Goal: Communication & Community: Answer question/provide support

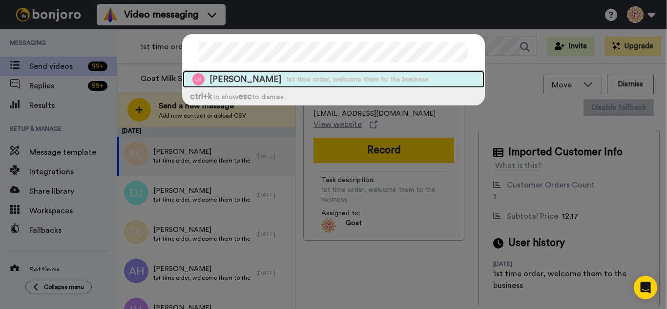
click at [295, 77] on span "1st time order, welcome them to the business" at bounding box center [357, 80] width 143 height 10
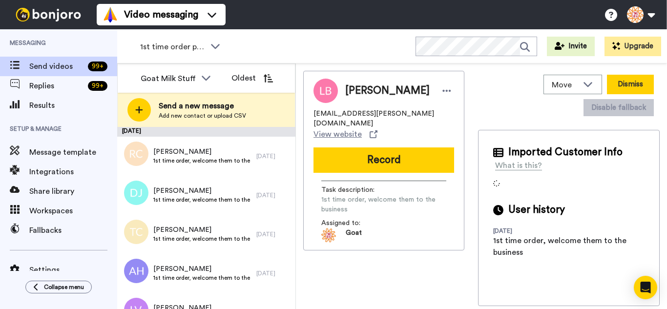
click at [622, 82] on button "Dismiss" at bounding box center [630, 85] width 47 height 20
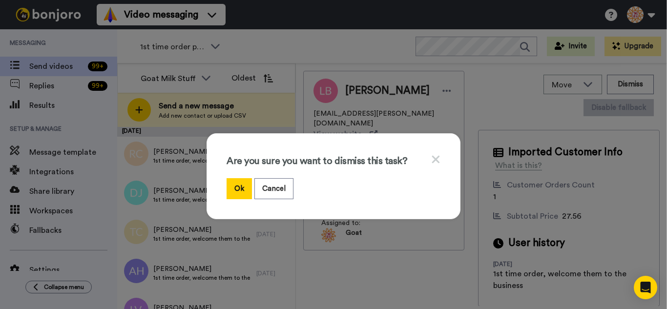
drag, startPoint x: 234, startPoint y: 188, endPoint x: 205, endPoint y: 81, distance: 110.7
click at [232, 185] on button "Ok" at bounding box center [239, 188] width 25 height 21
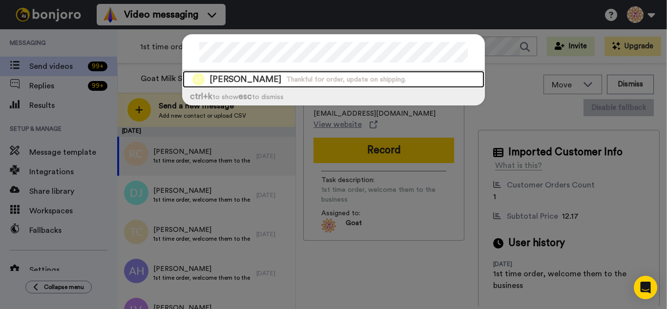
drag, startPoint x: 327, startPoint y: 72, endPoint x: 381, endPoint y: 71, distance: 53.7
click at [327, 72] on div "LaTanyia C wallace Thankful for order, update on shipping." at bounding box center [334, 79] width 302 height 17
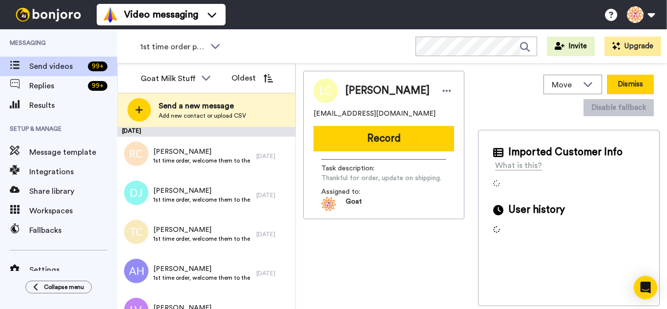
click at [626, 86] on button "Dismiss" at bounding box center [630, 85] width 47 height 20
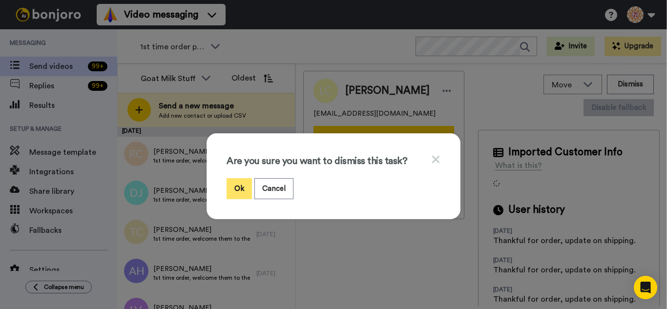
click at [237, 187] on button "Ok" at bounding box center [239, 188] width 25 height 21
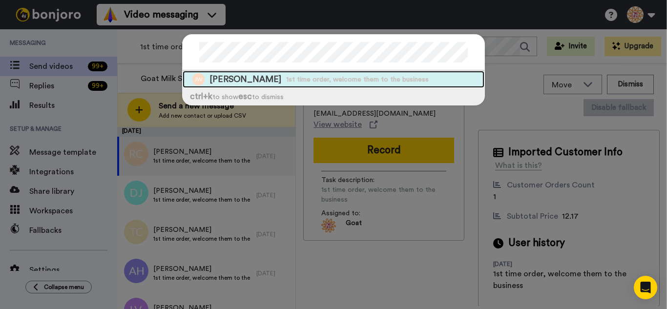
click at [304, 75] on span "1st time order, welcome them to the business" at bounding box center [357, 80] width 143 height 10
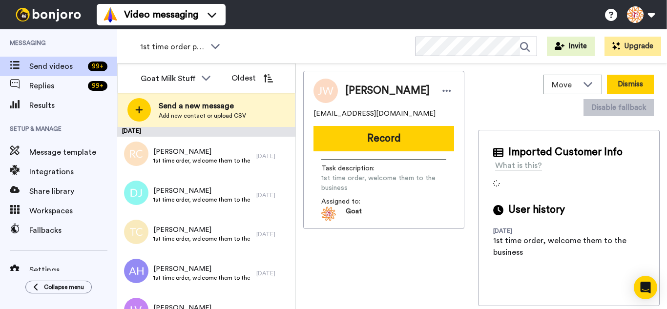
click at [627, 80] on button "Dismiss" at bounding box center [630, 85] width 47 height 20
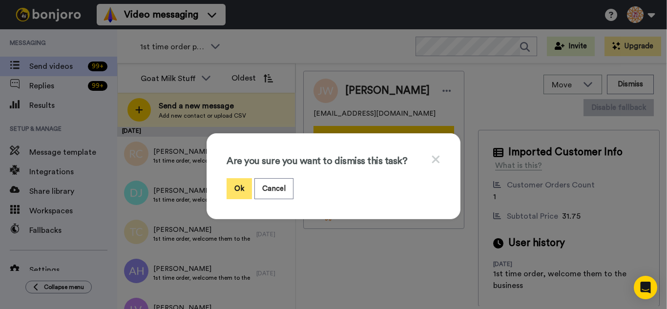
click at [234, 190] on button "Ok" at bounding box center [239, 188] width 25 height 21
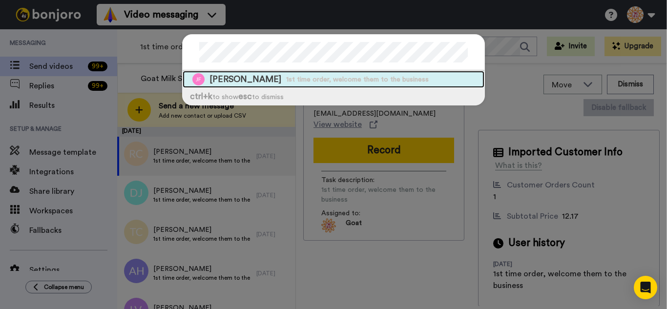
click at [266, 76] on span "Jonathan Falcey" at bounding box center [245, 79] width 72 height 12
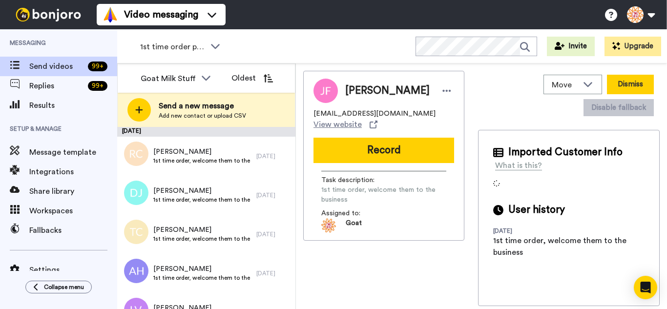
click at [644, 83] on button "Dismiss" at bounding box center [630, 85] width 47 height 20
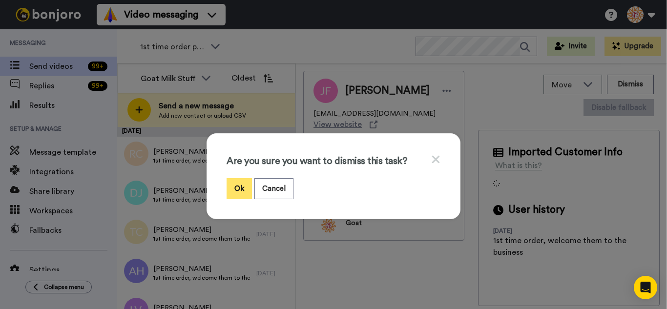
click at [240, 184] on button "Ok" at bounding box center [239, 188] width 25 height 21
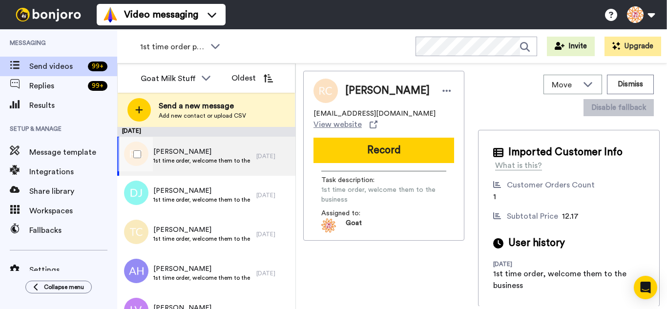
click at [140, 159] on div at bounding box center [135, 154] width 35 height 34
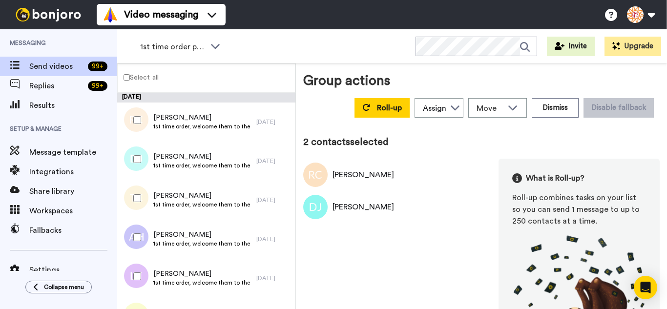
click at [132, 192] on div at bounding box center [135, 198] width 35 height 34
click at [134, 237] on div at bounding box center [135, 237] width 35 height 34
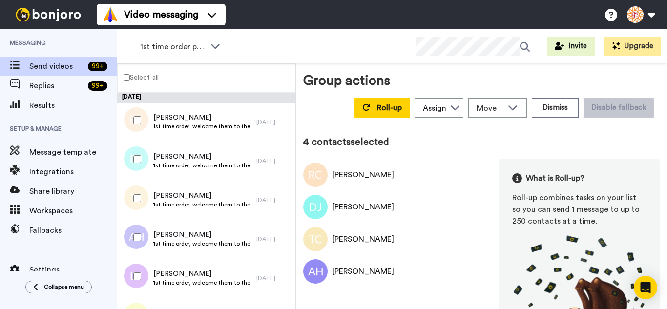
click at [140, 267] on div at bounding box center [135, 276] width 35 height 34
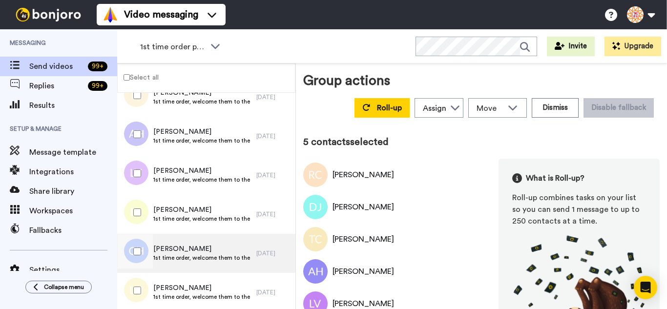
scroll to position [146, 0]
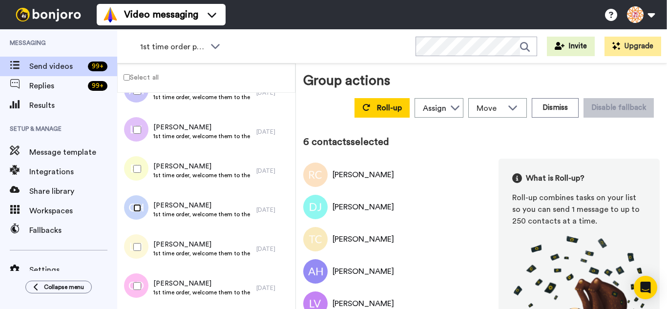
click at [137, 212] on div at bounding box center [135, 208] width 35 height 34
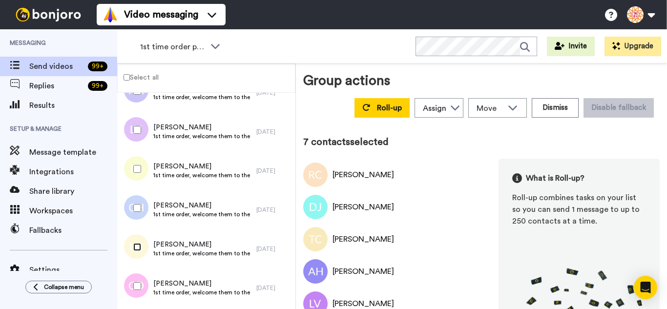
click at [134, 251] on div at bounding box center [135, 247] width 35 height 34
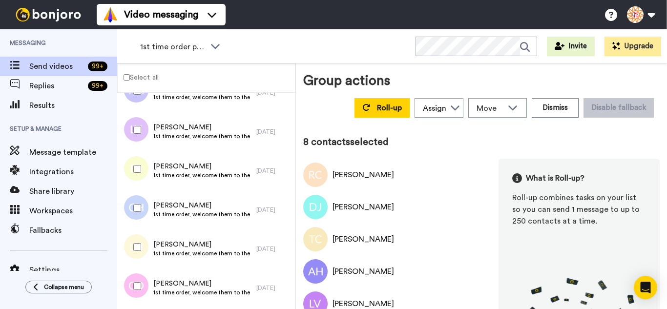
click at [130, 284] on div at bounding box center [135, 286] width 35 height 34
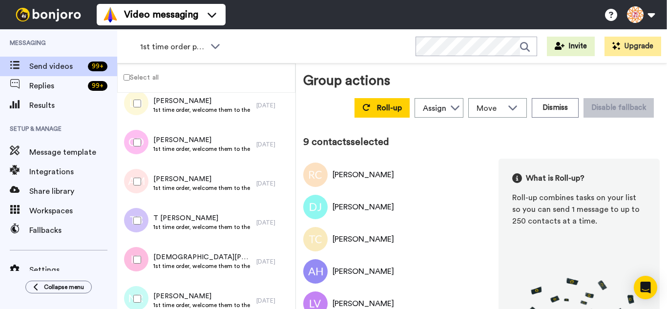
scroll to position [293, 0]
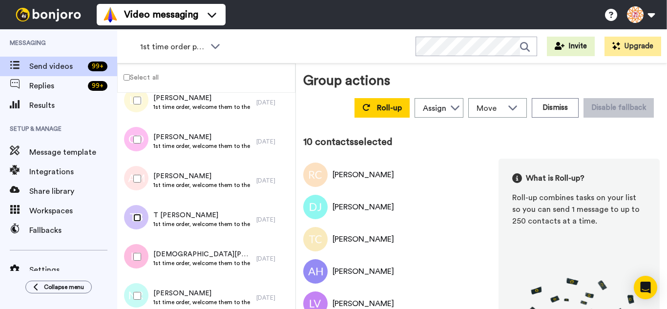
click at [134, 222] on div at bounding box center [135, 218] width 35 height 34
drag, startPoint x: 133, startPoint y: 255, endPoint x: 131, endPoint y: 282, distance: 27.4
click at [131, 261] on div at bounding box center [135, 257] width 35 height 34
click at [132, 296] on div at bounding box center [135, 296] width 35 height 34
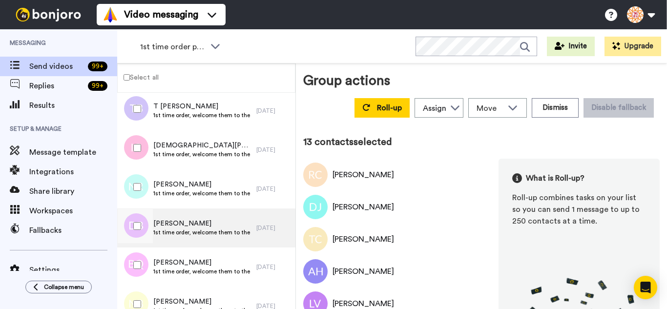
scroll to position [439, 0]
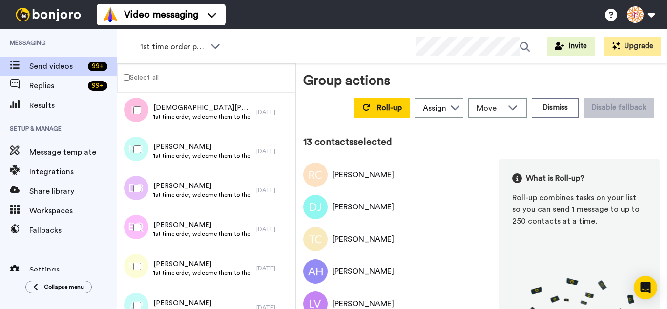
drag, startPoint x: 152, startPoint y: 183, endPoint x: 141, endPoint y: 220, distance: 38.6
click at [151, 185] on div at bounding box center [135, 188] width 35 height 34
drag, startPoint x: 139, startPoint y: 231, endPoint x: 139, endPoint y: 255, distance: 23.9
click at [139, 232] on div at bounding box center [135, 227] width 35 height 34
drag, startPoint x: 141, startPoint y: 267, endPoint x: 135, endPoint y: 290, distance: 23.7
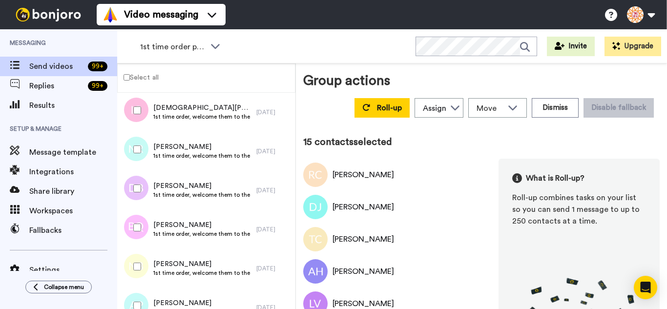
click at [141, 268] on div at bounding box center [135, 266] width 35 height 34
click at [136, 294] on div at bounding box center [135, 306] width 35 height 34
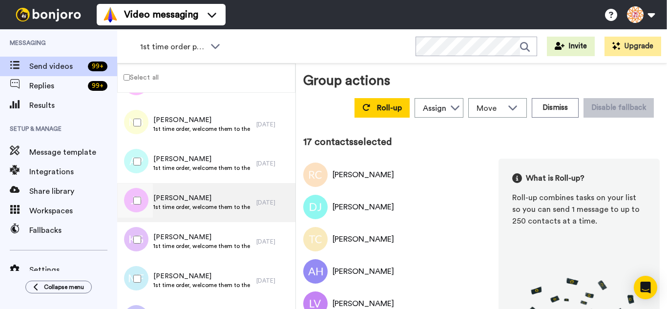
scroll to position [586, 0]
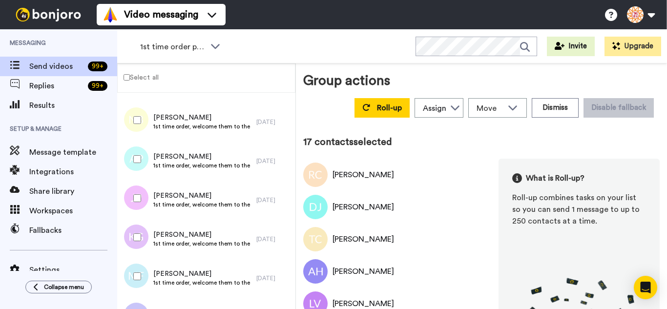
drag, startPoint x: 145, startPoint y: 198, endPoint x: 142, endPoint y: 214, distance: 16.4
click at [143, 200] on div at bounding box center [135, 198] width 35 height 34
drag, startPoint x: 143, startPoint y: 227, endPoint x: 136, endPoint y: 265, distance: 38.1
click at [143, 228] on div at bounding box center [135, 237] width 35 height 34
click at [137, 276] on div at bounding box center [135, 276] width 35 height 34
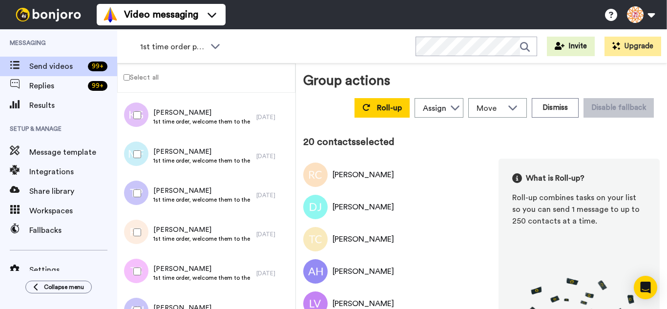
scroll to position [732, 0]
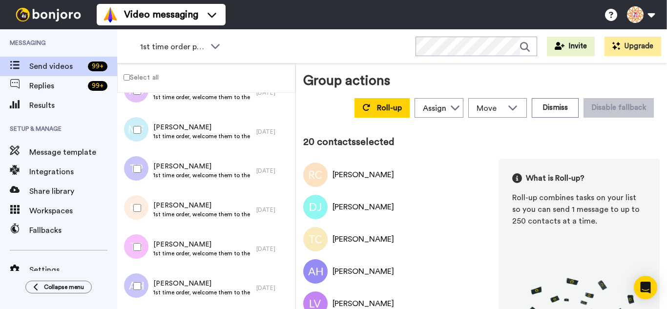
drag, startPoint x: 144, startPoint y: 167, endPoint x: 137, endPoint y: 203, distance: 36.3
click at [144, 167] on div at bounding box center [135, 169] width 35 height 34
drag, startPoint x: 143, startPoint y: 248, endPoint x: 138, endPoint y: 279, distance: 31.1
click at [141, 251] on div at bounding box center [135, 247] width 35 height 34
click at [139, 285] on div at bounding box center [135, 286] width 35 height 34
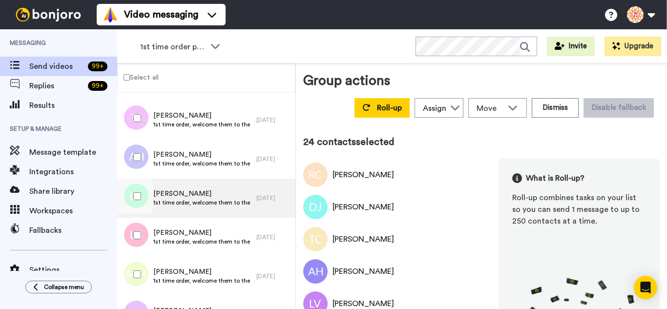
scroll to position [879, 0]
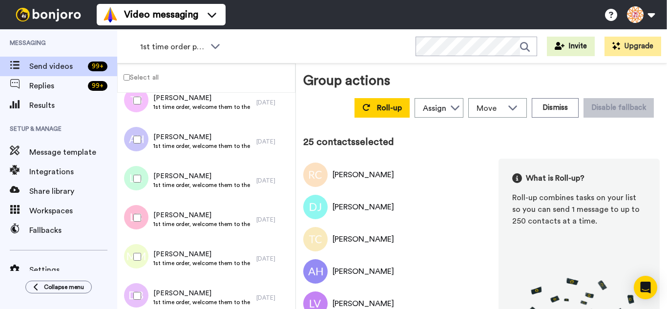
drag, startPoint x: 140, startPoint y: 239, endPoint x: 140, endPoint y: 250, distance: 11.7
click at [140, 244] on div "September 19 Rosa Carrillo 1st time order, welcome them to the business 3 days …" at bounding box center [206, 200] width 178 height 1972
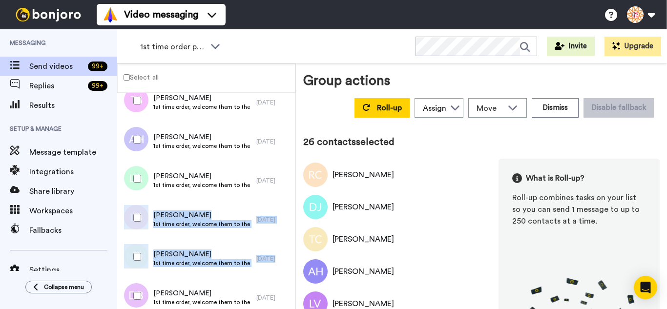
click at [140, 279] on div "September 19 Rosa Carrillo 1st time order, welcome them to the business 3 days …" at bounding box center [206, 200] width 178 height 1972
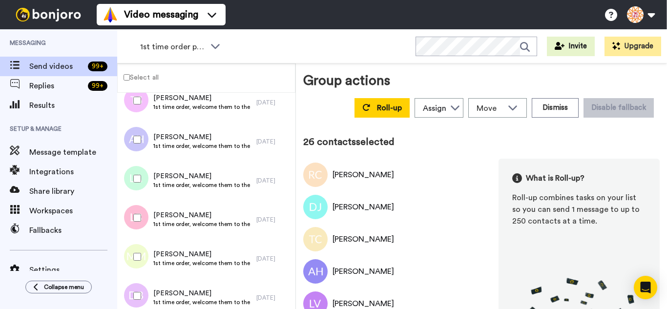
drag, startPoint x: 140, startPoint y: 261, endPoint x: 133, endPoint y: 300, distance: 40.1
click at [139, 264] on div at bounding box center [135, 257] width 35 height 34
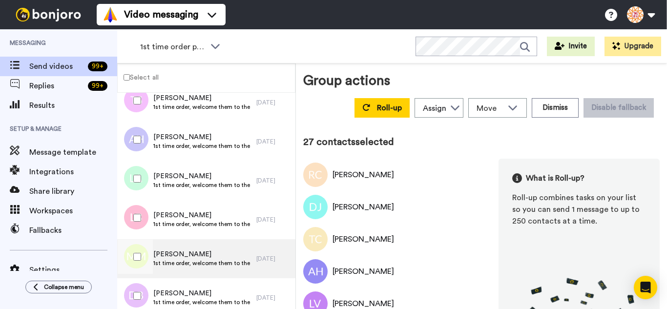
drag, startPoint x: 133, startPoint y: 300, endPoint x: 141, endPoint y: 277, distance: 24.1
click at [134, 302] on div at bounding box center [135, 296] width 35 height 34
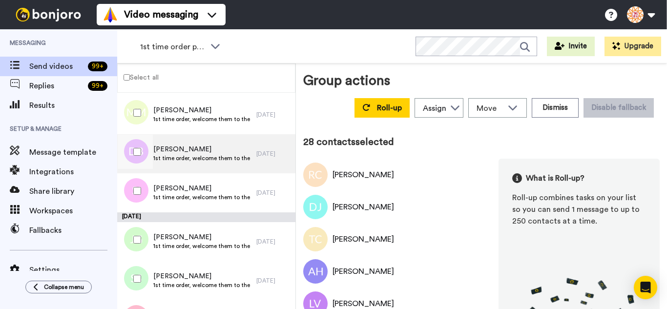
scroll to position [1025, 0]
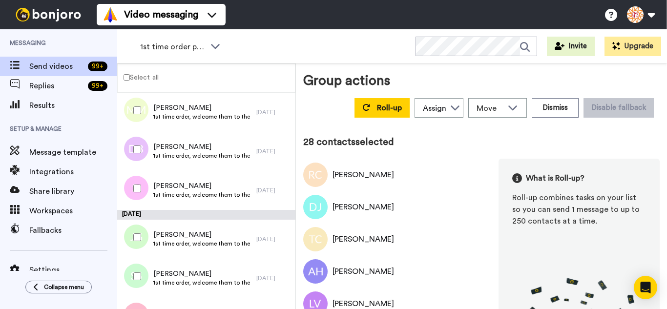
click at [143, 193] on div at bounding box center [135, 188] width 35 height 34
click at [141, 232] on div at bounding box center [135, 237] width 35 height 34
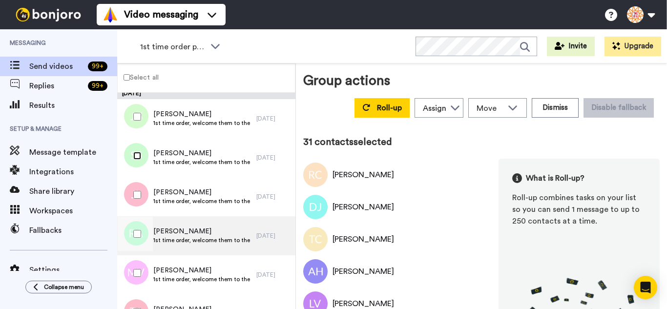
scroll to position [1172, 0]
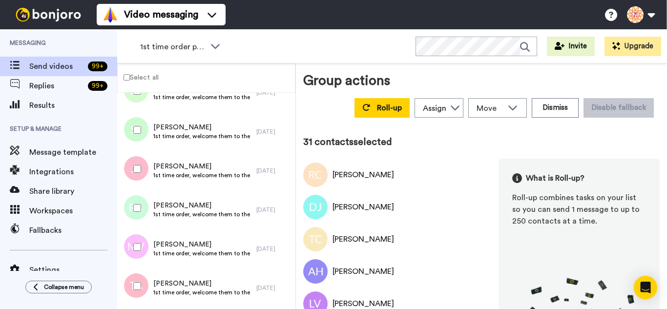
drag, startPoint x: 139, startPoint y: 173, endPoint x: 145, endPoint y: 215, distance: 42.4
click at [138, 179] on div at bounding box center [135, 169] width 35 height 34
drag, startPoint x: 145, startPoint y: 215, endPoint x: 140, endPoint y: 251, distance: 36.5
click at [145, 216] on div at bounding box center [135, 208] width 35 height 34
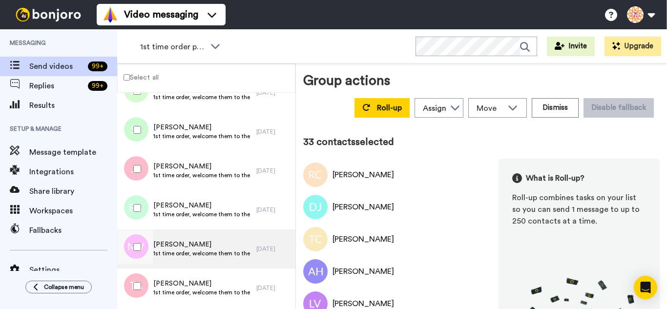
drag, startPoint x: 140, startPoint y: 251, endPoint x: 139, endPoint y: 268, distance: 16.6
click at [140, 253] on div at bounding box center [135, 247] width 35 height 34
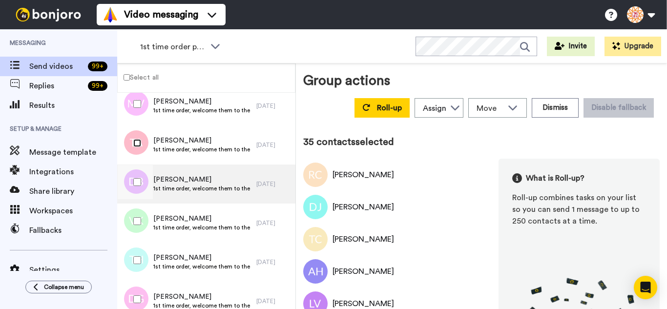
scroll to position [1318, 0]
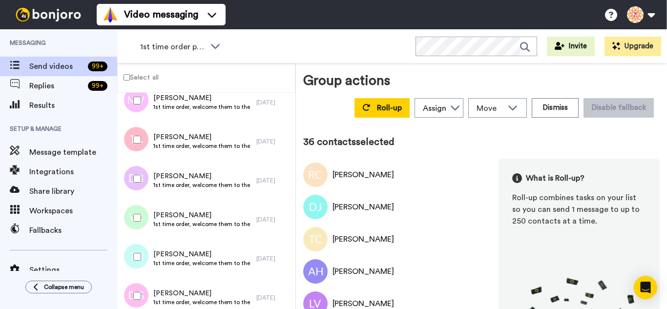
click at [135, 212] on div at bounding box center [135, 218] width 35 height 34
drag, startPoint x: 137, startPoint y: 250, endPoint x: 138, endPoint y: 262, distance: 11.2
click at [137, 251] on div at bounding box center [135, 257] width 35 height 34
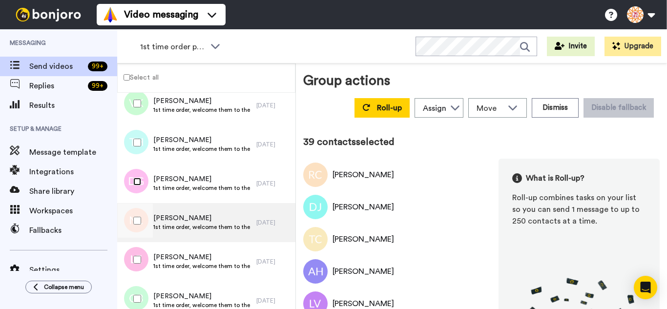
scroll to position [1465, 0]
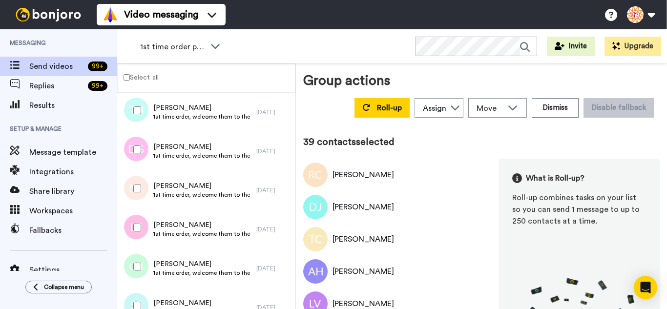
click at [143, 190] on div at bounding box center [135, 188] width 35 height 34
click at [142, 226] on div at bounding box center [135, 227] width 35 height 34
click at [138, 263] on div at bounding box center [135, 266] width 35 height 34
click at [141, 296] on div at bounding box center [135, 306] width 35 height 34
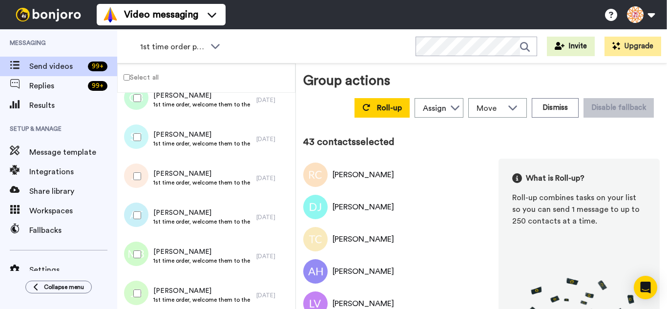
scroll to position [1660, 0]
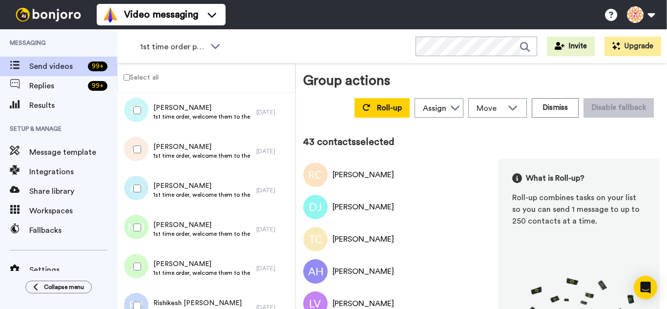
click at [145, 153] on div at bounding box center [135, 149] width 35 height 34
drag, startPoint x: 145, startPoint y: 229, endPoint x: 139, endPoint y: 256, distance: 27.5
click at [142, 236] on div at bounding box center [135, 227] width 35 height 34
click at [139, 264] on div at bounding box center [135, 266] width 35 height 34
click at [144, 295] on div at bounding box center [135, 306] width 35 height 34
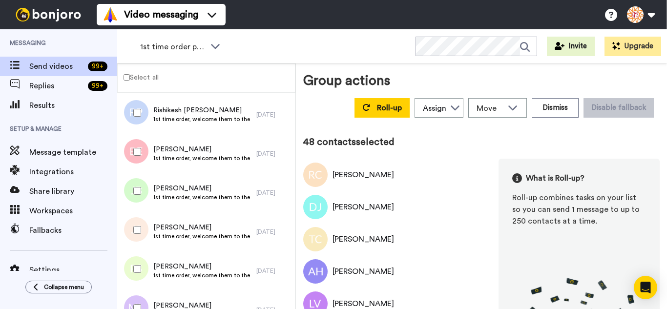
scroll to position [1855, 0]
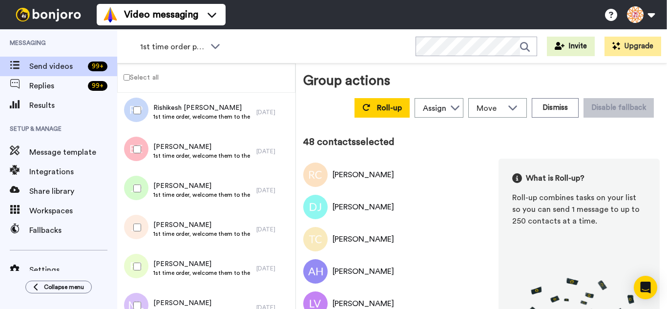
drag, startPoint x: 144, startPoint y: 152, endPoint x: 142, endPoint y: 171, distance: 19.1
click at [144, 152] on div at bounding box center [135, 149] width 35 height 34
drag, startPoint x: 142, startPoint y: 183, endPoint x: 139, endPoint y: 211, distance: 28.5
click at [142, 184] on div at bounding box center [135, 188] width 35 height 34
click at [141, 232] on div at bounding box center [135, 227] width 35 height 34
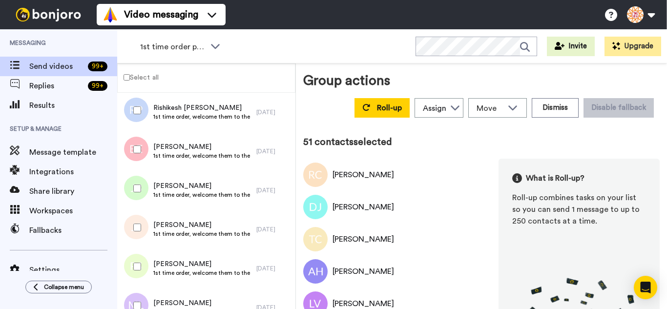
click at [144, 265] on div at bounding box center [135, 266] width 35 height 34
click at [145, 294] on div at bounding box center [135, 306] width 35 height 34
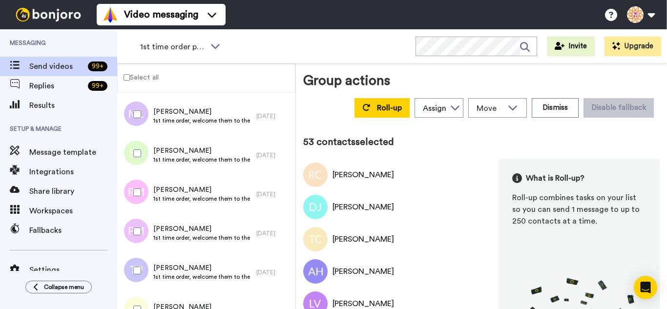
scroll to position [2050, 0]
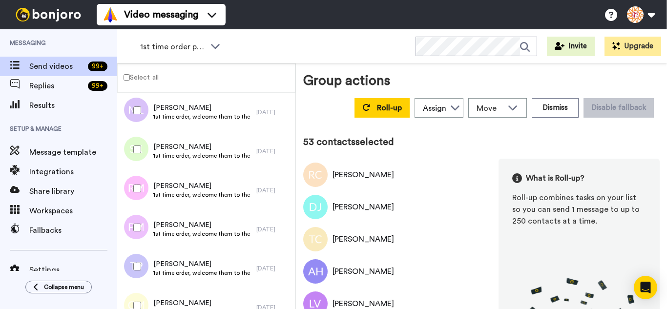
drag, startPoint x: 132, startPoint y: 144, endPoint x: 141, endPoint y: 187, distance: 43.9
click at [132, 146] on div at bounding box center [135, 149] width 35 height 34
click at [142, 190] on div at bounding box center [135, 188] width 35 height 34
click at [132, 266] on div at bounding box center [135, 266] width 35 height 34
click at [138, 301] on div at bounding box center [135, 306] width 35 height 34
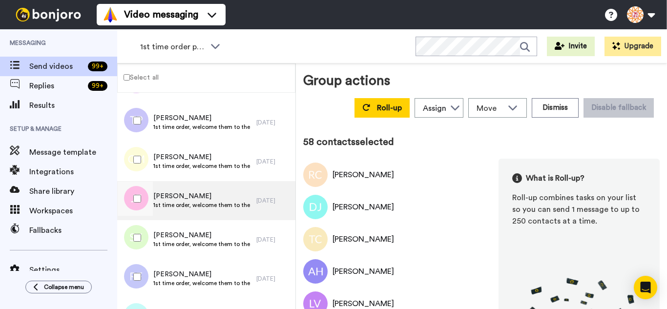
scroll to position [2197, 0]
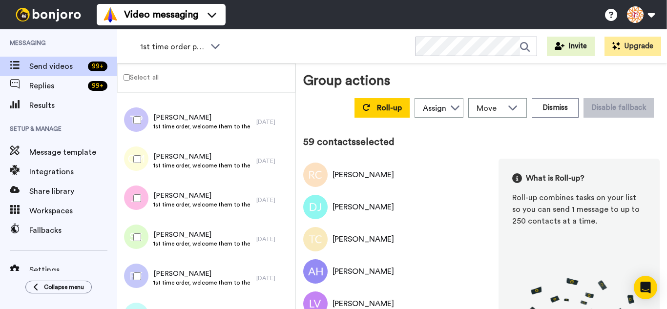
click at [131, 239] on div at bounding box center [135, 237] width 35 height 34
drag, startPoint x: 130, startPoint y: 270, endPoint x: 134, endPoint y: 264, distance: 7.2
click at [131, 273] on div at bounding box center [135, 276] width 35 height 34
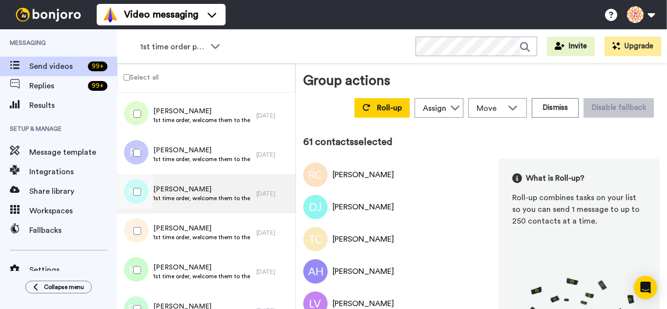
scroll to position [2343, 0]
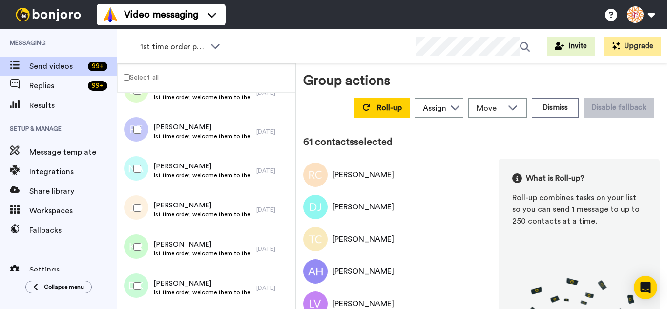
click at [142, 167] on div at bounding box center [135, 169] width 35 height 34
drag, startPoint x: 138, startPoint y: 200, endPoint x: 138, endPoint y: 236, distance: 36.1
click at [137, 202] on div at bounding box center [135, 208] width 35 height 34
click at [139, 247] on div at bounding box center [135, 247] width 35 height 34
click at [144, 279] on div at bounding box center [135, 286] width 35 height 34
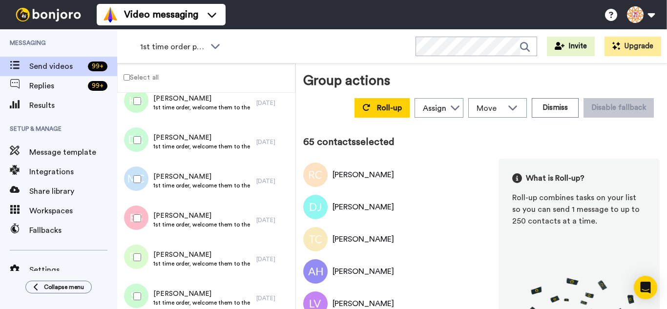
scroll to position [2490, 0]
click at [145, 179] on div at bounding box center [135, 179] width 35 height 34
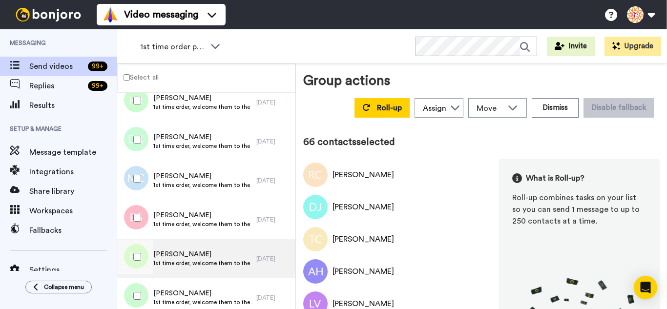
drag, startPoint x: 142, startPoint y: 212, endPoint x: 144, endPoint y: 239, distance: 27.4
click at [142, 214] on div at bounding box center [135, 218] width 35 height 34
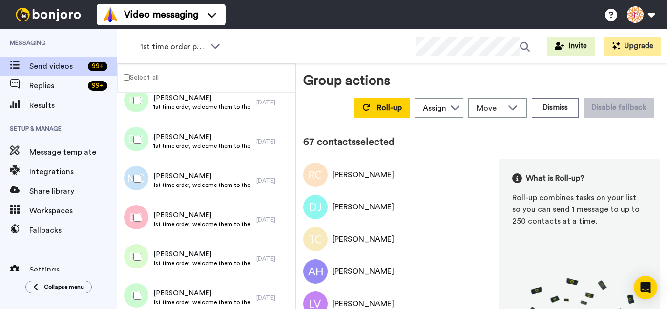
drag, startPoint x: 145, startPoint y: 245, endPoint x: 145, endPoint y: 262, distance: 17.6
click at [145, 247] on div at bounding box center [135, 257] width 35 height 34
click at [144, 283] on div at bounding box center [135, 296] width 35 height 34
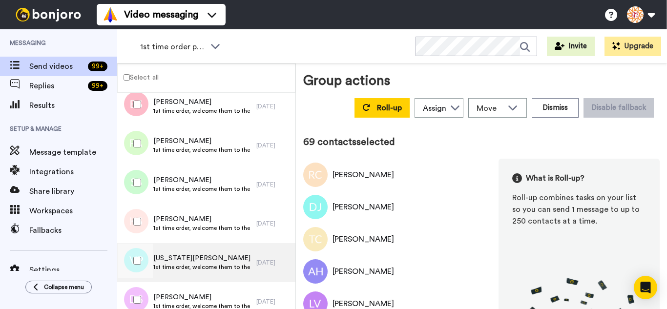
scroll to position [2685, 0]
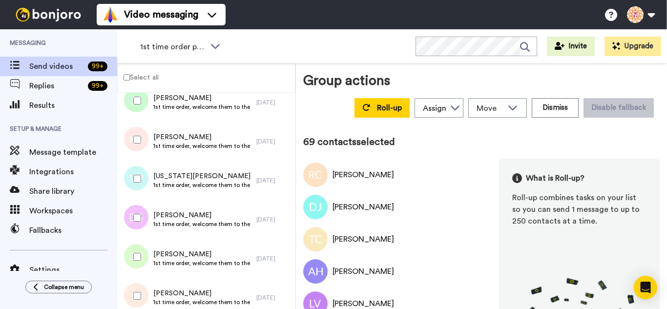
click at [145, 132] on div at bounding box center [135, 140] width 35 height 34
click at [142, 170] on div at bounding box center [135, 179] width 35 height 34
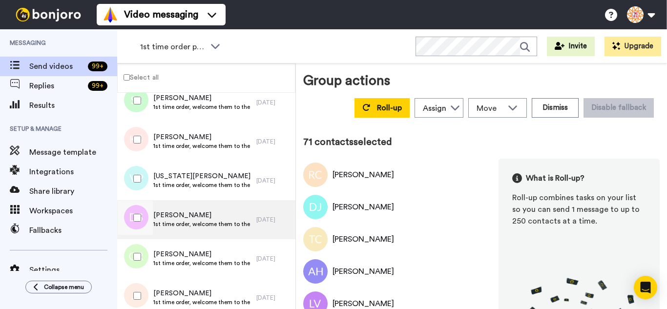
drag, startPoint x: 144, startPoint y: 216, endPoint x: 144, endPoint y: 236, distance: 20.5
click at [144, 219] on div at bounding box center [135, 218] width 35 height 34
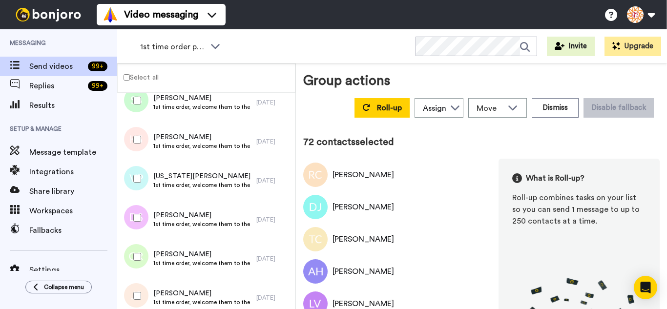
drag, startPoint x: 147, startPoint y: 253, endPoint x: 145, endPoint y: 286, distance: 32.3
click at [147, 255] on div at bounding box center [135, 257] width 35 height 34
click at [145, 287] on div at bounding box center [135, 296] width 35 height 34
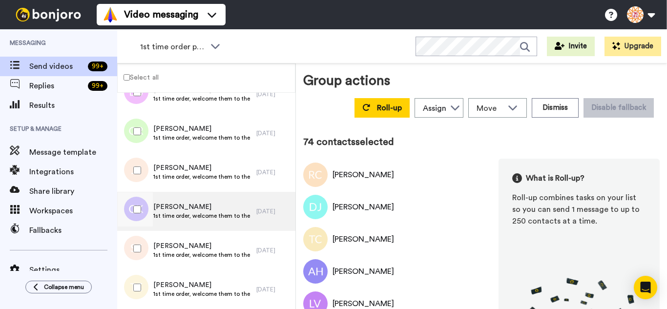
scroll to position [2832, 0]
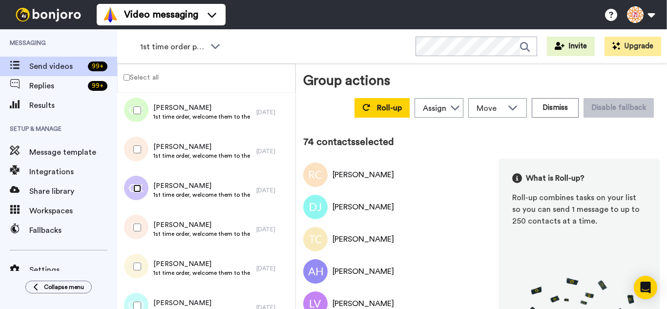
click at [132, 192] on div at bounding box center [135, 188] width 35 height 34
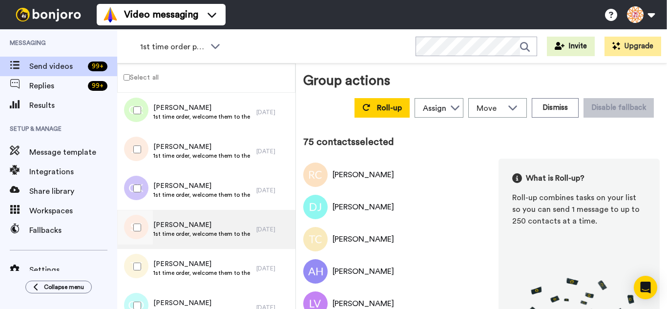
drag, startPoint x: 133, startPoint y: 231, endPoint x: 131, endPoint y: 247, distance: 15.3
click at [132, 236] on div at bounding box center [135, 227] width 35 height 34
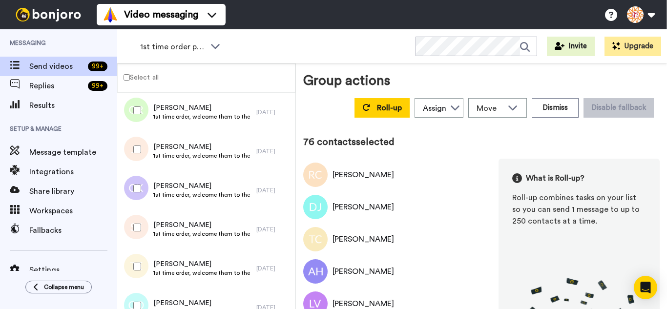
drag, startPoint x: 132, startPoint y: 265, endPoint x: 130, endPoint y: 296, distance: 31.3
click at [130, 277] on div at bounding box center [135, 266] width 35 height 34
click at [130, 296] on div at bounding box center [135, 306] width 35 height 34
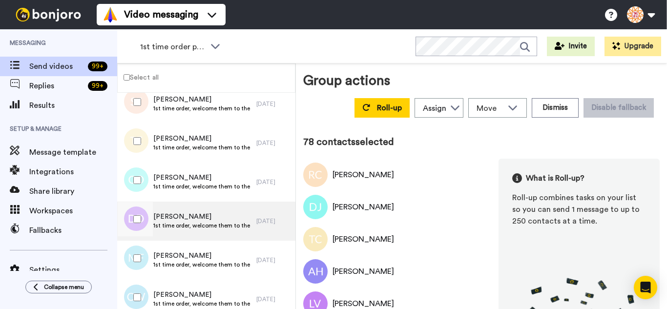
scroll to position [2978, 0]
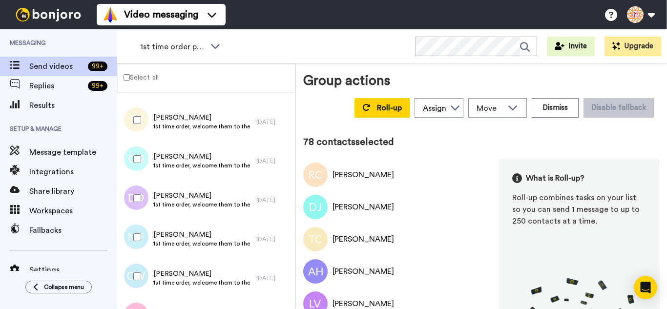
drag, startPoint x: 144, startPoint y: 205, endPoint x: 141, endPoint y: 232, distance: 27.6
click at [144, 205] on div at bounding box center [135, 198] width 35 height 34
click at [146, 269] on div at bounding box center [135, 276] width 35 height 34
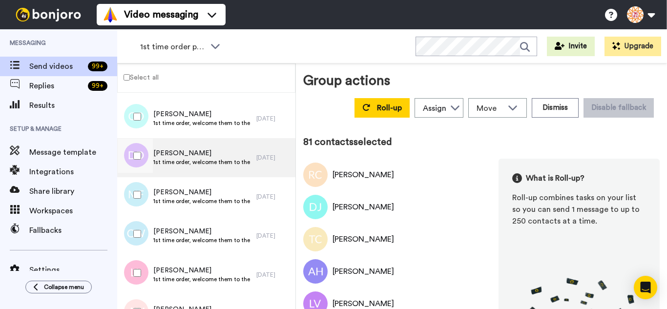
scroll to position [3125, 0]
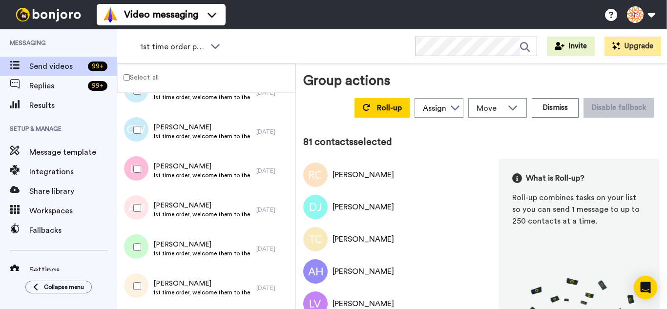
click at [139, 176] on div at bounding box center [135, 169] width 35 height 34
click at [143, 211] on div at bounding box center [135, 208] width 35 height 34
drag, startPoint x: 149, startPoint y: 247, endPoint x: 147, endPoint y: 278, distance: 30.9
click at [148, 252] on div at bounding box center [135, 247] width 35 height 34
click at [147, 282] on div at bounding box center [135, 286] width 35 height 34
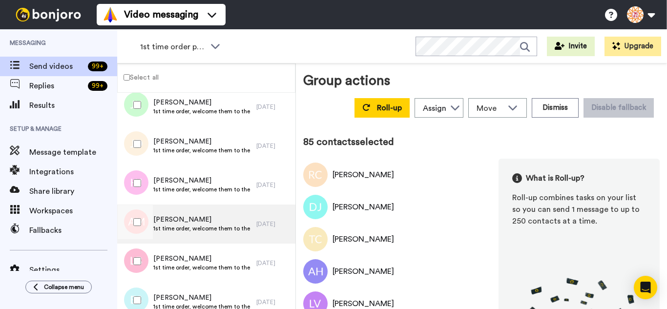
scroll to position [3271, 0]
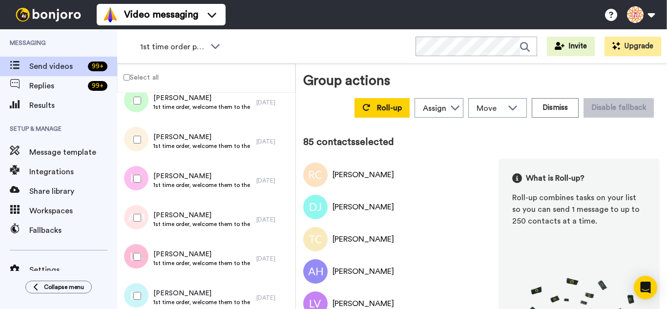
click at [143, 187] on div at bounding box center [135, 179] width 35 height 34
drag, startPoint x: 137, startPoint y: 263, endPoint x: 145, endPoint y: 289, distance: 27.4
click at [137, 263] on div at bounding box center [135, 257] width 35 height 34
click at [145, 290] on div at bounding box center [135, 296] width 35 height 34
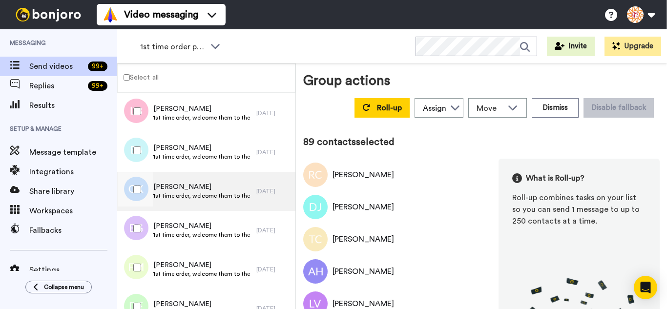
scroll to position [3417, 0]
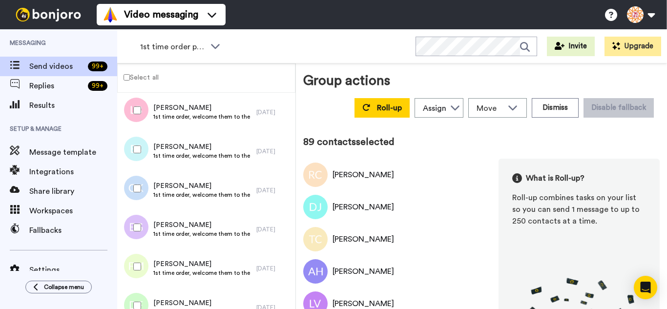
click at [143, 191] on div at bounding box center [135, 188] width 35 height 34
click at [143, 240] on div at bounding box center [135, 227] width 35 height 34
click at [140, 271] on div at bounding box center [135, 266] width 35 height 34
click at [138, 289] on div "Deborah Ferraro 1st time order, welcome them to the business 1 day ago" at bounding box center [206, 307] width 178 height 39
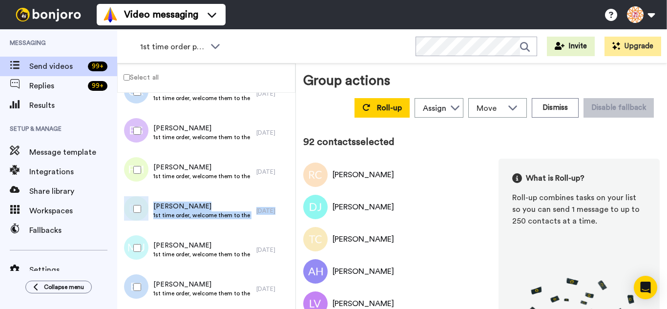
scroll to position [3515, 0]
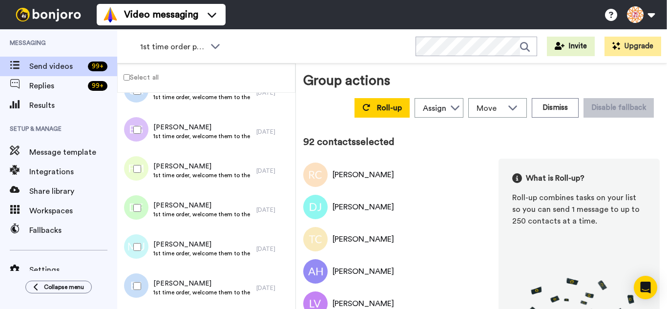
click at [143, 204] on div at bounding box center [135, 208] width 35 height 34
click at [141, 244] on div at bounding box center [135, 247] width 35 height 34
drag
click at [141, 275] on div at bounding box center [135, 286] width 35 height 34
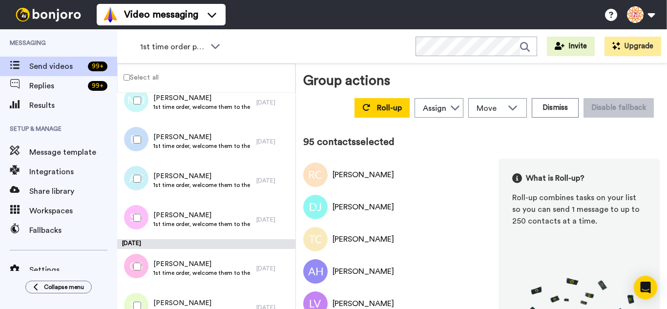
click at [146, 184] on div at bounding box center [135, 179] width 35 height 34
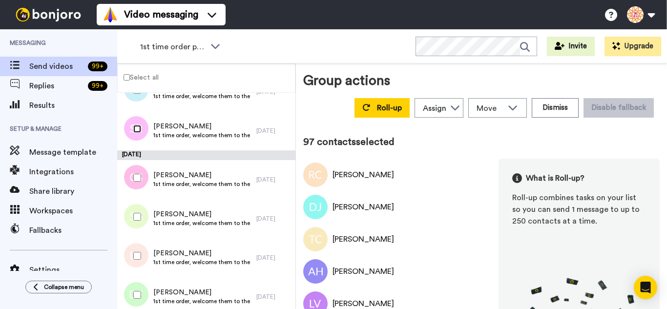
scroll to position [3759, 0]
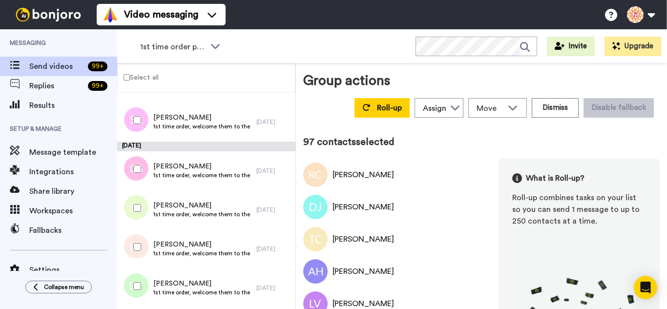
click at [142, 169] on div at bounding box center [135, 169] width 35 height 34
click at [135, 215] on div at bounding box center [135, 208] width 35 height 34
click at [136, 238] on div at bounding box center [135, 247] width 35 height 34
click at [139, 274] on div at bounding box center [135, 286] width 35 height 34
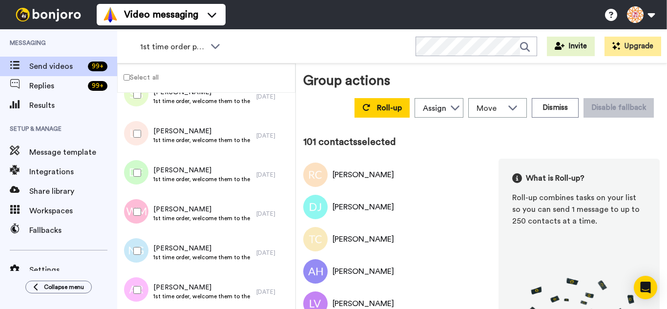
scroll to position [3906, 0]
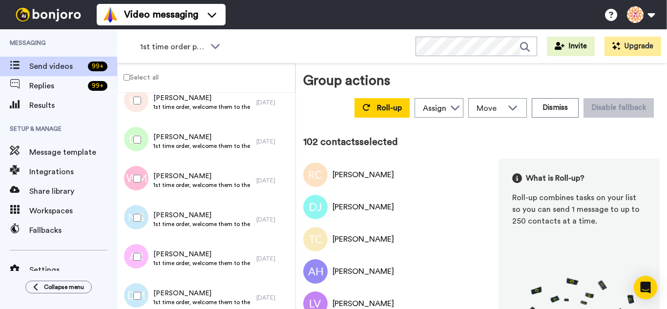
click at [138, 213] on div at bounding box center [135, 218] width 35 height 34
click at [146, 258] on div at bounding box center [135, 257] width 35 height 34
click at [150, 286] on div at bounding box center [135, 296] width 35 height 34
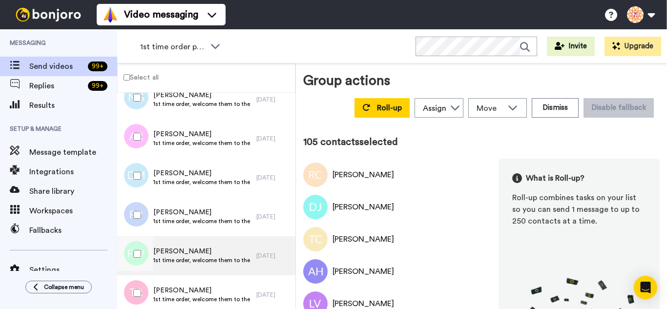
scroll to position [4052, 0]
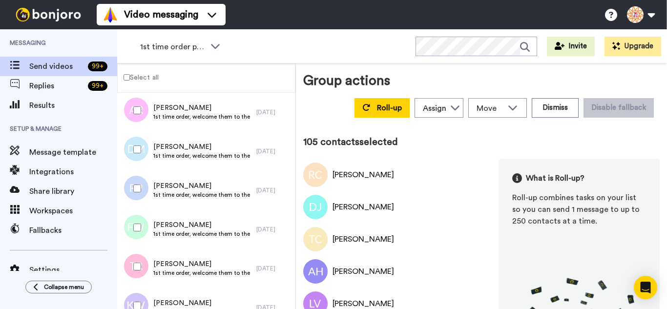
click at [144, 192] on div at bounding box center [135, 188] width 35 height 34
click at [140, 235] on div at bounding box center [135, 227] width 35 height 34
click at [143, 282] on div at bounding box center [135, 266] width 35 height 34
click at [143, 308] on div at bounding box center [135, 306] width 35 height 34
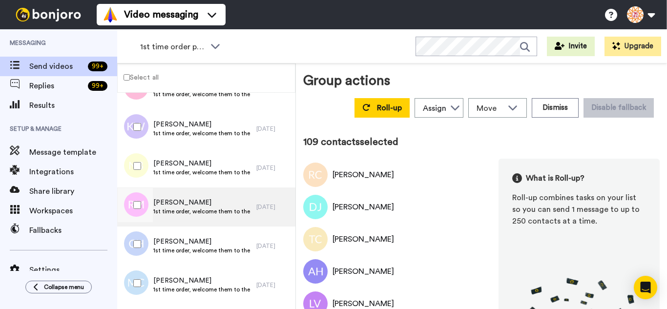
scroll to position [4247, 0]
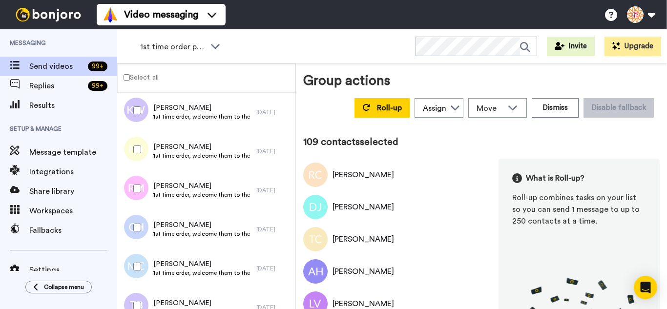
click at [140, 144] on div at bounding box center [135, 149] width 35 height 34
click at [142, 232] on div at bounding box center [135, 227] width 35 height 34
click at [145, 272] on div at bounding box center [135, 266] width 35 height 34
click at [148, 304] on div at bounding box center [135, 306] width 35 height 34
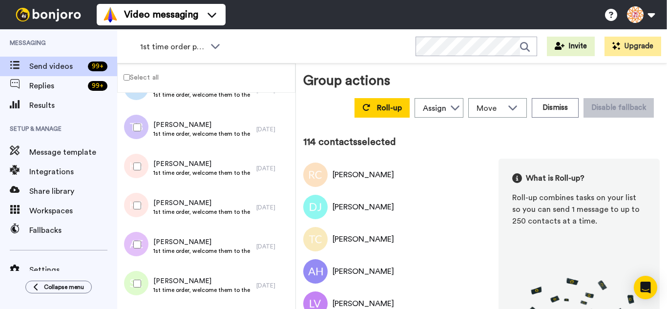
scroll to position [4443, 0]
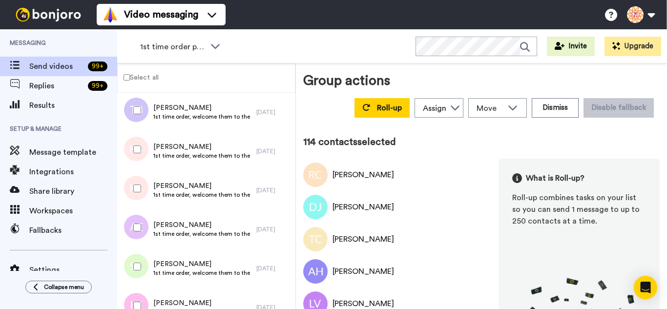
click at [142, 145] on div at bounding box center [135, 149] width 35 height 34
click at [143, 188] on div at bounding box center [135, 188] width 35 height 34
click at [143, 227] on div at bounding box center [135, 227] width 35 height 34
click at [144, 270] on div at bounding box center [135, 266] width 35 height 34
click at [149, 292] on div at bounding box center [135, 306] width 35 height 34
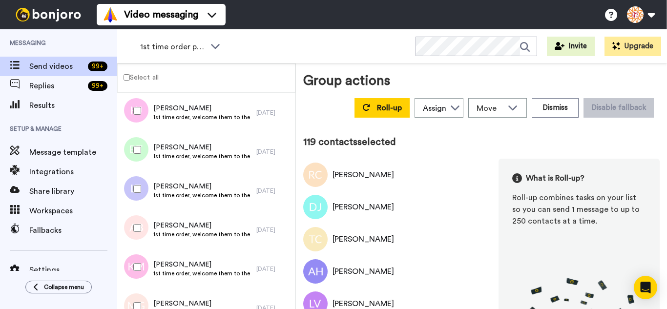
scroll to position [4638, 0]
click at [140, 160] on div at bounding box center [135, 149] width 35 height 34
click at [141, 193] on div at bounding box center [135, 188] width 35 height 34
click at [143, 228] on div at bounding box center [135, 227] width 35 height 34
click at [139, 263] on div at bounding box center [135, 266] width 35 height 34
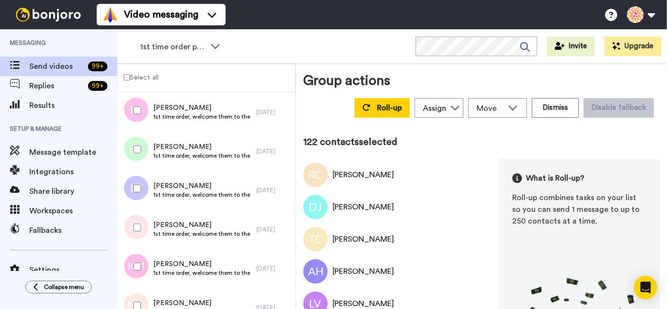
click at [140, 290] on div at bounding box center [135, 306] width 35 height 34
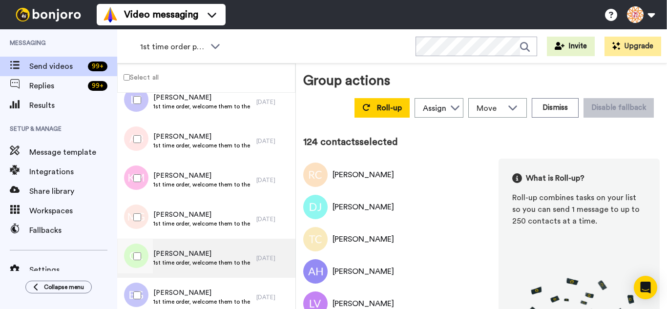
scroll to position [4784, 0]
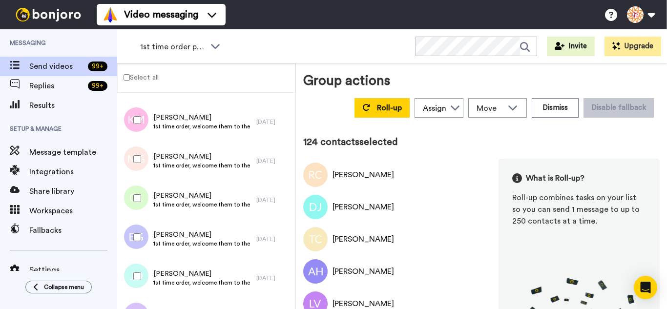
click at [141, 205] on div at bounding box center [135, 198] width 35 height 34
click at [138, 273] on div at bounding box center [135, 276] width 35 height 34
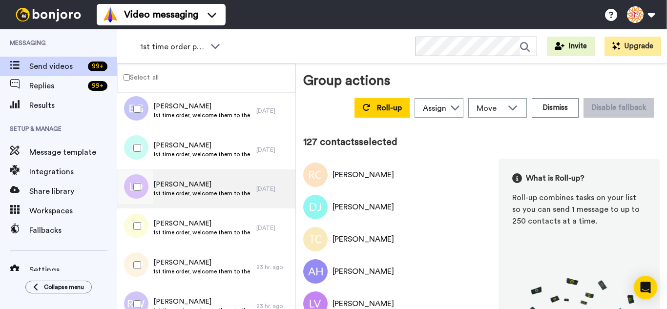
scroll to position [4931, 0]
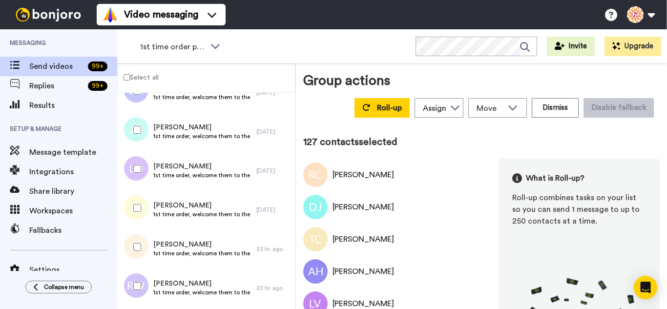
click at [130, 177] on div at bounding box center [135, 169] width 35 height 34
click at [134, 214] on div at bounding box center [135, 208] width 35 height 34
click at [139, 278] on div at bounding box center [135, 286] width 35 height 34
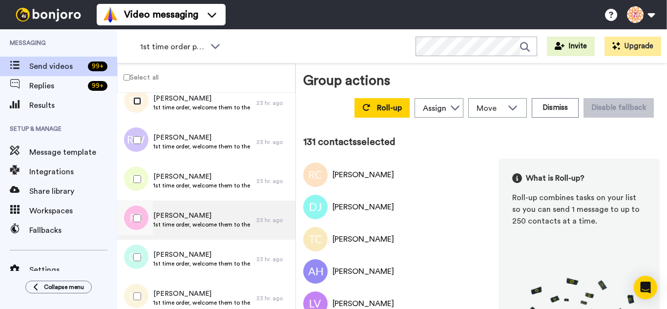
scroll to position [5077, 0]
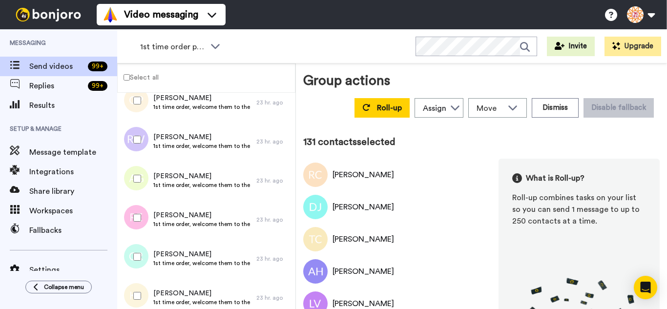
click at [148, 175] on div at bounding box center [135, 179] width 35 height 34
click at [146, 212] on div at bounding box center [135, 218] width 35 height 34
click at [143, 250] on div at bounding box center [135, 257] width 35 height 34
click at [144, 287] on div at bounding box center [135, 296] width 35 height 34
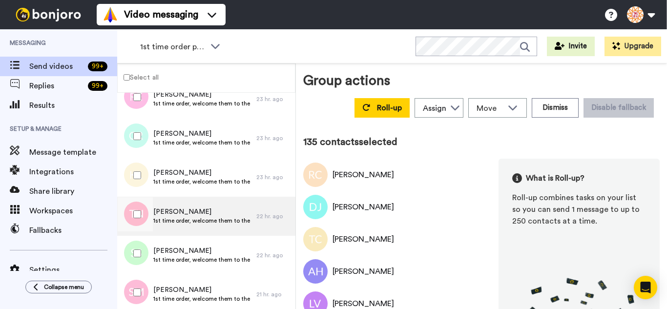
scroll to position [5224, 0]
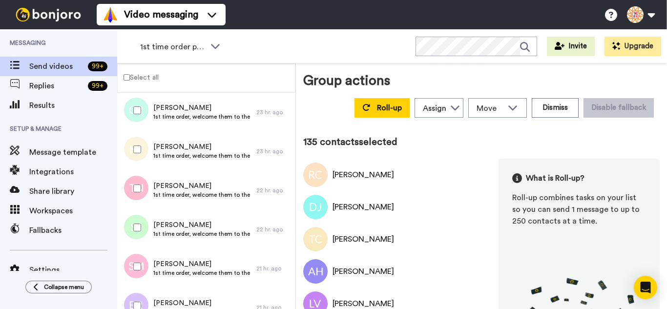
click at [139, 197] on div at bounding box center [135, 188] width 35 height 34
click at [137, 260] on div at bounding box center [135, 266] width 35 height 34
click at [139, 290] on div at bounding box center [135, 306] width 35 height 34
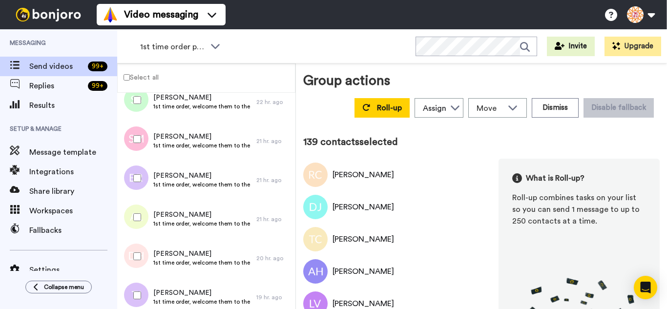
scroll to position [5370, 0]
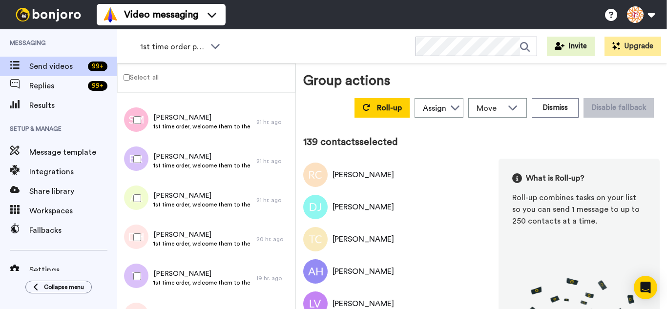
click at [143, 192] on div at bounding box center [135, 198] width 35 height 34
click at [146, 229] on div at bounding box center [135, 237] width 35 height 34
click at [146, 273] on div at bounding box center [135, 276] width 35 height 34
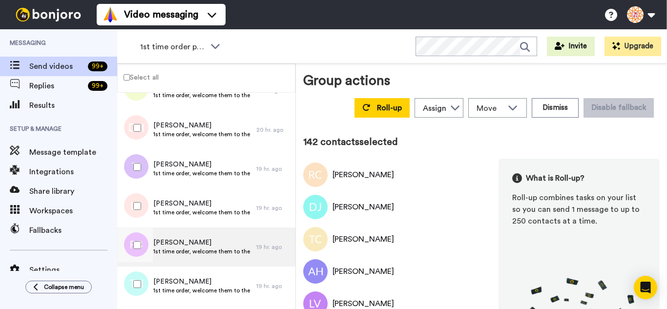
scroll to position [5517, 0]
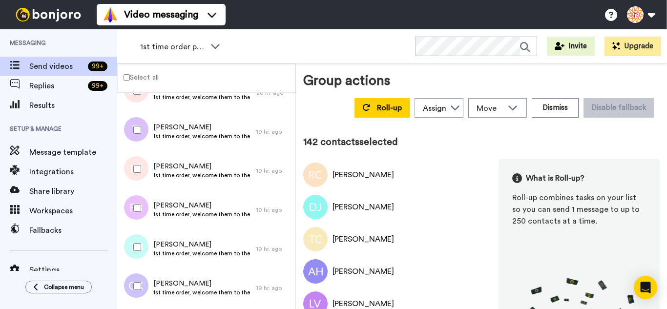
click at [141, 175] on div at bounding box center [135, 169] width 35 height 34
click at [135, 199] on div at bounding box center [135, 208] width 35 height 34
click at [134, 242] on div at bounding box center [135, 247] width 35 height 34
click at [135, 277] on div at bounding box center [135, 286] width 35 height 34
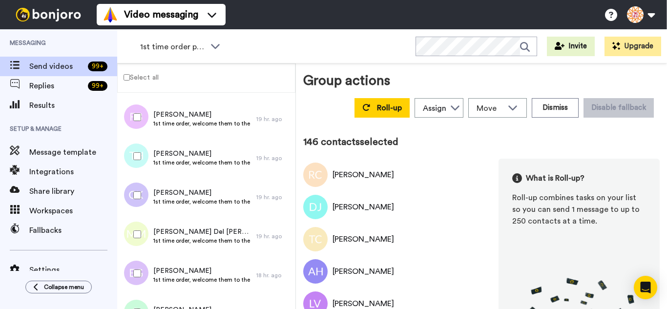
scroll to position [5663, 0]
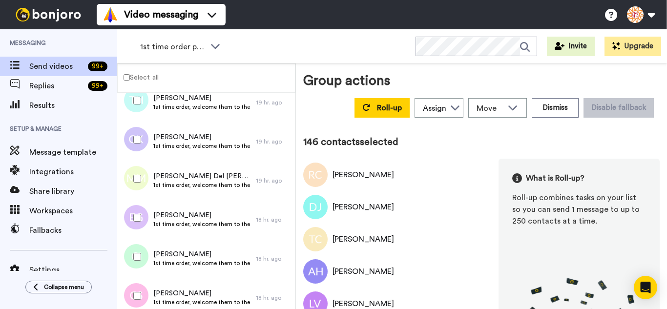
click at [139, 189] on div at bounding box center [135, 179] width 35 height 34
click at [142, 220] on div at bounding box center [135, 218] width 35 height 34
click at [139, 251] on div at bounding box center [135, 257] width 35 height 34
click at [136, 289] on div at bounding box center [135, 296] width 35 height 34
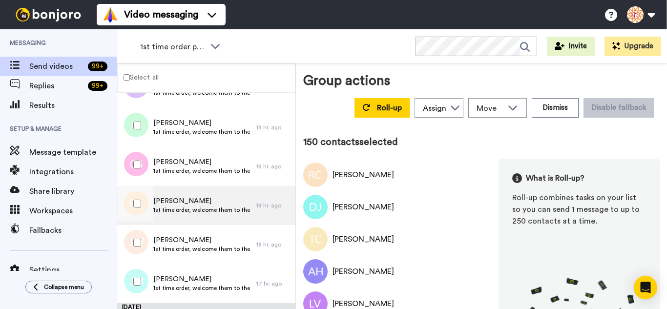
scroll to position [5810, 0]
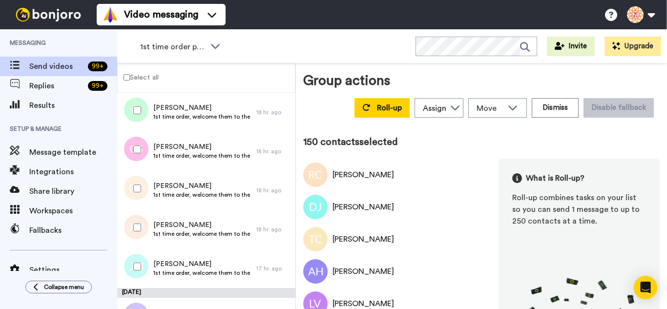
click at [145, 191] on div at bounding box center [135, 188] width 35 height 34
click at [143, 261] on div at bounding box center [135, 266] width 35 height 34
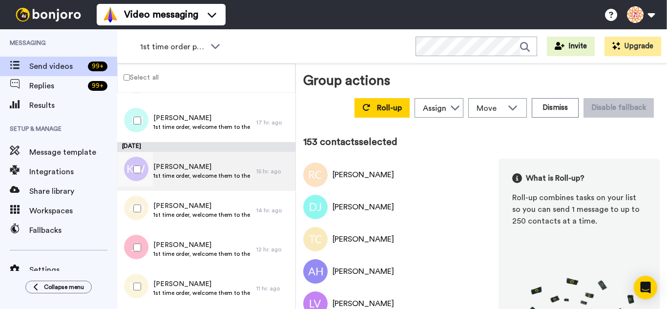
scroll to position [5956, 0]
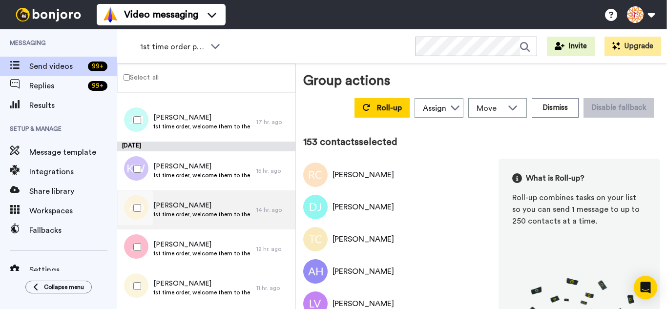
click at [144, 166] on div at bounding box center [135, 169] width 35 height 34
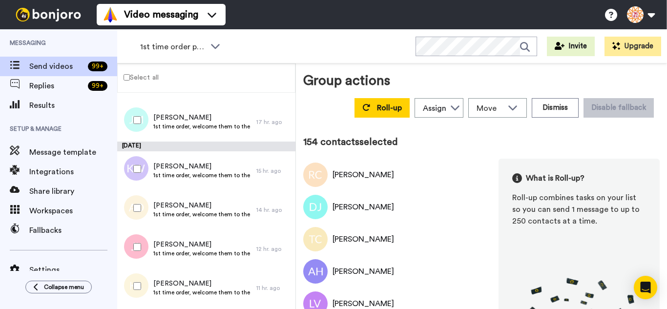
click at [138, 203] on div at bounding box center [135, 208] width 35 height 34
click at [135, 240] on div at bounding box center [135, 247] width 35 height 34
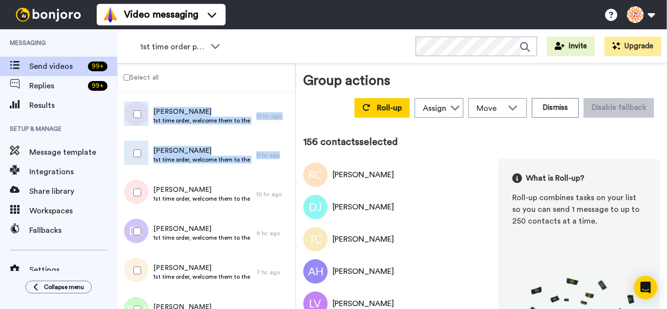
scroll to position [6103, 0]
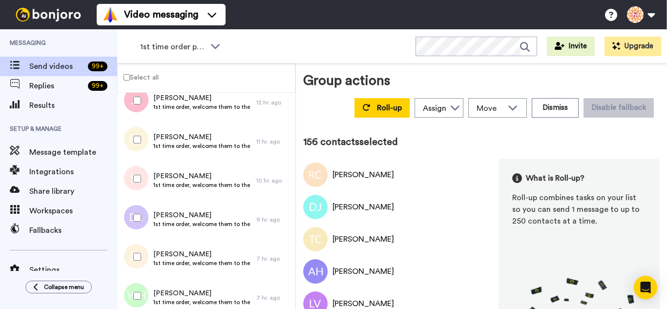
click at [142, 134] on div at bounding box center [135, 140] width 35 height 34
click at [146, 213] on div at bounding box center [135, 218] width 35 height 34
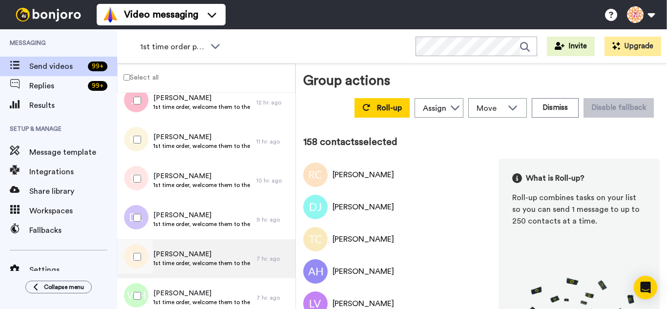
click at [145, 254] on div at bounding box center [135, 257] width 35 height 34
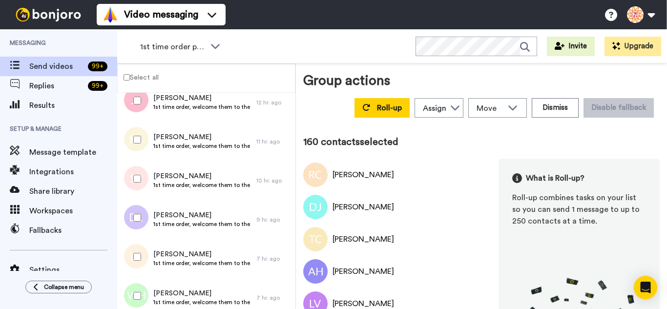
click at [145, 282] on div at bounding box center [135, 296] width 35 height 34
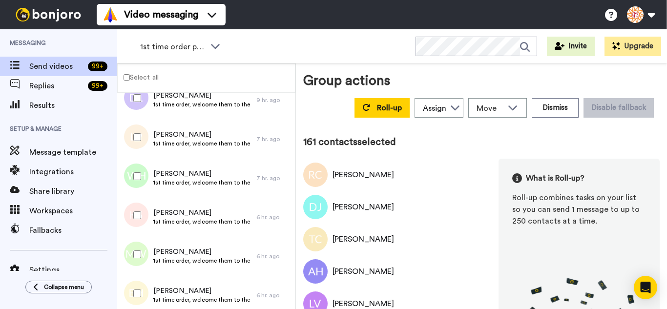
scroll to position [6249, 0]
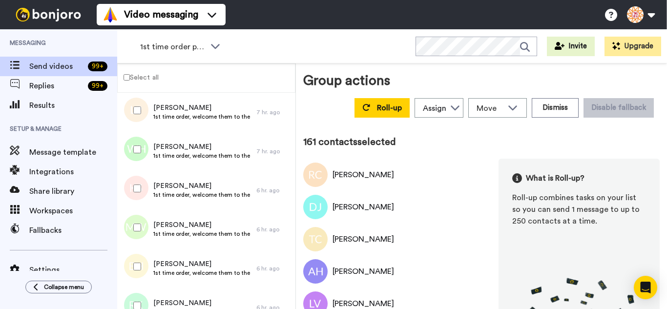
click at [141, 186] on div at bounding box center [135, 188] width 35 height 34
click at [141, 223] on div at bounding box center [135, 227] width 35 height 34
click at [141, 268] on div at bounding box center [135, 266] width 35 height 34
click at [140, 294] on div at bounding box center [135, 306] width 35 height 34
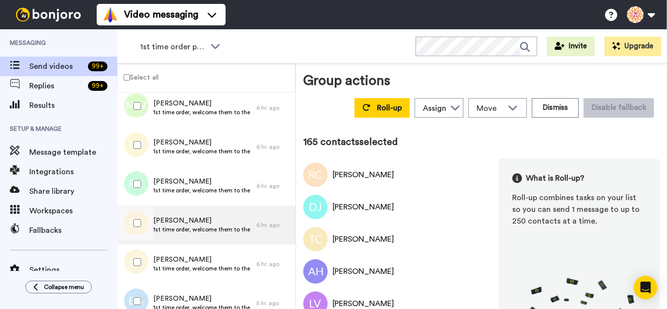
scroll to position [6396, 0]
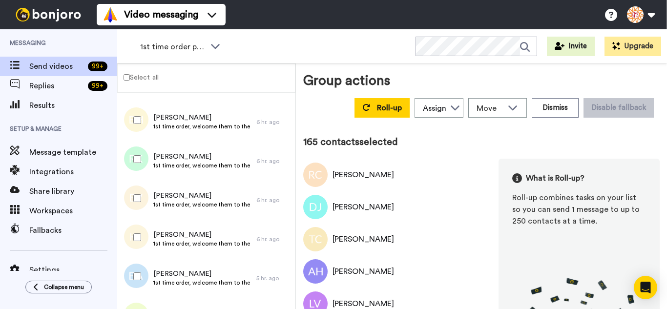
click at [144, 204] on div at bounding box center [135, 198] width 35 height 34
click at [143, 238] on div at bounding box center [135, 237] width 35 height 34
click at [138, 265] on div at bounding box center [135, 276] width 35 height 34
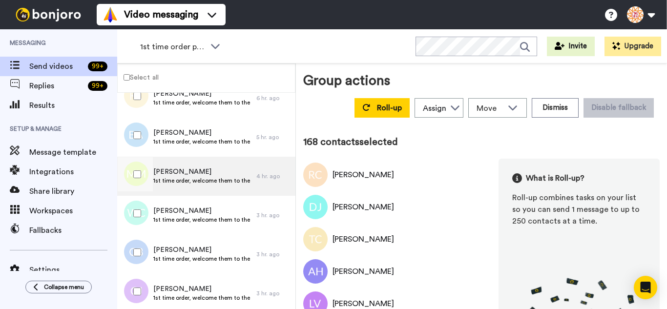
scroll to position [6542, 0]
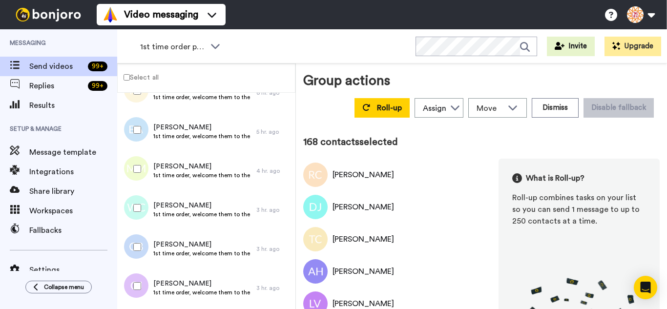
click at [143, 170] on div at bounding box center [135, 169] width 35 height 34
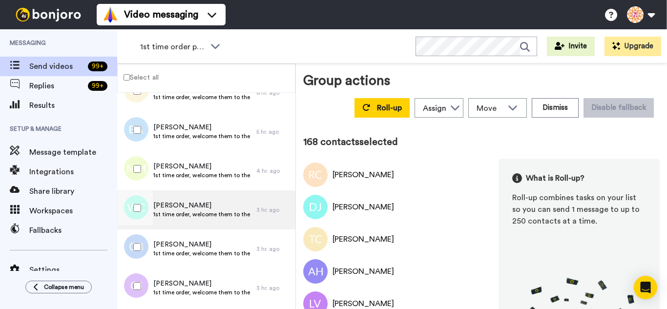
click at [147, 209] on div at bounding box center [135, 208] width 35 height 34
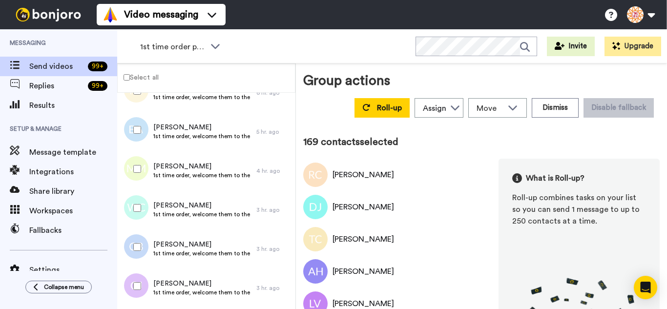
click at [145, 245] on div at bounding box center [135, 247] width 35 height 34
click at [143, 277] on div at bounding box center [135, 286] width 35 height 34
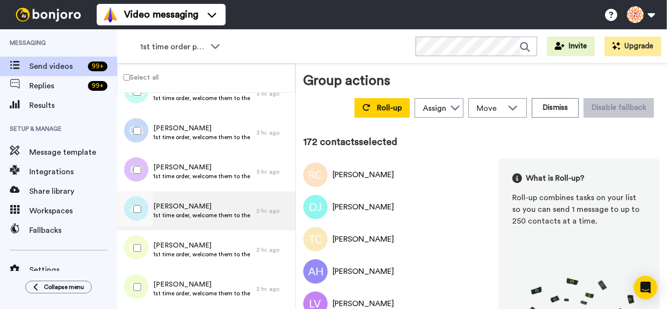
scroll to position [6688, 0]
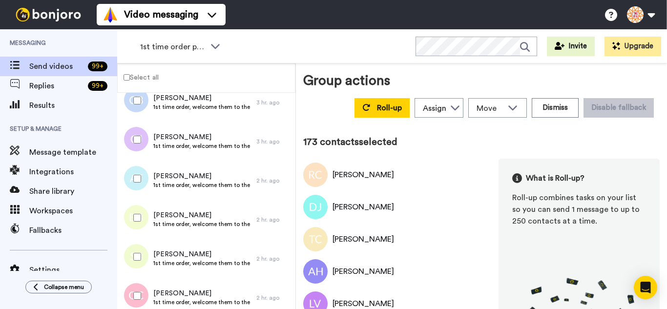
click at [137, 184] on div at bounding box center [135, 179] width 35 height 34
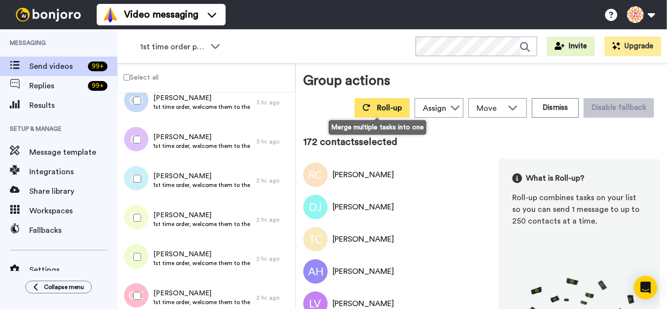
click at [378, 107] on span "Roll-up" at bounding box center [389, 108] width 25 height 8
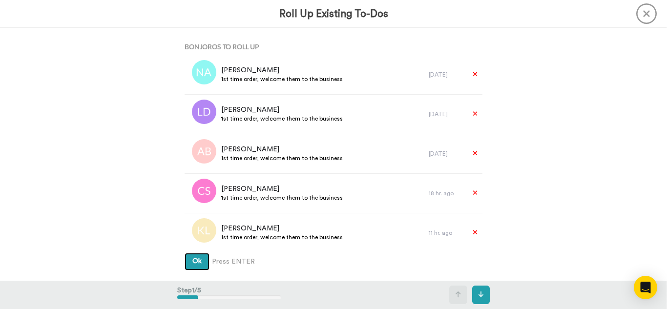
click at [185, 253] on button "Ok" at bounding box center [197, 262] width 25 height 18
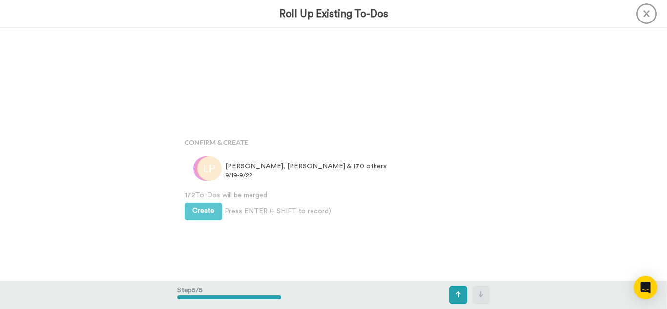
scroll to position [1011, 0]
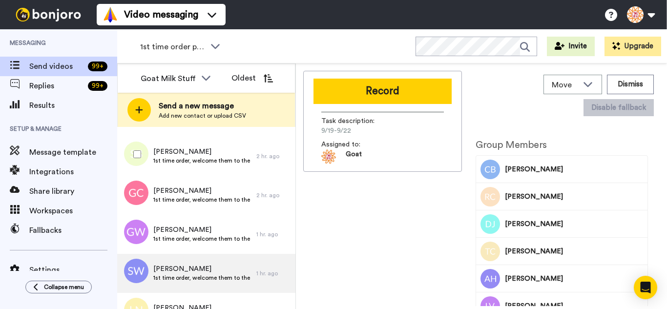
scroll to position [218, 0]
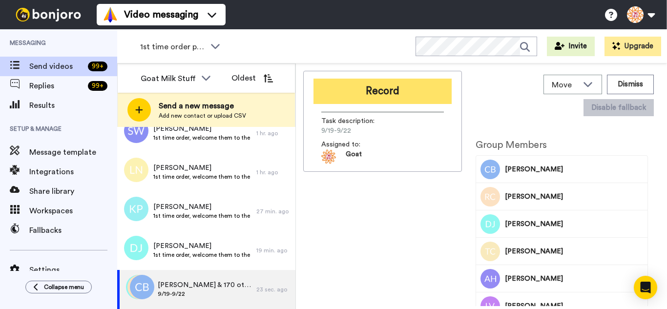
click at [377, 94] on button "Record" at bounding box center [382, 91] width 138 height 25
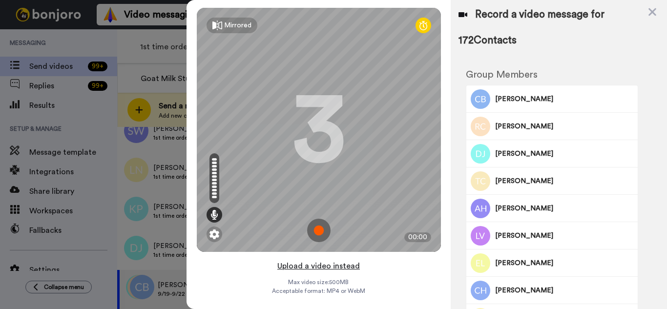
click at [287, 267] on button "Upload a video instead" at bounding box center [318, 266] width 88 height 13
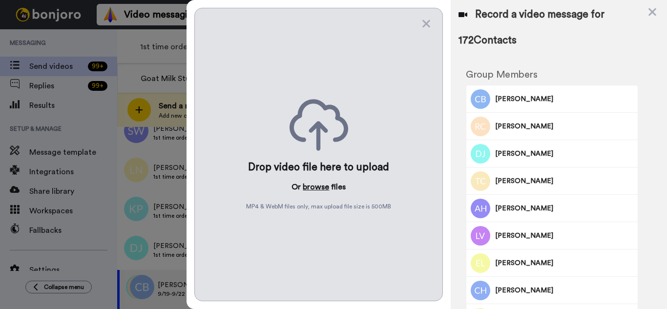
click at [311, 187] on button "browse" at bounding box center [316, 187] width 26 height 12
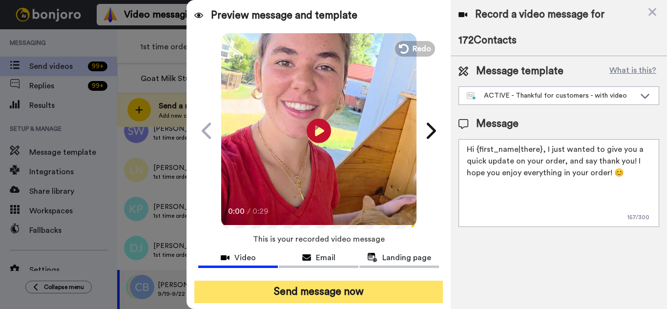
click at [378, 292] on button "Send message now" at bounding box center [318, 292] width 248 height 22
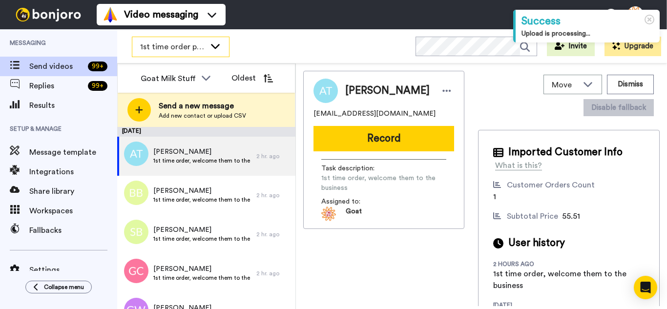
click at [210, 39] on div "1st time order people" at bounding box center [180, 47] width 97 height 20
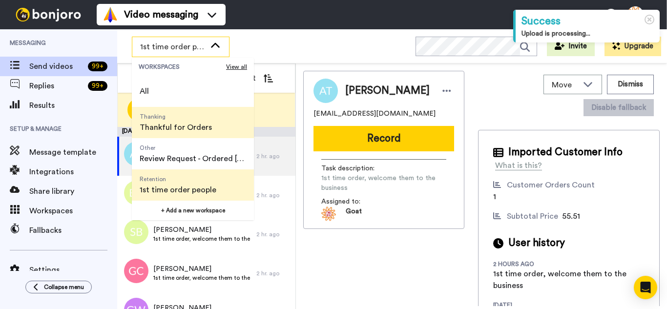
click at [209, 121] on span "Thanking Thankful for Orders" at bounding box center [176, 122] width 88 height 31
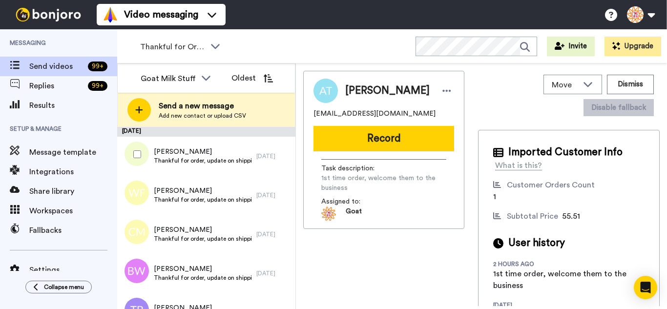
click at [135, 145] on div at bounding box center [135, 154] width 35 height 34
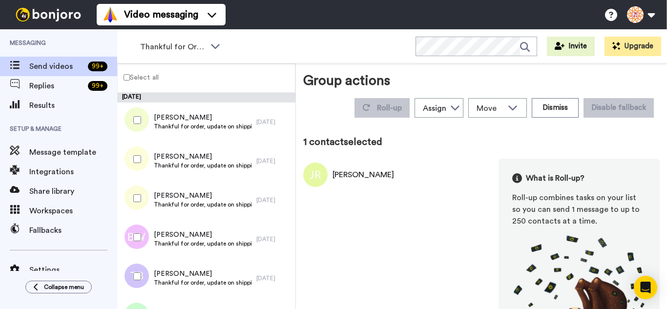
click at [137, 150] on div at bounding box center [135, 159] width 35 height 34
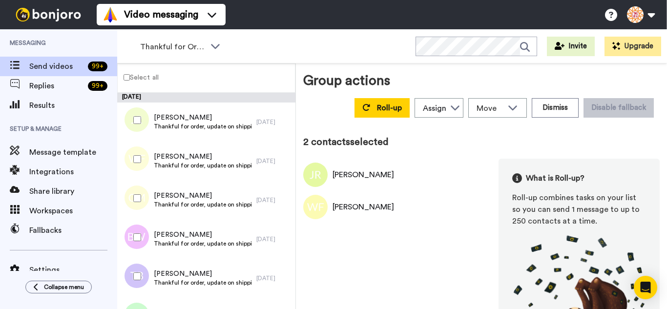
click at [133, 192] on div at bounding box center [135, 198] width 35 height 34
click at [134, 246] on div at bounding box center [135, 237] width 35 height 34
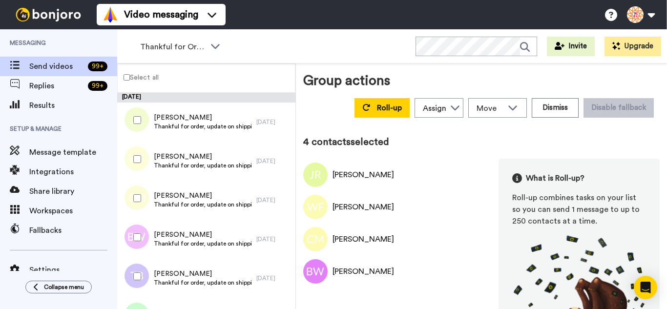
click at [143, 287] on div at bounding box center [135, 276] width 35 height 34
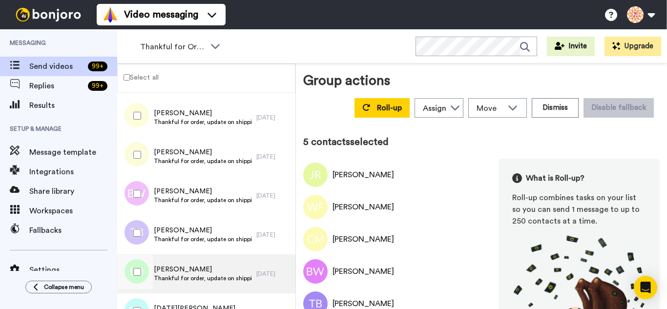
scroll to position [146, 0]
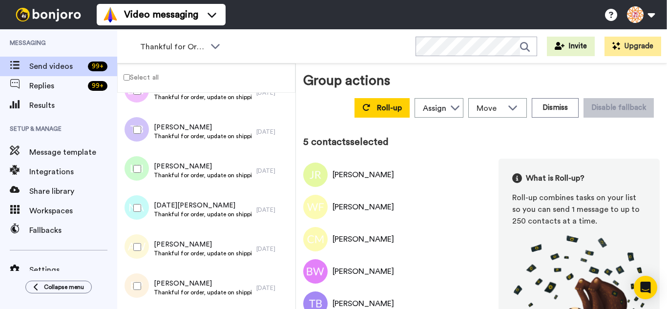
click at [144, 174] on div at bounding box center [135, 169] width 35 height 34
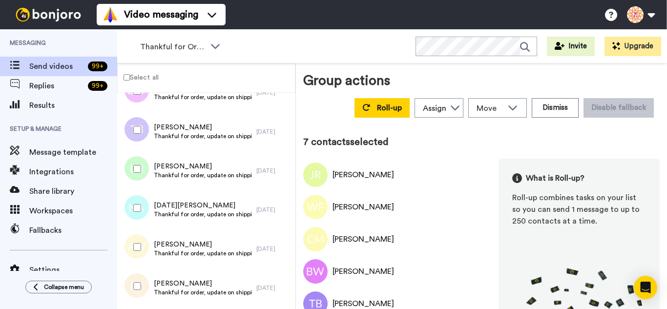
click at [149, 255] on div at bounding box center [135, 247] width 35 height 34
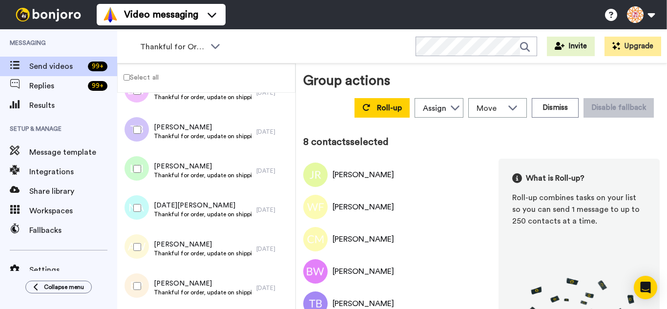
click at [144, 291] on div at bounding box center [135, 286] width 35 height 34
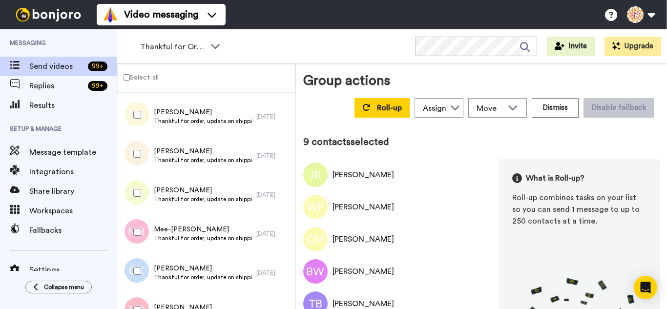
scroll to position [293, 0]
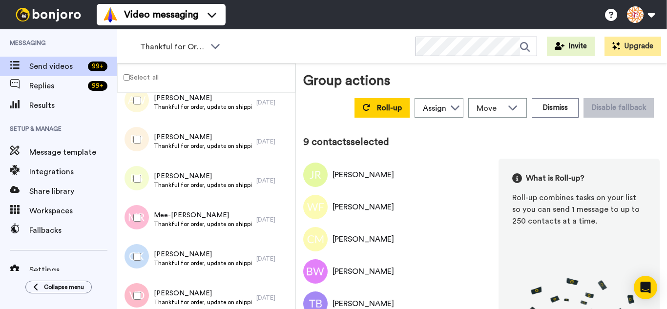
click at [143, 183] on div at bounding box center [135, 179] width 35 height 34
click at [148, 222] on div at bounding box center [135, 218] width 35 height 34
drag, startPoint x: 147, startPoint y: 261, endPoint x: 143, endPoint y: 270, distance: 10.5
click at [146, 261] on div at bounding box center [135, 257] width 35 height 34
click at [141, 290] on div at bounding box center [135, 296] width 35 height 34
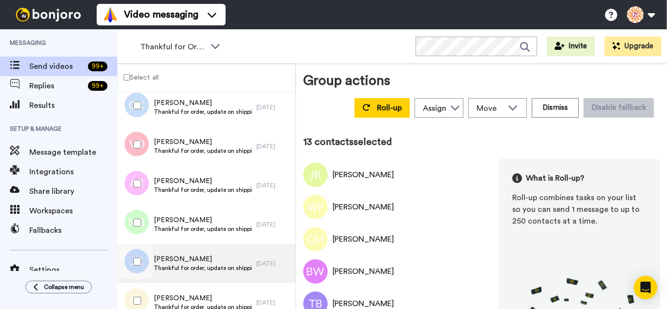
scroll to position [488, 0]
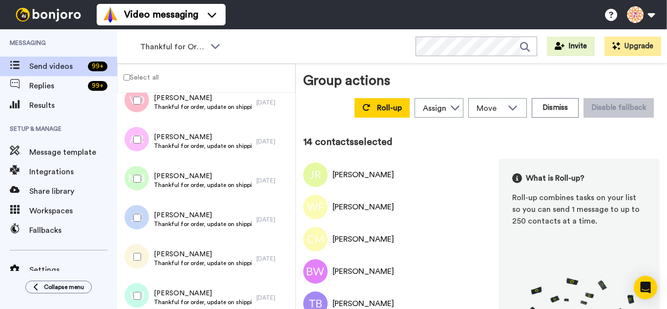
click at [140, 171] on div at bounding box center [135, 179] width 35 height 34
click at [143, 258] on div at bounding box center [135, 257] width 35 height 34
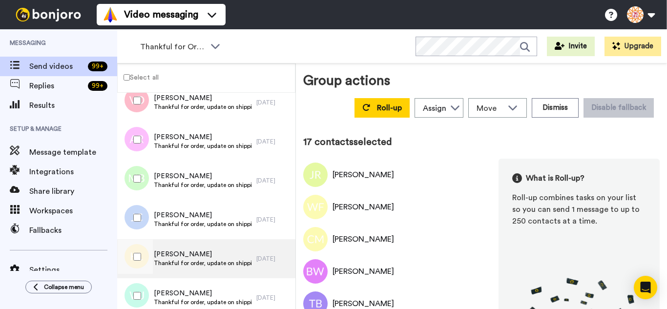
drag, startPoint x: 147, startPoint y: 286, endPoint x: 170, endPoint y: 269, distance: 29.0
click at [147, 287] on div at bounding box center [135, 296] width 35 height 34
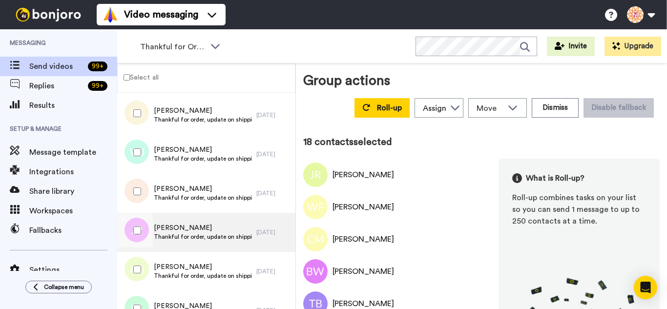
scroll to position [635, 0]
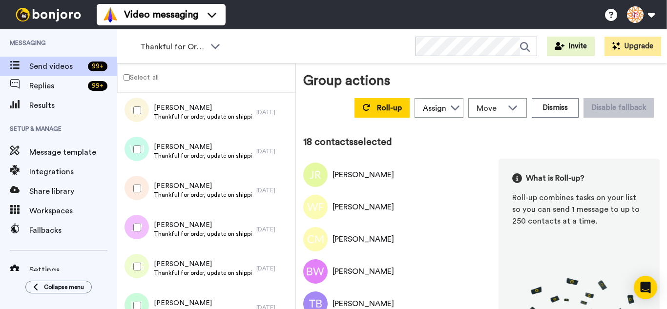
drag, startPoint x: 149, startPoint y: 193, endPoint x: 148, endPoint y: 228, distance: 35.7
click at [149, 193] on div at bounding box center [135, 188] width 35 height 34
drag, startPoint x: 146, startPoint y: 230, endPoint x: 142, endPoint y: 252, distance: 23.0
click at [145, 230] on div at bounding box center [135, 227] width 35 height 34
click at [143, 272] on div at bounding box center [135, 266] width 35 height 34
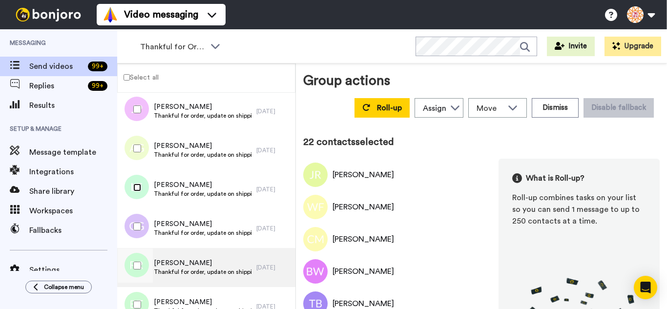
scroll to position [770, 0]
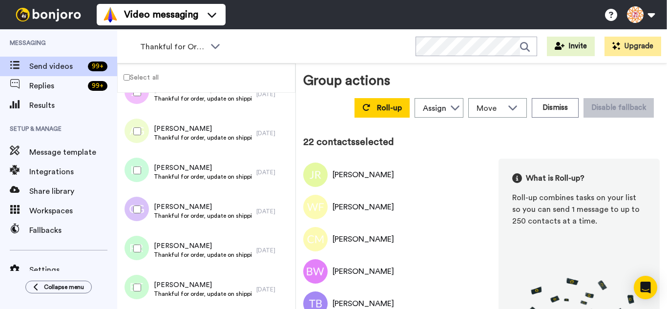
drag, startPoint x: 149, startPoint y: 201, endPoint x: 144, endPoint y: 231, distance: 30.8
click at [149, 202] on div at bounding box center [135, 209] width 35 height 34
click at [143, 248] on div at bounding box center [135, 248] width 35 height 34
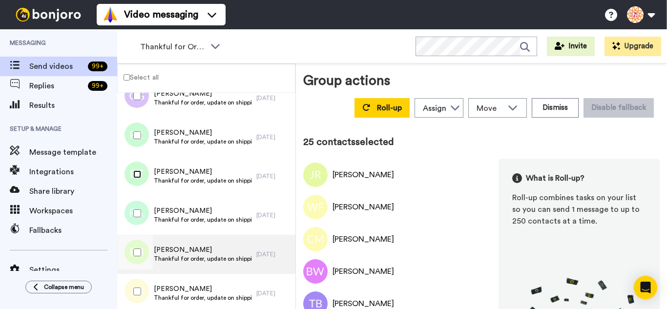
scroll to position [916, 0]
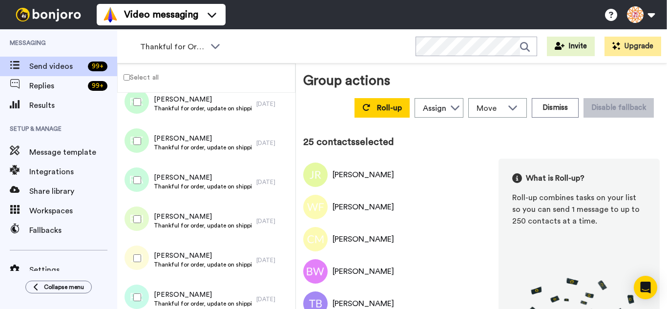
click at [141, 177] on div at bounding box center [135, 180] width 35 height 34
click at [133, 217] on div at bounding box center [135, 219] width 35 height 34
click at [130, 257] on div at bounding box center [135, 258] width 35 height 34
click at [141, 293] on div at bounding box center [135, 297] width 35 height 34
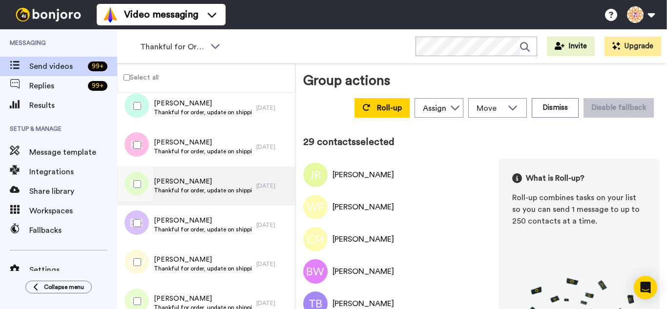
scroll to position [1112, 0]
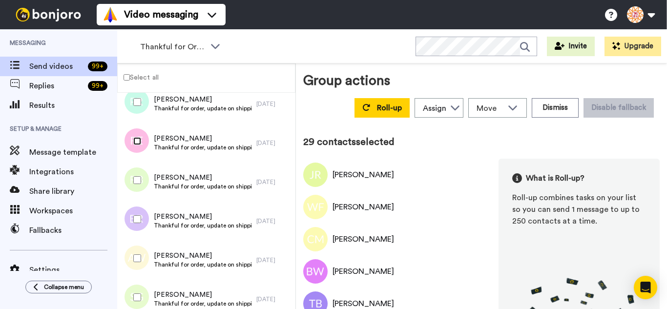
click at [139, 145] on div at bounding box center [135, 141] width 35 height 34
click at [139, 178] on div at bounding box center [135, 180] width 35 height 34
drag, startPoint x: 149, startPoint y: 233, endPoint x: 148, endPoint y: 255, distance: 22.0
click at [150, 234] on div at bounding box center [135, 219] width 35 height 34
click at [146, 269] on div at bounding box center [135, 258] width 35 height 34
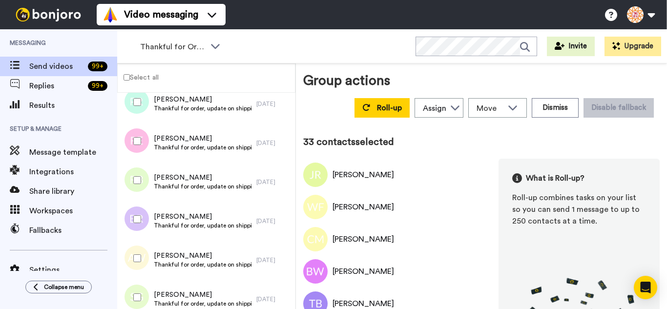
click at [143, 305] on div at bounding box center [135, 297] width 35 height 34
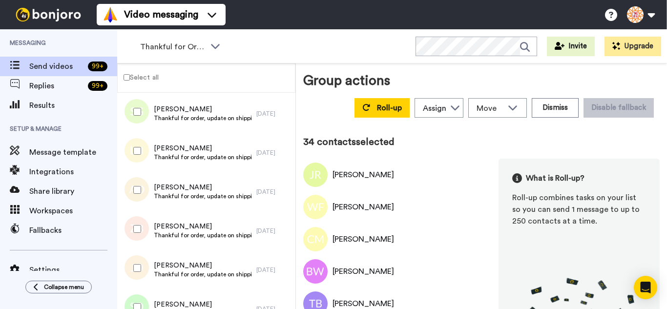
scroll to position [1307, 0]
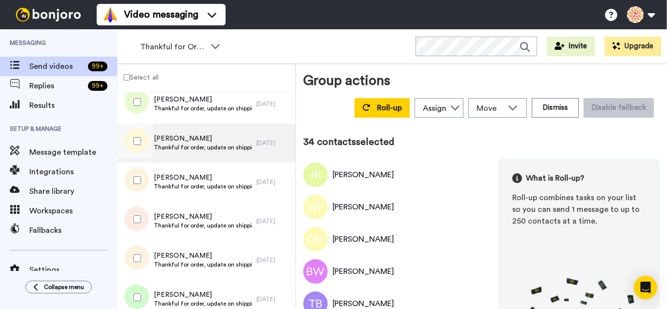
click at [148, 148] on div at bounding box center [135, 141] width 35 height 34
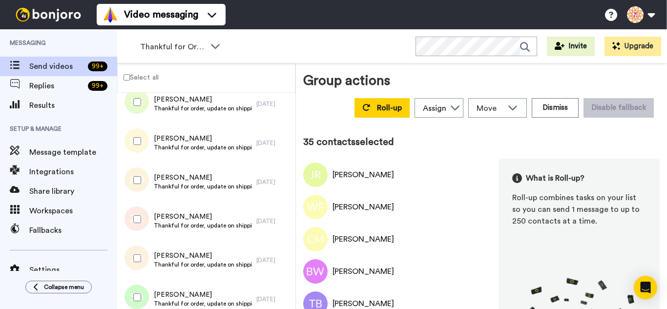
click at [142, 179] on div at bounding box center [135, 180] width 35 height 34
click at [138, 225] on div at bounding box center [135, 219] width 35 height 34
click at [140, 286] on div at bounding box center [135, 297] width 35 height 34
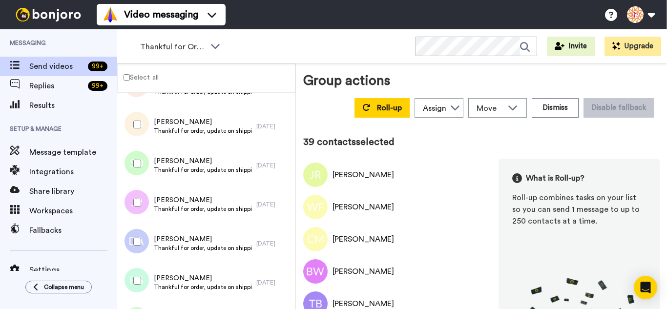
scroll to position [1453, 0]
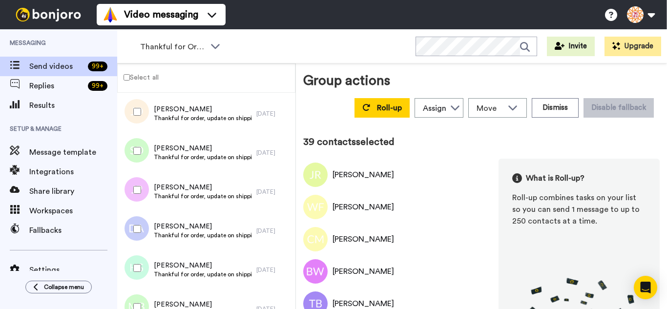
click at [135, 197] on div at bounding box center [135, 190] width 35 height 34
click at [132, 264] on div at bounding box center [135, 268] width 35 height 34
click at [140, 295] on div at bounding box center [135, 307] width 35 height 34
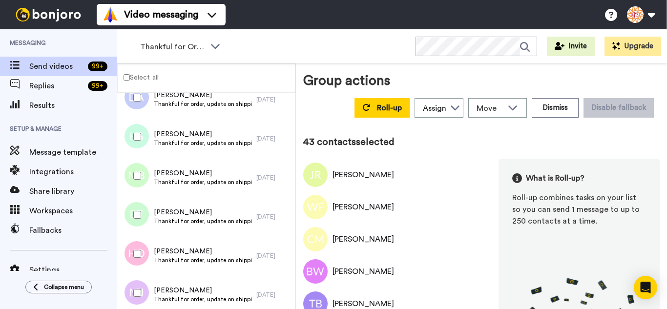
scroll to position [1600, 0]
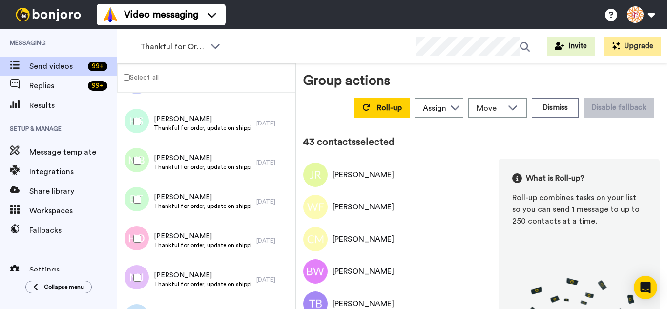
click at [142, 204] on div at bounding box center [135, 200] width 35 height 34
click at [147, 280] on div at bounding box center [135, 278] width 35 height 34
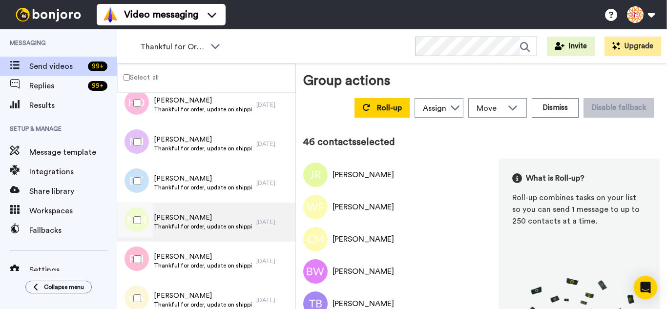
scroll to position [1746, 0]
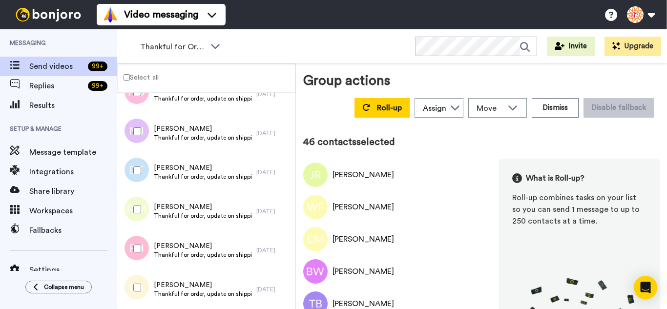
click at [143, 172] on div at bounding box center [135, 170] width 35 height 34
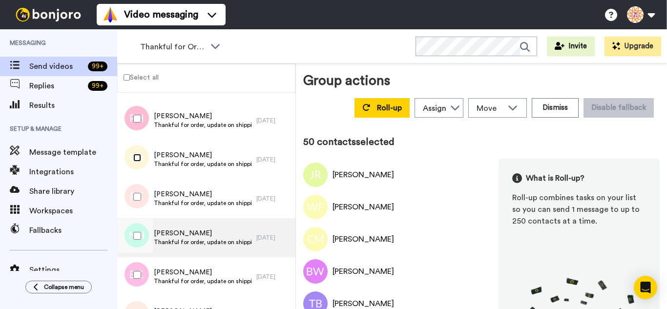
scroll to position [1893, 0]
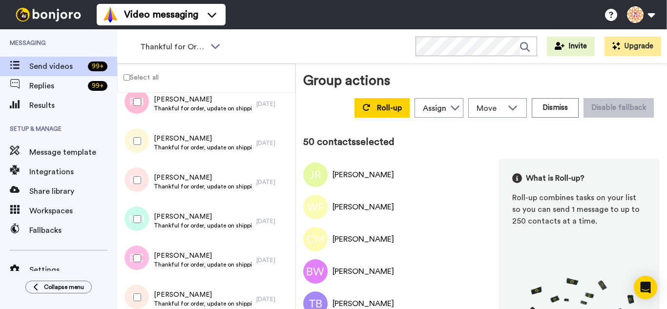
click at [145, 170] on div at bounding box center [135, 180] width 35 height 34
click at [133, 221] on div at bounding box center [135, 219] width 35 height 34
click at [138, 290] on div at bounding box center [135, 297] width 35 height 34
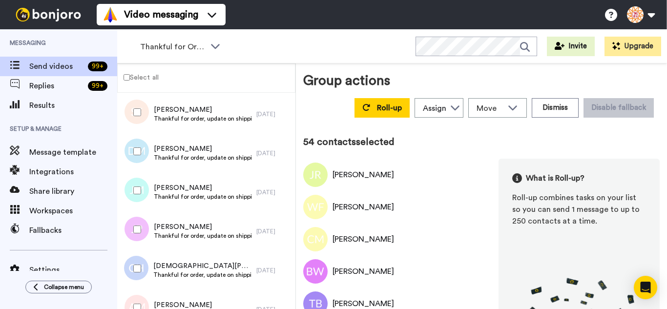
scroll to position [2088, 0]
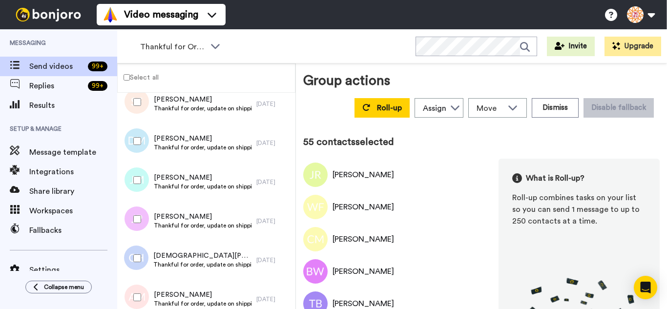
drag, startPoint x: 143, startPoint y: 171, endPoint x: 146, endPoint y: 217, distance: 46.0
click at [144, 171] on div at bounding box center [135, 180] width 35 height 34
click at [146, 225] on div at bounding box center [135, 219] width 35 height 34
click at [147, 256] on div at bounding box center [135, 258] width 35 height 34
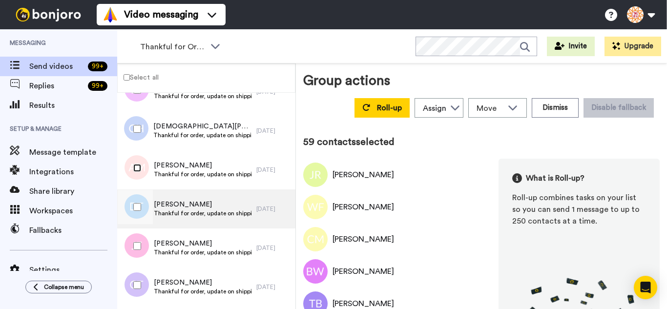
scroll to position [2235, 0]
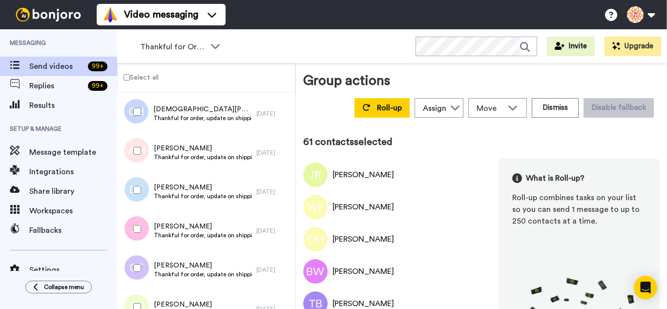
click at [135, 263] on div at bounding box center [135, 268] width 35 height 34
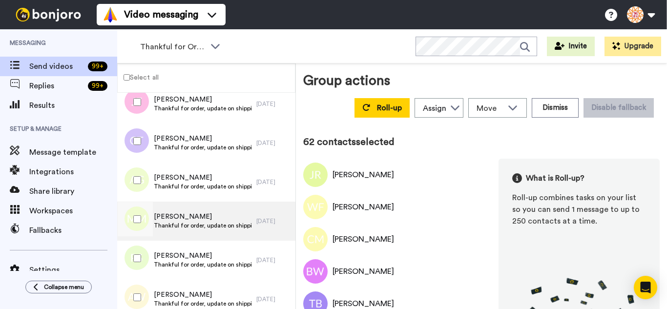
scroll to position [2381, 0]
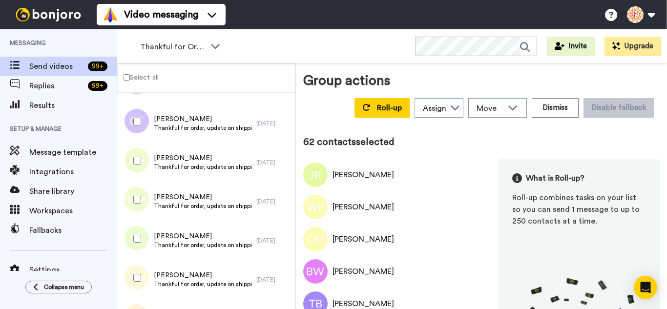
click at [145, 159] on div at bounding box center [135, 161] width 35 height 34
click at [135, 206] on div at bounding box center [135, 200] width 35 height 34
click at [140, 250] on div at bounding box center [135, 239] width 35 height 34
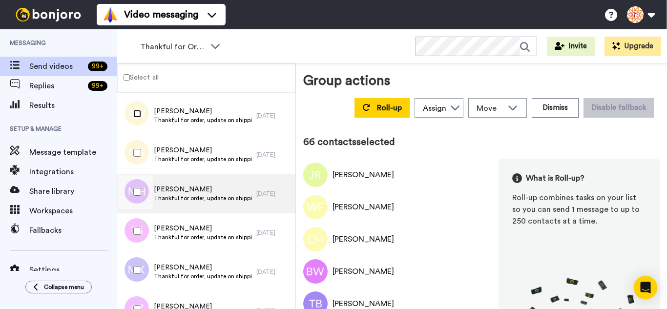
scroll to position [2576, 0]
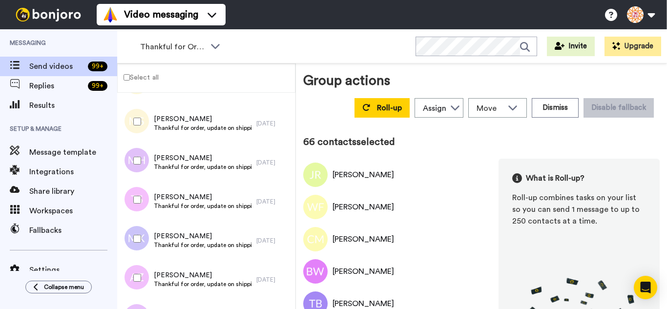
click at [146, 128] on div at bounding box center [135, 121] width 35 height 34
click at [140, 152] on div at bounding box center [135, 161] width 35 height 34
click at [136, 194] on div at bounding box center [135, 200] width 35 height 34
click at [136, 231] on div at bounding box center [135, 239] width 35 height 34
click at [137, 273] on div at bounding box center [135, 278] width 35 height 34
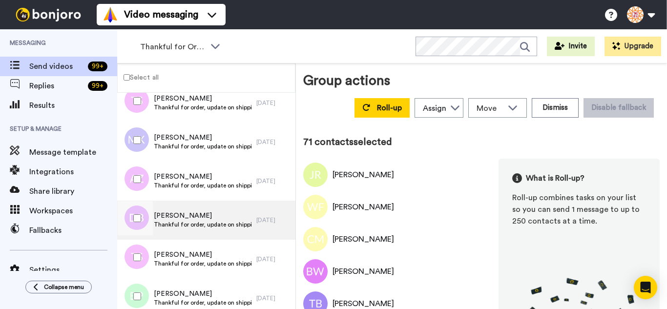
scroll to position [2723, 0]
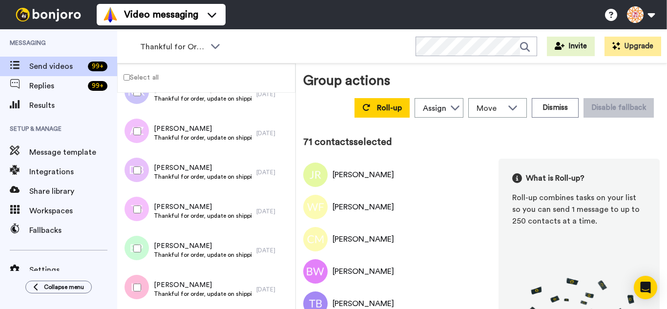
click at [132, 169] on div at bounding box center [135, 170] width 35 height 34
click at [132, 210] on div at bounding box center [135, 209] width 35 height 34
click at [141, 254] on div at bounding box center [135, 248] width 35 height 34
click at [144, 273] on div at bounding box center [135, 287] width 35 height 34
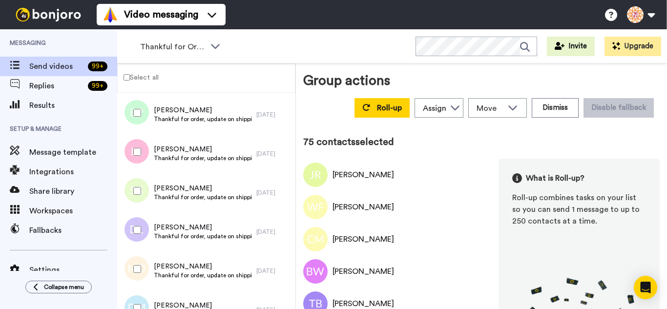
scroll to position [2869, 0]
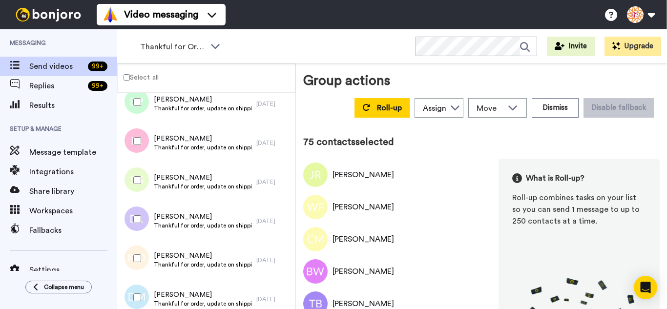
click at [136, 186] on div at bounding box center [135, 180] width 35 height 34
click at [140, 265] on div at bounding box center [135, 258] width 35 height 34
click at [141, 281] on div at bounding box center [135, 297] width 35 height 34
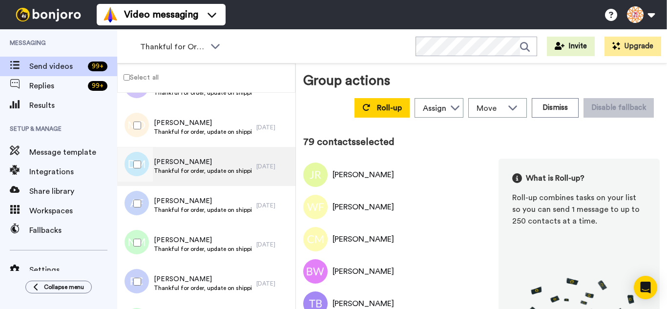
scroll to position [3016, 0]
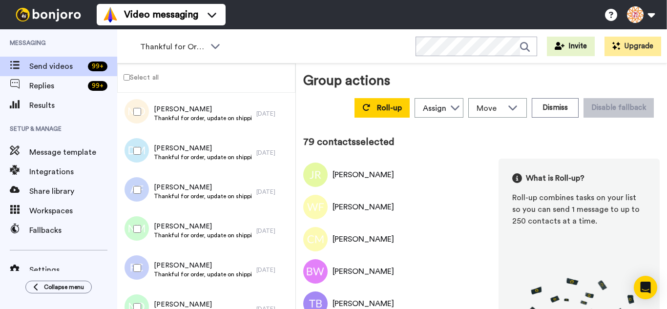
click at [151, 184] on div at bounding box center [135, 190] width 35 height 34
click at [149, 269] on div at bounding box center [135, 268] width 35 height 34
click at [149, 294] on div at bounding box center [135, 307] width 35 height 34
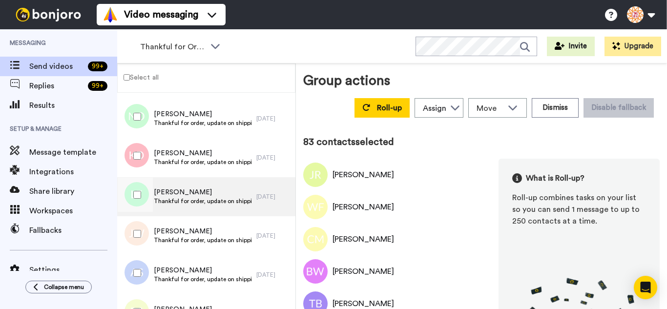
scroll to position [3211, 0]
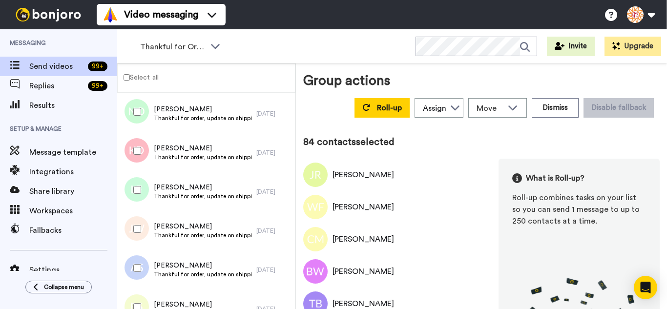
click at [138, 194] on div at bounding box center [135, 190] width 35 height 34
click at [142, 226] on div at bounding box center [135, 229] width 35 height 34
click at [140, 263] on div at bounding box center [135, 268] width 35 height 34
click at [139, 298] on div at bounding box center [135, 307] width 35 height 34
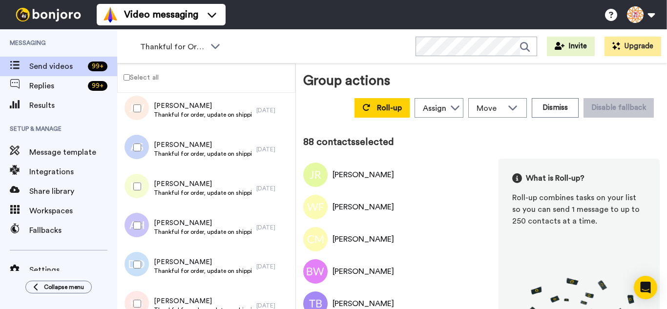
scroll to position [3357, 0]
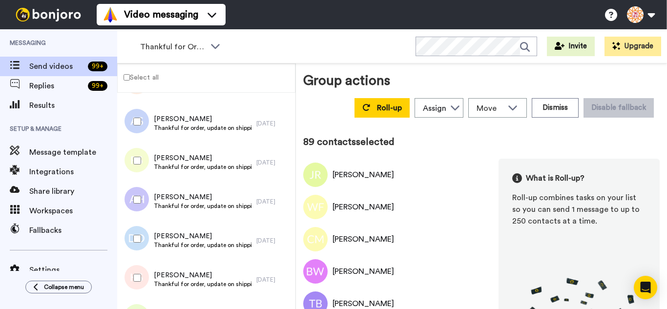
drag, startPoint x: 131, startPoint y: 233, endPoint x: 134, endPoint y: 262, distance: 28.5
click at [131, 234] on div at bounding box center [135, 239] width 35 height 34
click at [135, 267] on div at bounding box center [135, 278] width 35 height 34
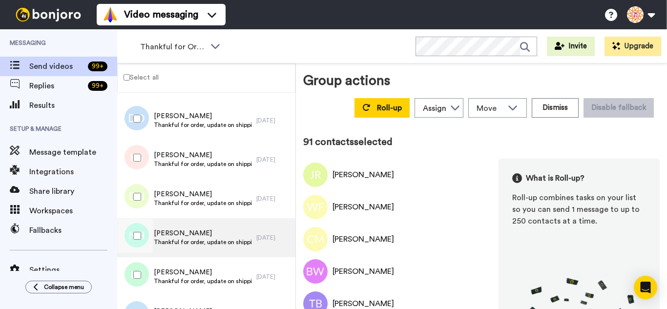
scroll to position [3504, 0]
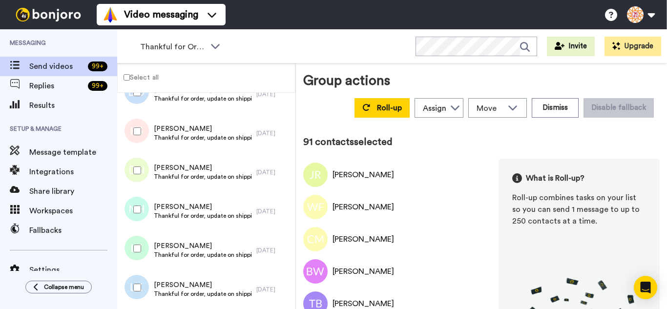
click at [142, 174] on div at bounding box center [135, 170] width 35 height 34
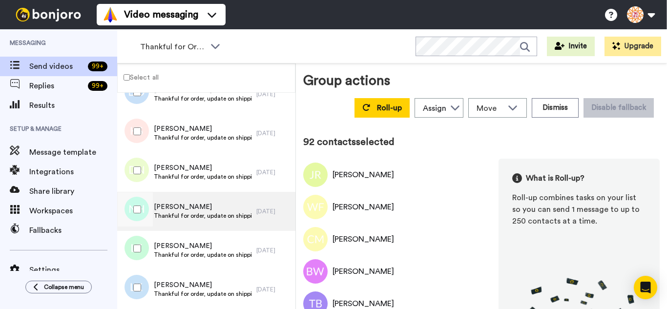
click at [145, 217] on div at bounding box center [135, 209] width 35 height 34
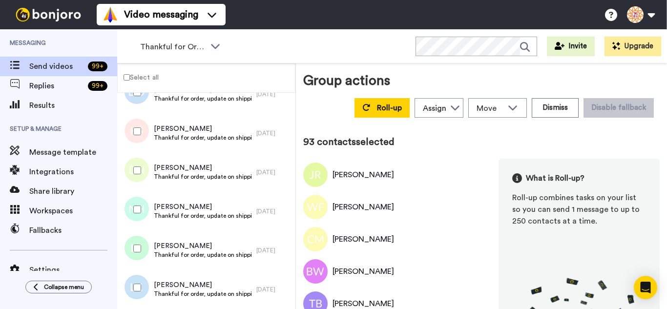
click at [144, 251] on div at bounding box center [135, 248] width 35 height 34
drag, startPoint x: 144, startPoint y: 277, endPoint x: 151, endPoint y: 273, distance: 8.1
click at [145, 277] on div at bounding box center [135, 287] width 35 height 34
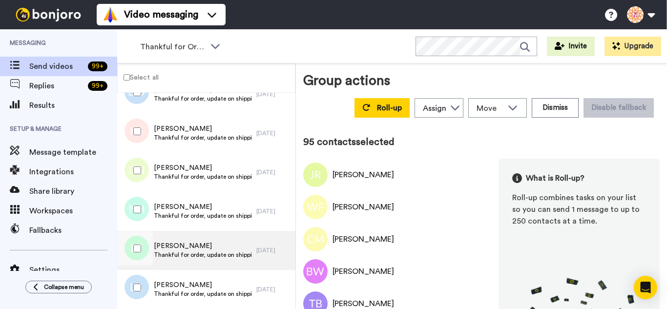
scroll to position [3602, 0]
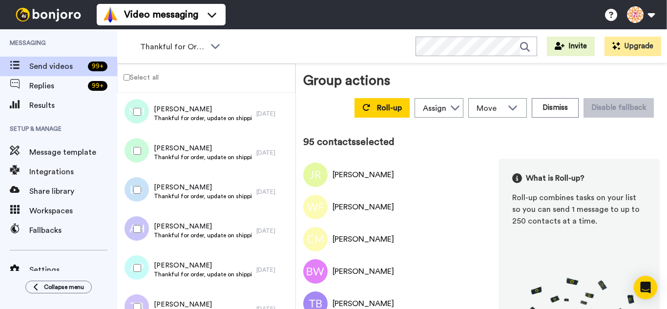
click at [141, 237] on div at bounding box center [135, 229] width 35 height 34
click at [138, 262] on div at bounding box center [135, 268] width 35 height 34
click at [138, 294] on div at bounding box center [135, 307] width 35 height 34
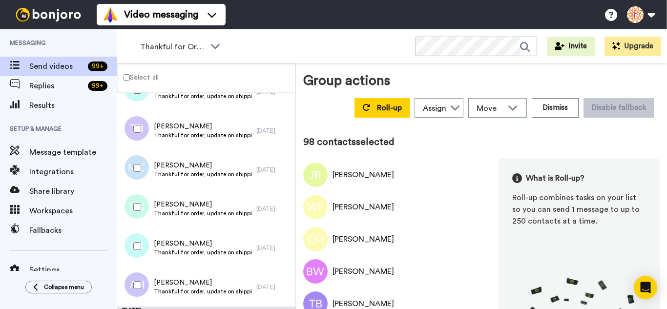
scroll to position [3797, 0]
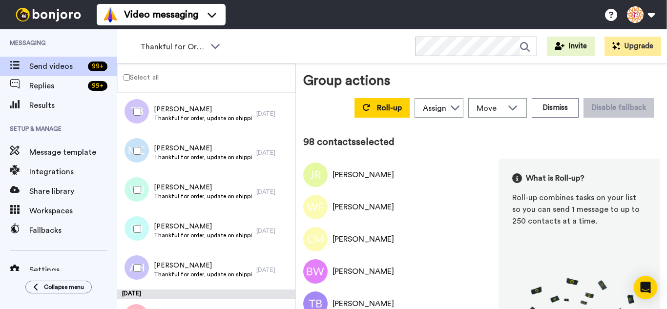
drag, startPoint x: 139, startPoint y: 157, endPoint x: 131, endPoint y: 195, distance: 38.4
click at [139, 158] on div at bounding box center [135, 151] width 35 height 34
click at [131, 195] on div at bounding box center [135, 190] width 35 height 34
click at [141, 235] on div at bounding box center [135, 229] width 35 height 34
click at [146, 262] on div at bounding box center [135, 268] width 35 height 34
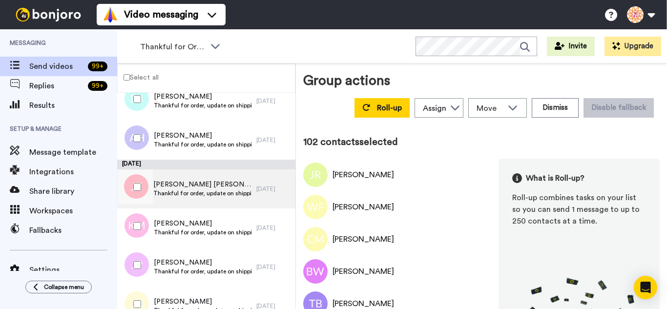
scroll to position [3943, 0]
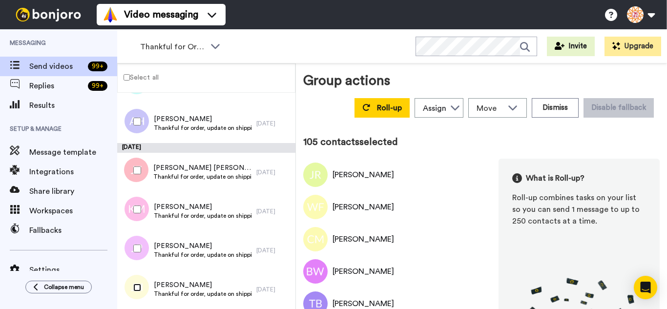
click at [141, 291] on div at bounding box center [135, 287] width 35 height 34
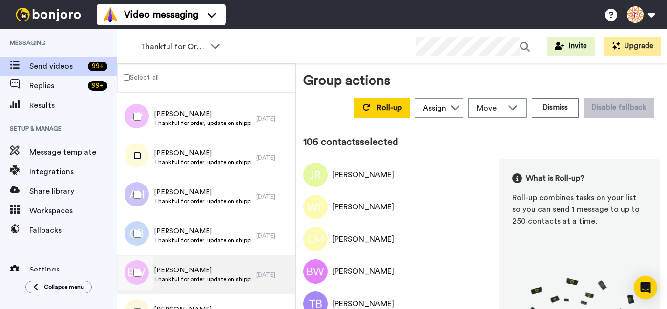
scroll to position [4090, 0]
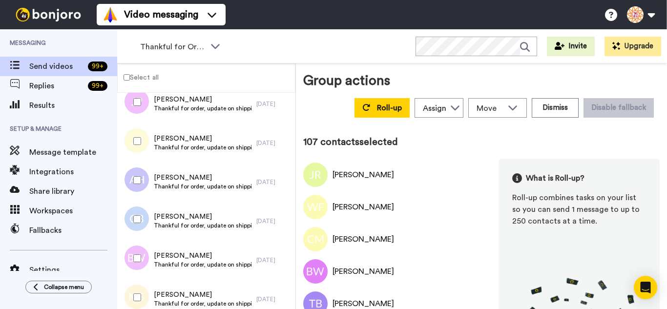
drag, startPoint x: 130, startPoint y: 220, endPoint x: 138, endPoint y: 250, distance: 31.3
click at [130, 221] on div at bounding box center [135, 219] width 35 height 34
click at [141, 288] on div at bounding box center [135, 297] width 35 height 34
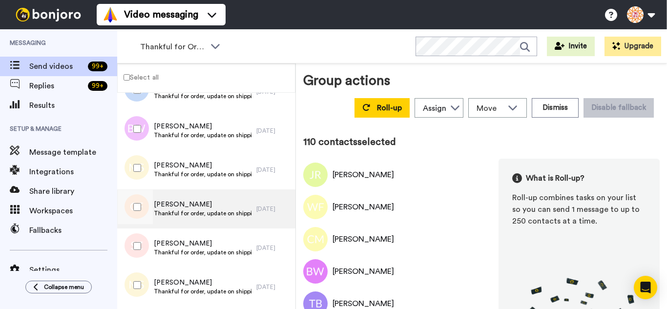
scroll to position [4236, 0]
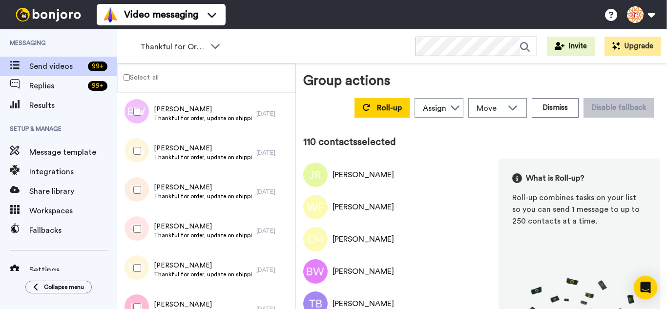
drag, startPoint x: 132, startPoint y: 185, endPoint x: 130, endPoint y: 220, distance: 35.7
click at [132, 184] on div at bounding box center [135, 190] width 35 height 34
click at [130, 223] on div at bounding box center [135, 229] width 35 height 34
click at [139, 260] on div at bounding box center [135, 268] width 35 height 34
click at [135, 293] on div at bounding box center [135, 307] width 35 height 34
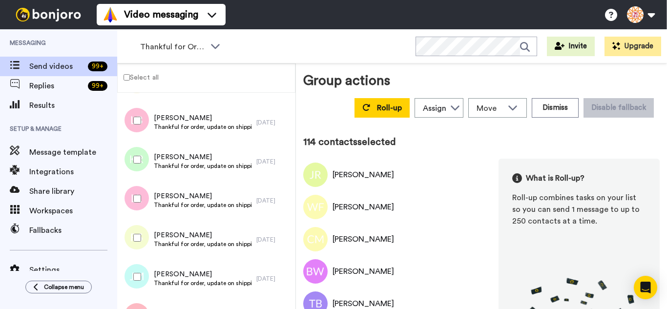
scroll to position [4431, 0]
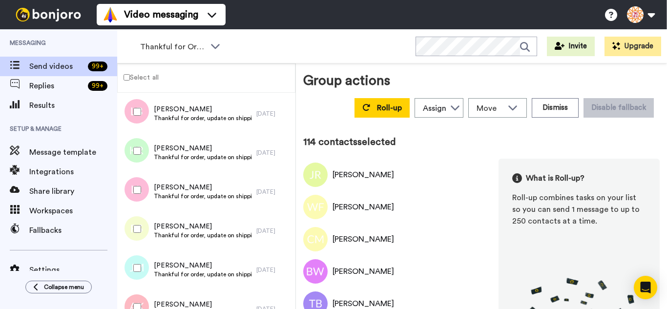
drag, startPoint x: 143, startPoint y: 157, endPoint x: 134, endPoint y: 182, distance: 26.2
click at [140, 159] on div at bounding box center [135, 151] width 35 height 34
click at [145, 228] on div at bounding box center [135, 229] width 35 height 34
click at [134, 275] on div at bounding box center [135, 268] width 35 height 34
click at [132, 300] on div at bounding box center [135, 307] width 35 height 34
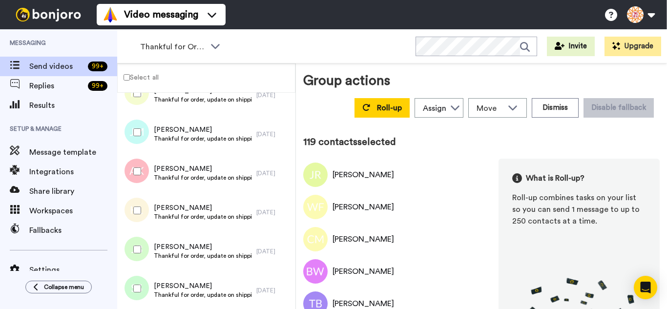
scroll to position [4578, 0]
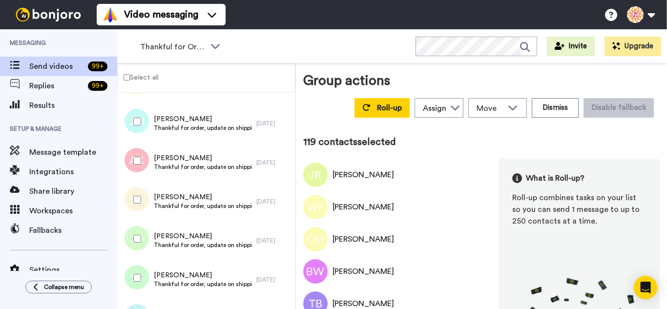
click at [129, 202] on div at bounding box center [135, 200] width 35 height 34
click at [137, 244] on div at bounding box center [135, 239] width 35 height 34
click at [141, 271] on div at bounding box center [135, 278] width 35 height 34
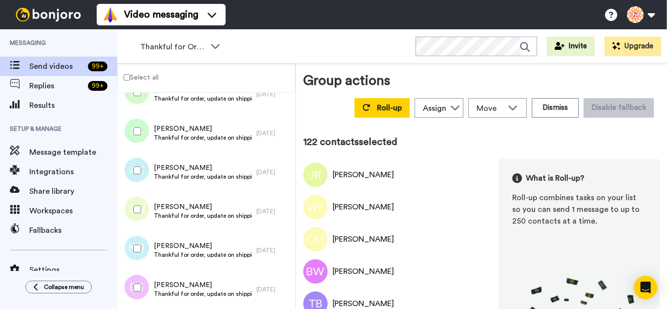
click at [148, 176] on div at bounding box center [135, 170] width 35 height 34
click at [142, 217] on div at bounding box center [135, 209] width 35 height 34
click at [141, 257] on div at bounding box center [135, 248] width 35 height 34
click at [150, 293] on div at bounding box center [135, 287] width 35 height 34
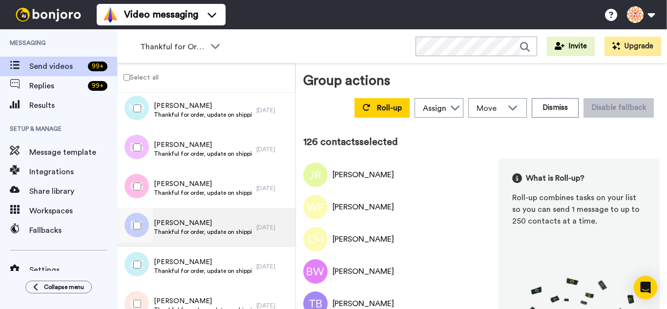
scroll to position [4871, 0]
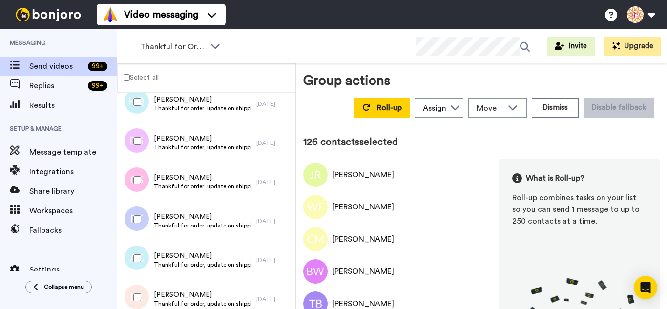
click at [147, 178] on div at bounding box center [135, 180] width 35 height 34
click at [136, 225] on div at bounding box center [135, 219] width 35 height 34
click at [140, 286] on div at bounding box center [135, 297] width 35 height 34
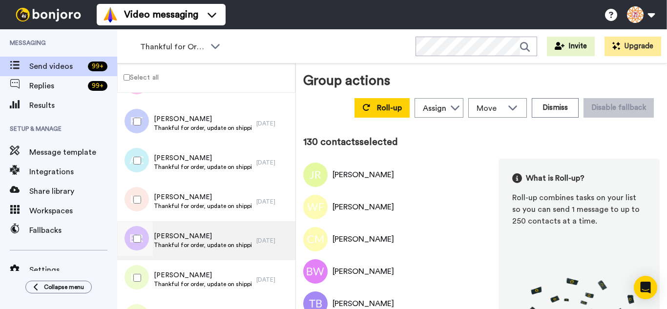
scroll to position [5017, 0]
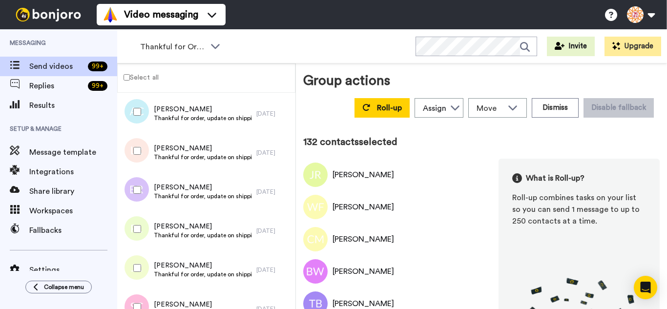
click at [140, 267] on div at bounding box center [135, 268] width 35 height 34
click at [142, 302] on div at bounding box center [135, 307] width 35 height 34
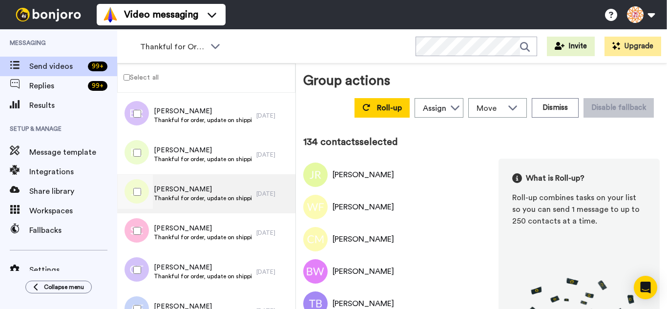
scroll to position [5164, 0]
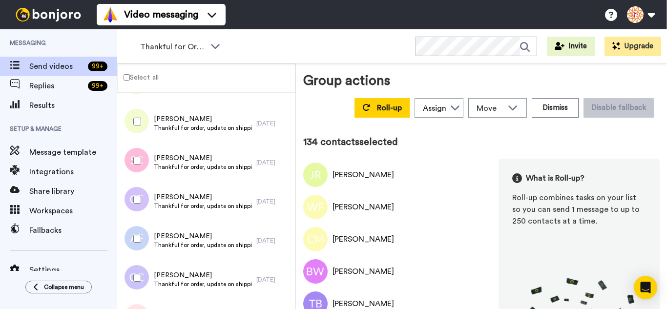
click at [145, 199] on div at bounding box center [135, 200] width 35 height 34
click at [133, 241] on div at bounding box center [135, 239] width 35 height 34
click at [133, 275] on div at bounding box center [135, 278] width 35 height 34
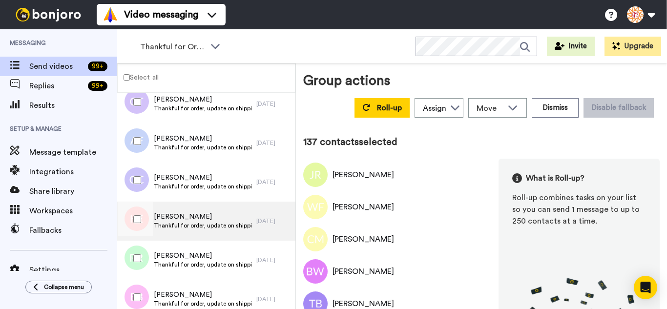
scroll to position [5310, 0]
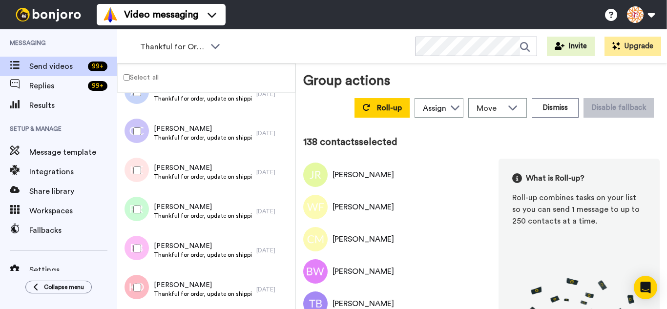
click at [148, 214] on div at bounding box center [135, 209] width 35 height 34
click at [143, 255] on div at bounding box center [135, 248] width 35 height 34
drag, startPoint x: 141, startPoint y: 292, endPoint x: 145, endPoint y: 290, distance: 5.0
click at [141, 292] on div at bounding box center [135, 287] width 35 height 34
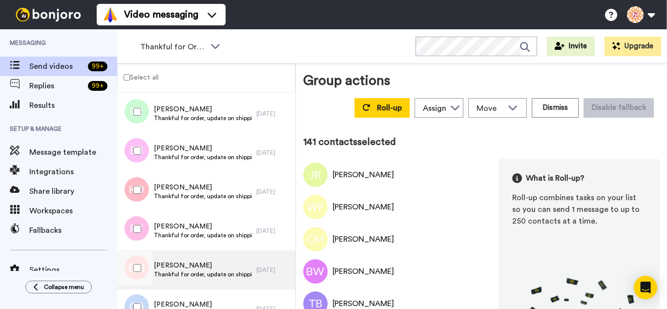
scroll to position [5457, 0]
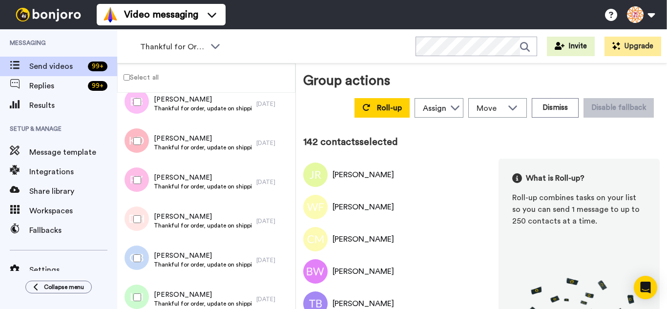
drag, startPoint x: 130, startPoint y: 221, endPoint x: 139, endPoint y: 252, distance: 31.9
click at [130, 222] on div at bounding box center [135, 219] width 35 height 34
click at [139, 253] on div at bounding box center [135, 258] width 35 height 34
drag, startPoint x: 141, startPoint y: 285, endPoint x: 147, endPoint y: 284, distance: 6.5
click at [140, 286] on div at bounding box center [135, 297] width 35 height 34
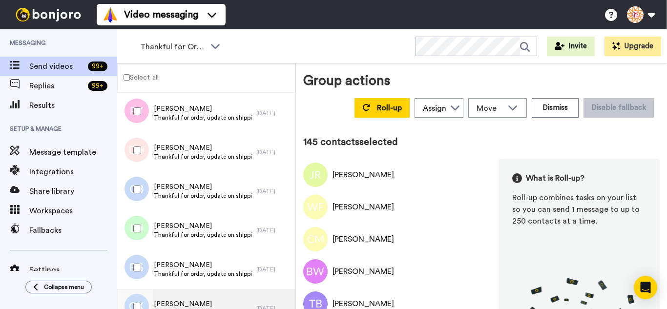
scroll to position [5652, 0]
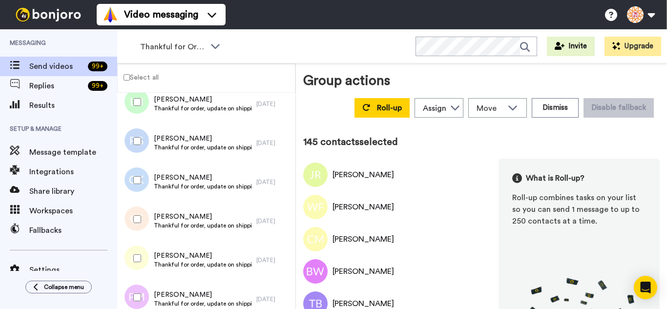
click at [130, 135] on div at bounding box center [135, 141] width 35 height 34
click at [140, 171] on div at bounding box center [135, 180] width 35 height 34
click at [143, 248] on div at bounding box center [135, 258] width 35 height 34
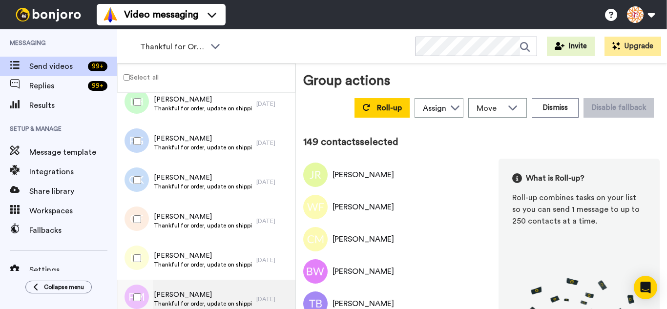
click at [155, 283] on div "Patricia Marinelli Thankful for order, update on shipping." at bounding box center [186, 299] width 139 height 39
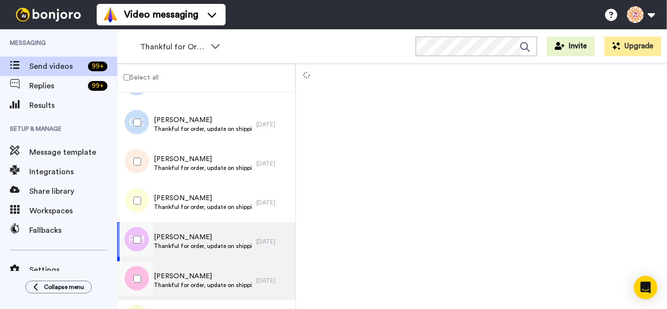
scroll to position [5798, 0]
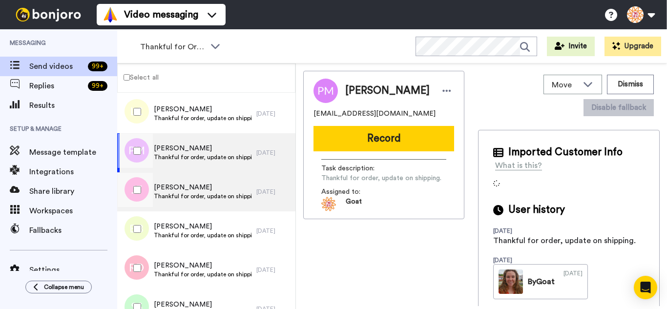
drag, startPoint x: 147, startPoint y: 146, endPoint x: 154, endPoint y: 197, distance: 50.7
click at [147, 146] on div at bounding box center [135, 151] width 35 height 34
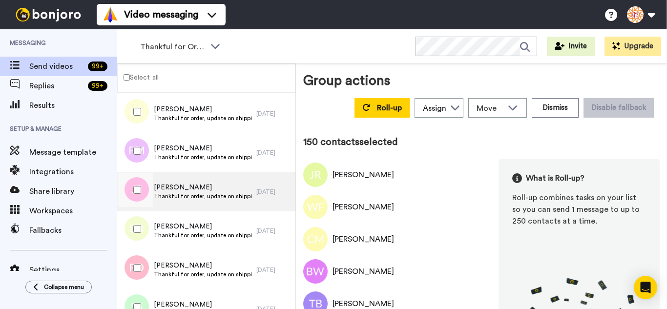
click at [154, 197] on span "Thankful for order, update on shipping." at bounding box center [203, 196] width 98 height 8
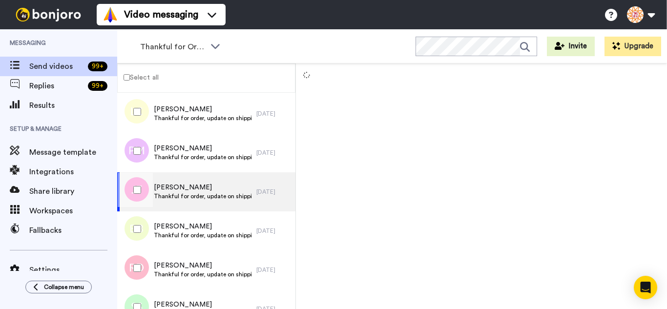
click at [141, 195] on div at bounding box center [135, 190] width 35 height 34
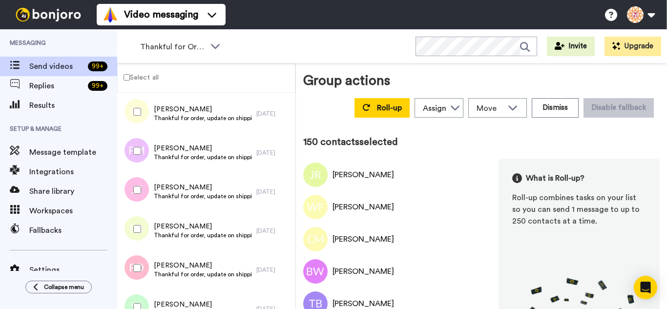
click at [139, 234] on div at bounding box center [135, 229] width 35 height 34
click at [139, 264] on div at bounding box center [135, 268] width 35 height 34
click at [137, 299] on div at bounding box center [135, 307] width 35 height 34
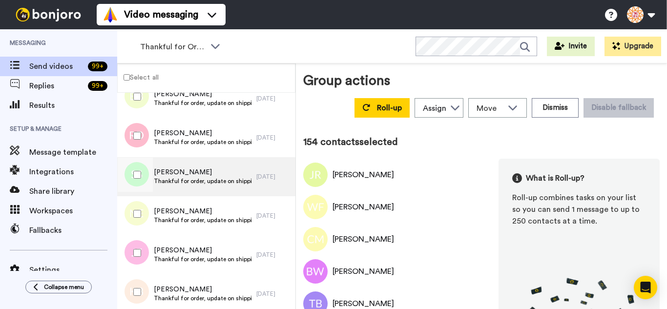
scroll to position [5994, 0]
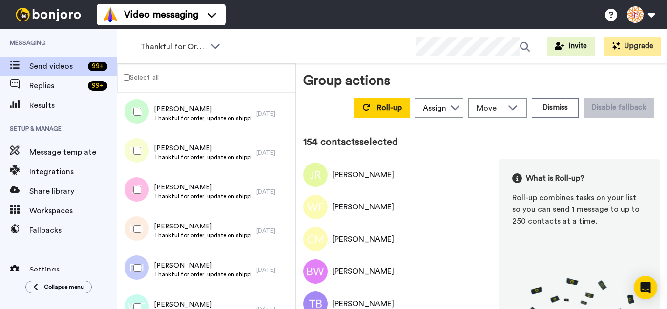
click at [132, 157] on div at bounding box center [135, 151] width 35 height 34
click at [130, 187] on div at bounding box center [135, 190] width 35 height 34
click at [142, 223] on div at bounding box center [135, 229] width 35 height 34
drag, startPoint x: 148, startPoint y: 271, endPoint x: 144, endPoint y: 293, distance: 22.4
click at [148, 271] on div at bounding box center [135, 268] width 35 height 34
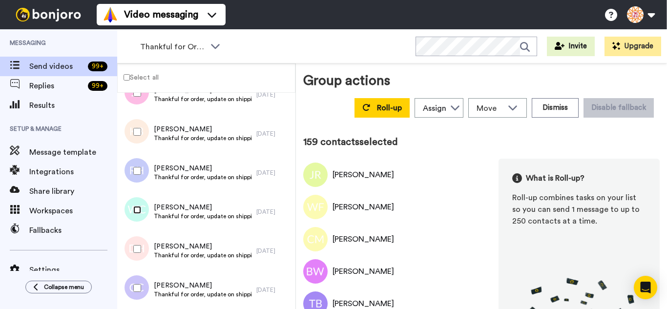
scroll to position [6189, 0]
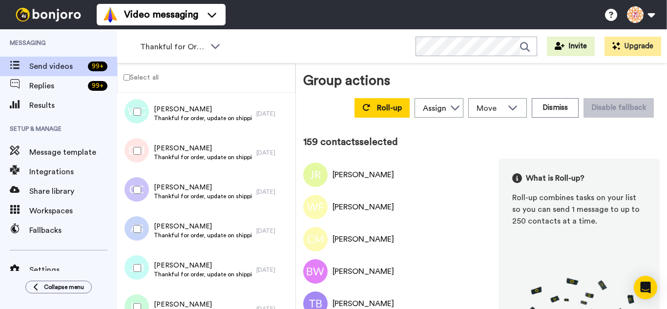
click at [141, 145] on div at bounding box center [135, 151] width 35 height 34
click at [142, 228] on div at bounding box center [135, 229] width 35 height 34
drag, startPoint x: 141, startPoint y: 260, endPoint x: 140, endPoint y: 290, distance: 30.8
click at [141, 260] on div at bounding box center [135, 268] width 35 height 34
click at [140, 292] on div at bounding box center [135, 307] width 35 height 34
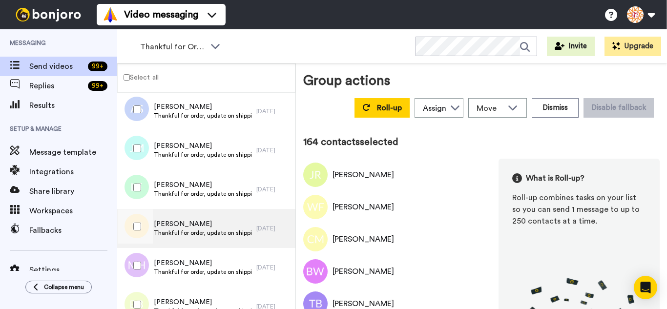
scroll to position [6335, 0]
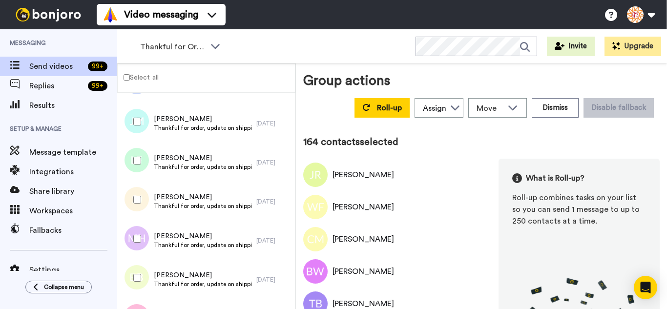
drag, startPoint x: 148, startPoint y: 204, endPoint x: 141, endPoint y: 237, distance: 34.0
click at [148, 204] on div at bounding box center [135, 200] width 35 height 34
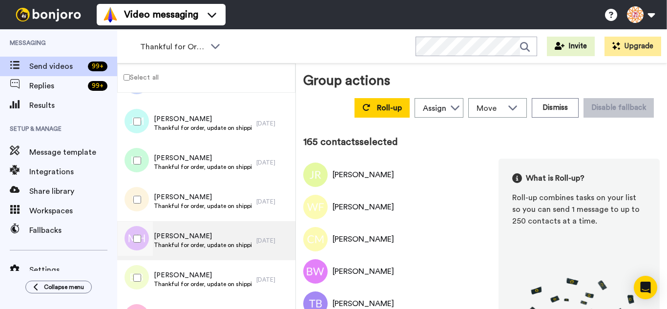
click at [141, 242] on div at bounding box center [135, 239] width 35 height 34
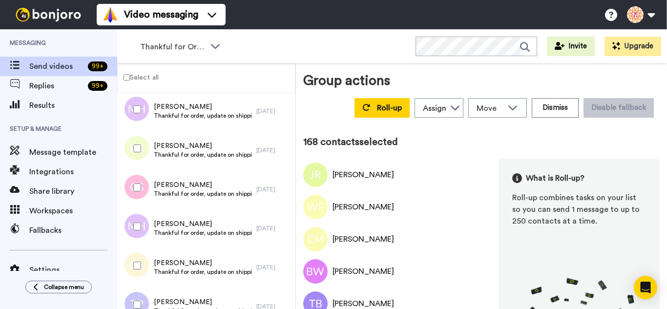
scroll to position [6482, 0]
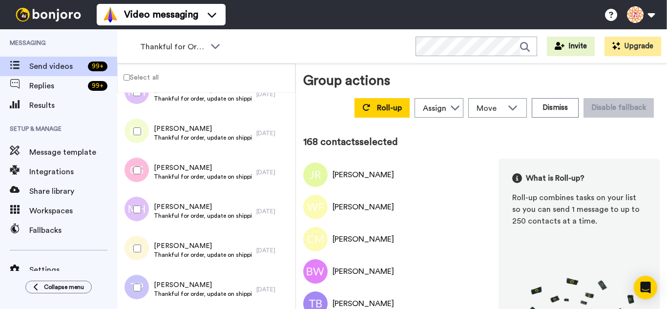
drag, startPoint x: 148, startPoint y: 216, endPoint x: 141, endPoint y: 240, distance: 24.7
click at [147, 216] on div at bounding box center [135, 209] width 35 height 34
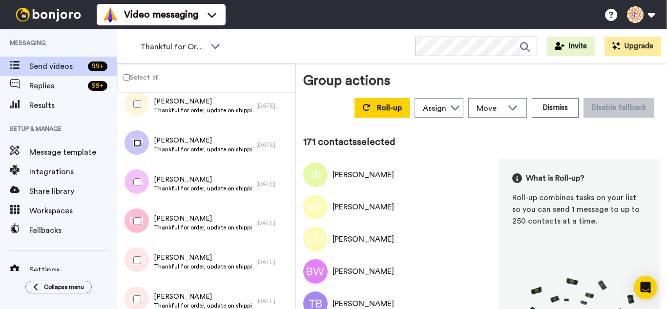
scroll to position [6628, 0]
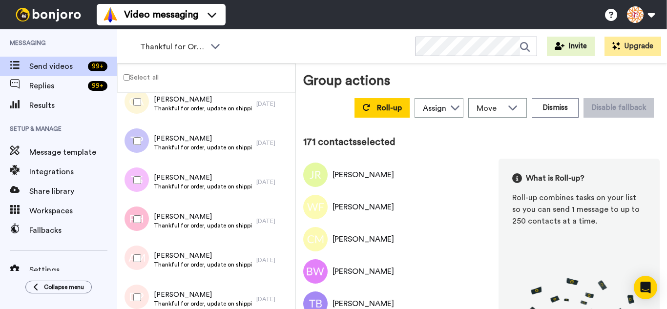
click at [148, 183] on div at bounding box center [135, 180] width 35 height 34
click at [140, 225] on div at bounding box center [135, 219] width 35 height 34
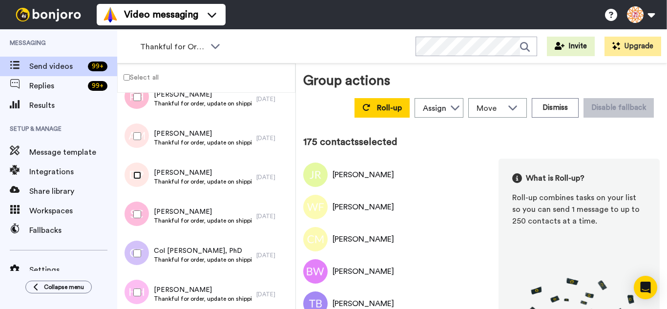
scroll to position [6775, 0]
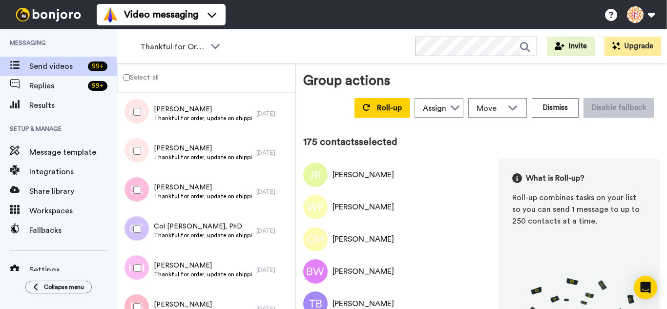
click at [136, 202] on div at bounding box center [135, 190] width 35 height 34
click at [135, 235] on div at bounding box center [135, 229] width 35 height 34
click at [141, 272] on div at bounding box center [135, 268] width 35 height 34
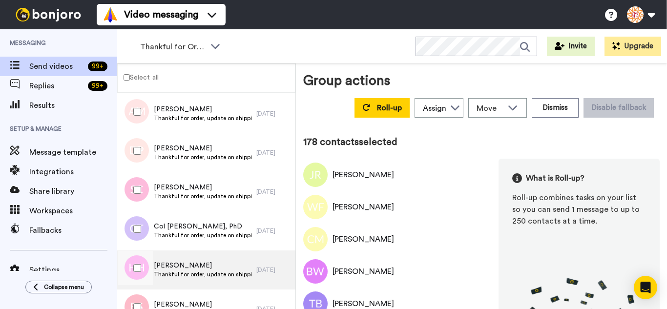
drag, startPoint x: 144, startPoint y: 301, endPoint x: 150, endPoint y: 289, distance: 13.8
click at [144, 301] on div at bounding box center [135, 307] width 35 height 34
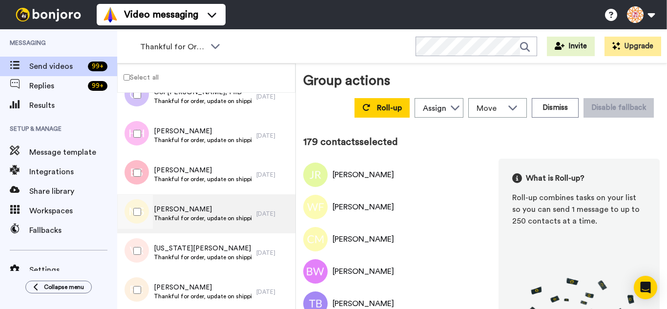
scroll to position [6921, 0]
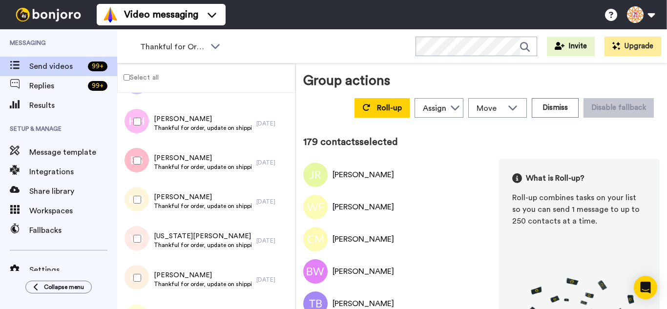
click at [142, 198] on div at bounding box center [135, 200] width 35 height 34
click at [135, 247] on div at bounding box center [135, 239] width 35 height 34
click at [142, 276] on div at bounding box center [135, 278] width 35 height 34
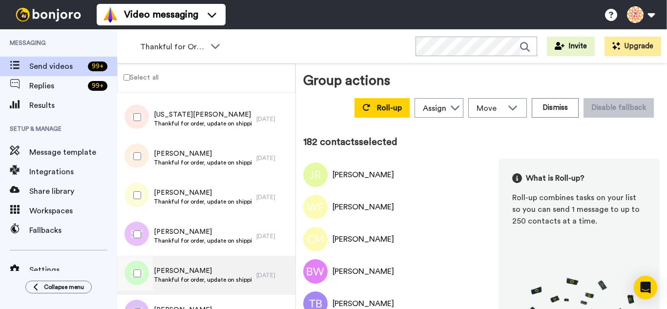
scroll to position [7068, 0]
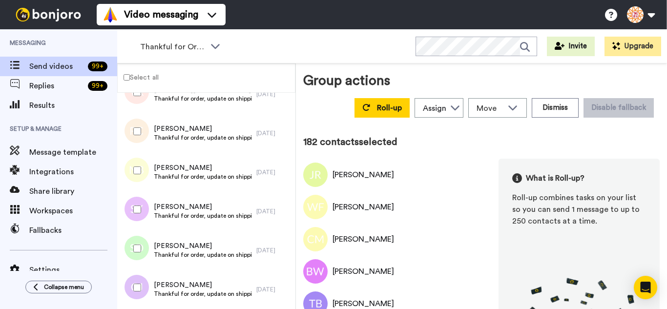
click at [128, 179] on div at bounding box center [135, 170] width 35 height 34
click at [135, 257] on div at bounding box center [135, 248] width 35 height 34
click at [143, 287] on div at bounding box center [135, 287] width 35 height 34
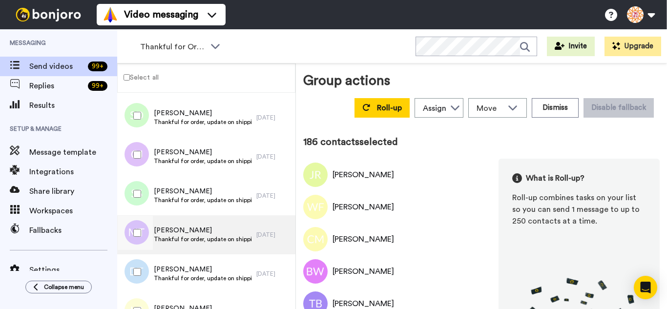
scroll to position [7214, 0]
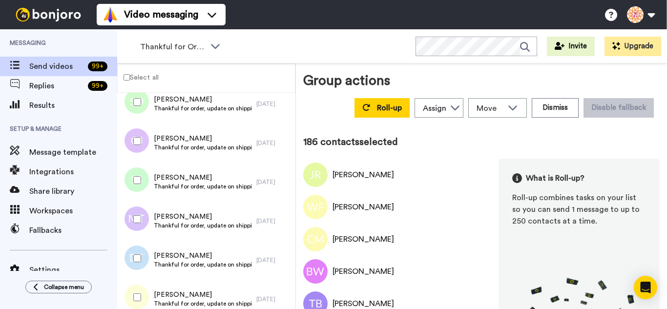
click at [139, 175] on div at bounding box center [135, 180] width 35 height 34
click at [144, 259] on div at bounding box center [135, 258] width 35 height 34
click at [138, 285] on div at bounding box center [135, 297] width 35 height 34
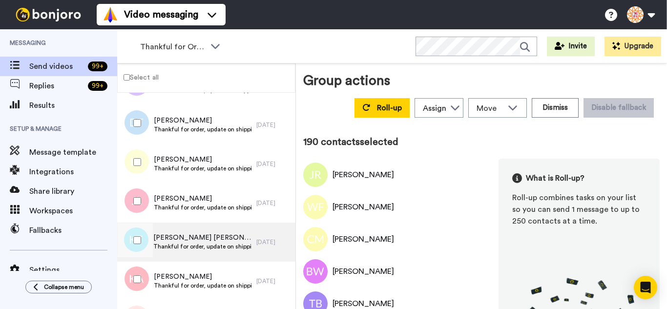
scroll to position [7361, 0]
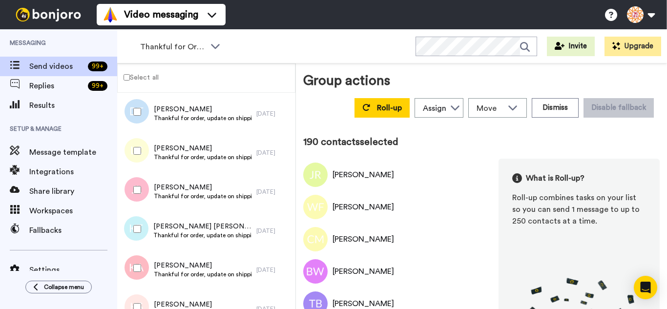
click at [148, 188] on div at bounding box center [135, 190] width 35 height 34
drag, startPoint x: 143, startPoint y: 226, endPoint x: 136, endPoint y: 272, distance: 46.8
click at [141, 228] on div at bounding box center [135, 229] width 35 height 34
click at [144, 306] on div at bounding box center [135, 307] width 35 height 34
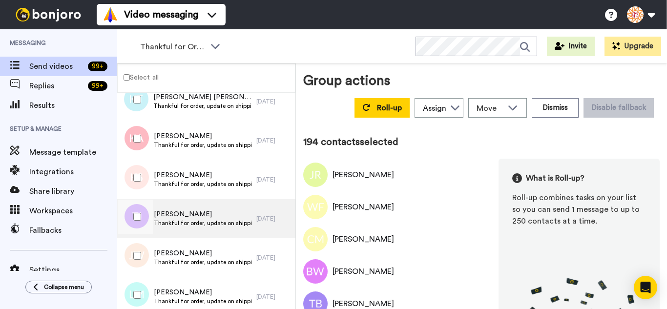
scroll to position [7507, 0]
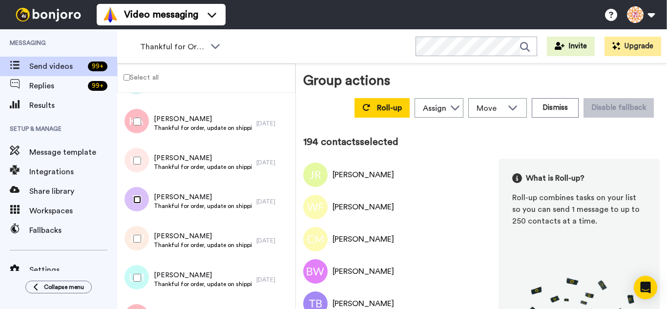
click at [140, 205] on div at bounding box center [135, 200] width 35 height 34
click at [135, 252] on div at bounding box center [135, 239] width 35 height 34
click at [137, 290] on div at bounding box center [135, 278] width 35 height 34
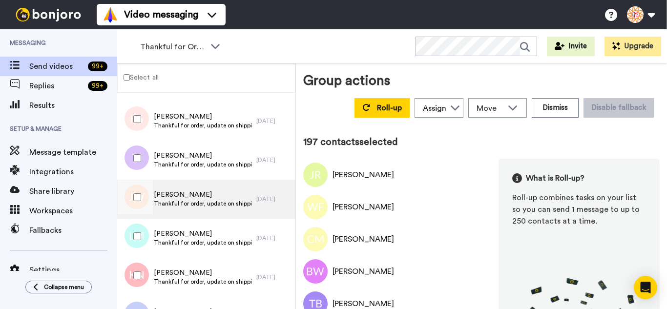
scroll to position [7654, 0]
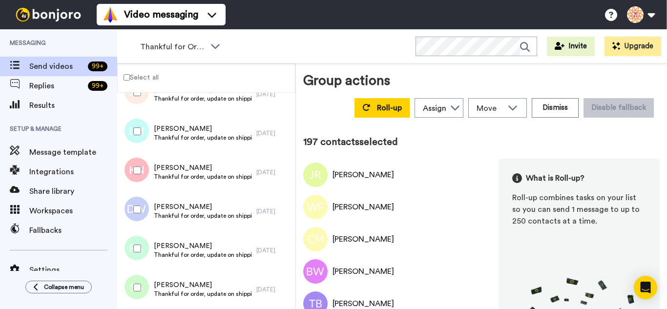
click at [148, 166] on div at bounding box center [135, 170] width 35 height 34
click at [140, 208] on div at bounding box center [135, 209] width 35 height 34
drag, startPoint x: 142, startPoint y: 206, endPoint x: 131, endPoint y: 276, distance: 70.6
click at [132, 251] on div at bounding box center [135, 248] width 35 height 34
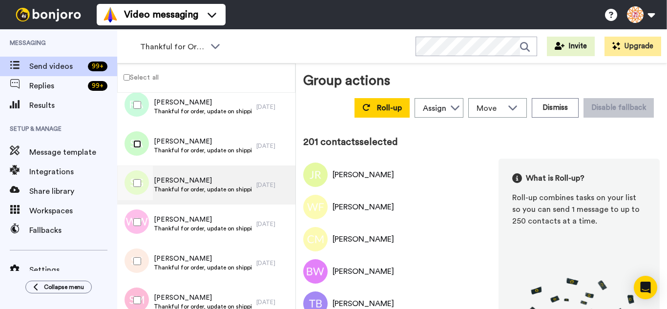
scroll to position [7800, 0]
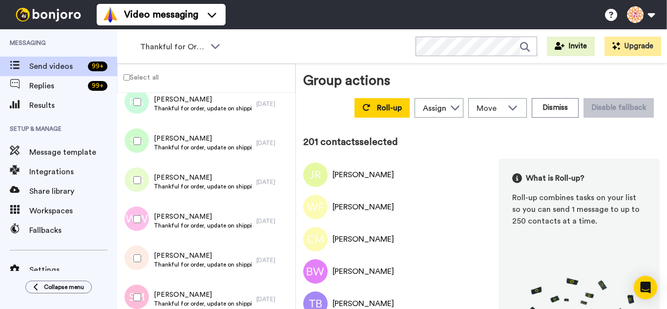
click at [138, 186] on div at bounding box center [135, 180] width 35 height 34
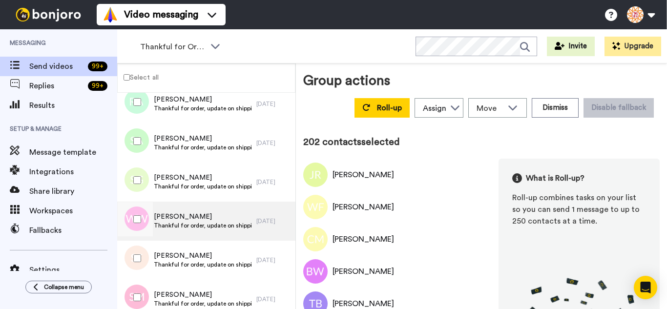
click at [134, 227] on div at bounding box center [135, 219] width 35 height 34
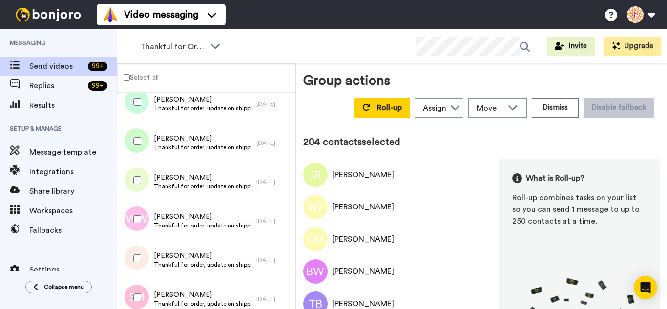
click at [140, 293] on div at bounding box center [135, 297] width 35 height 34
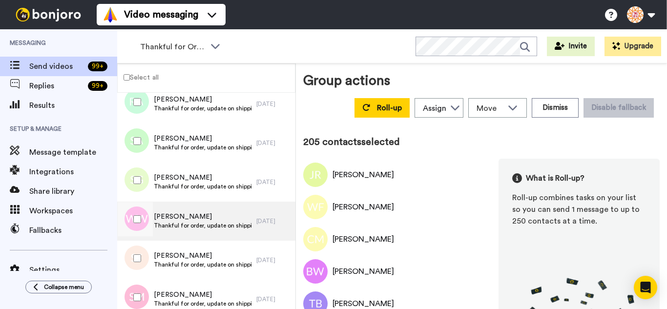
scroll to position [7947, 0]
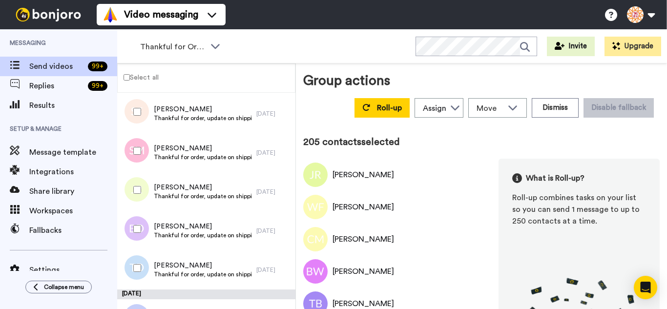
click at [135, 201] on div at bounding box center [135, 190] width 35 height 34
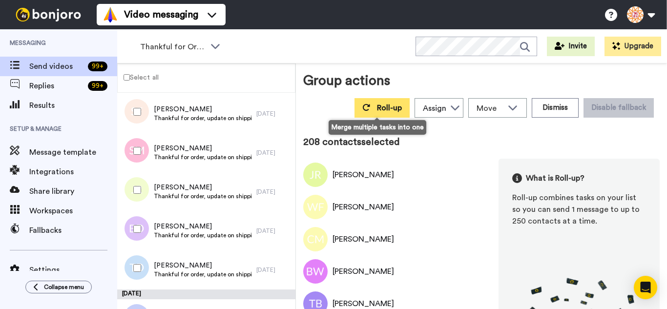
click at [395, 104] on span "Roll-up" at bounding box center [389, 108] width 25 height 8
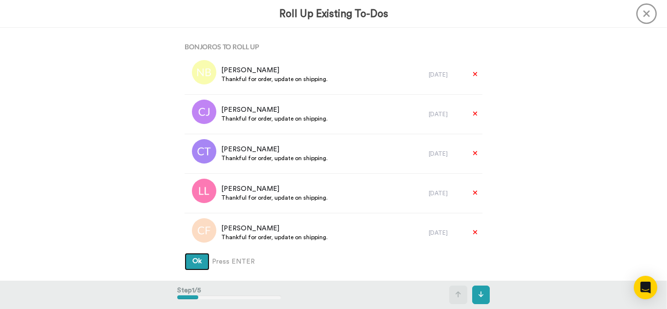
click at [185, 253] on button "Ok" at bounding box center [197, 262] width 25 height 18
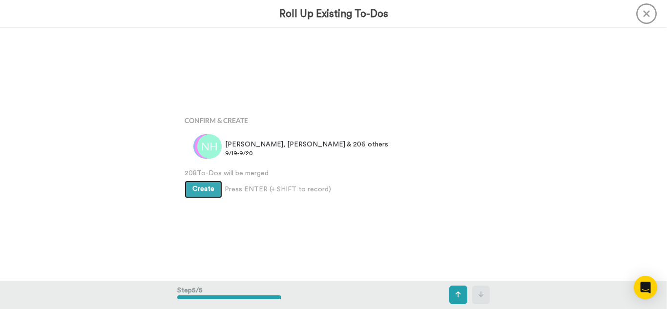
scroll to position [1011, 0]
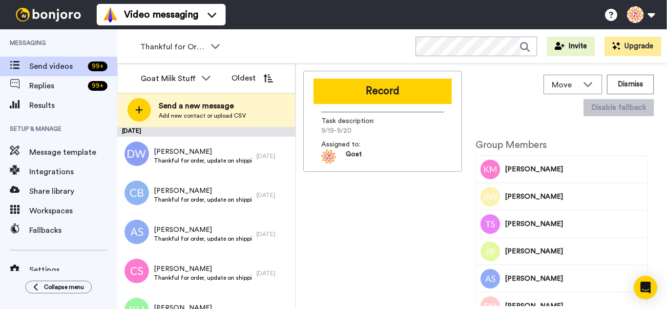
drag, startPoint x: 371, startPoint y: 101, endPoint x: 371, endPoint y: 111, distance: 10.7
click at [371, 101] on button "Record" at bounding box center [382, 91] width 138 height 25
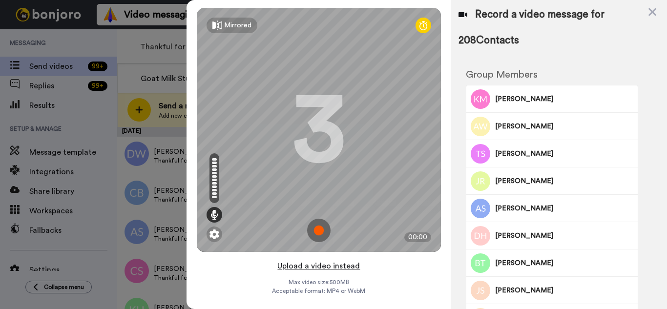
click at [339, 266] on button "Upload a video instead" at bounding box center [318, 266] width 88 height 13
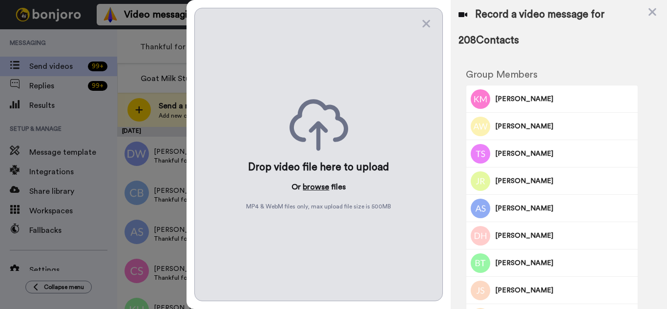
click at [316, 190] on button "browse" at bounding box center [316, 187] width 26 height 12
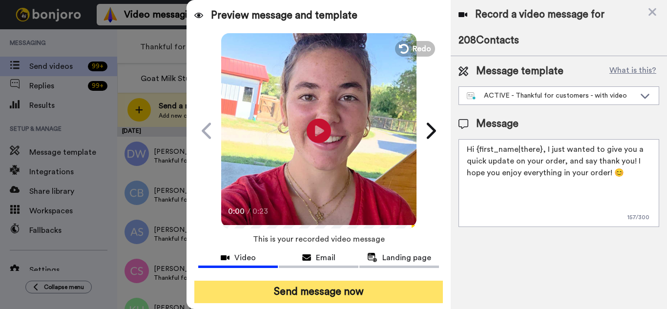
click at [347, 285] on button "Send message now" at bounding box center [318, 292] width 248 height 22
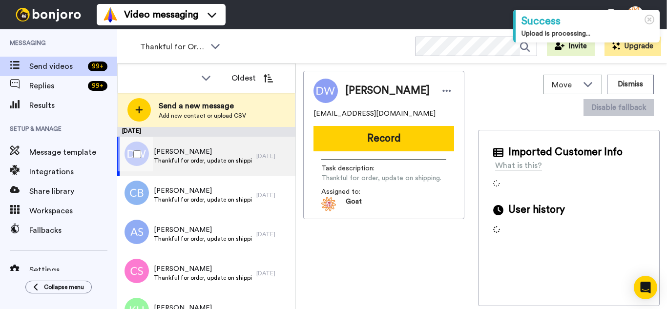
click at [138, 150] on div at bounding box center [135, 154] width 35 height 34
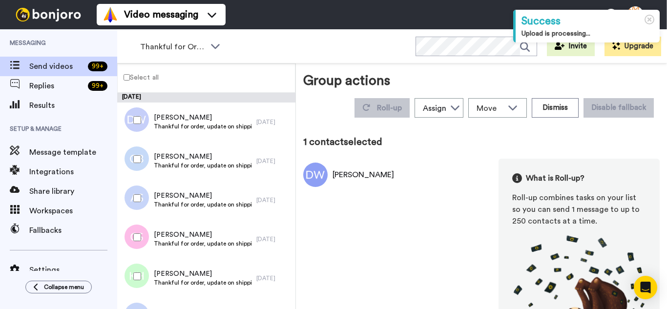
click at [135, 166] on div at bounding box center [135, 159] width 35 height 34
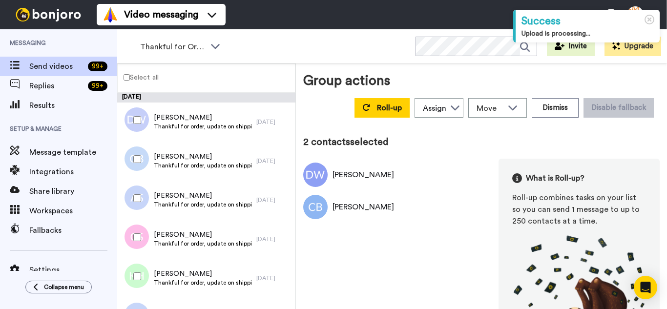
click at [142, 197] on div at bounding box center [135, 198] width 35 height 34
click at [142, 240] on div at bounding box center [135, 237] width 35 height 34
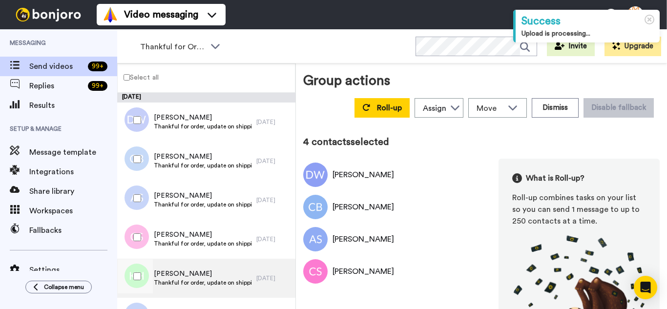
drag, startPoint x: 147, startPoint y: 279, endPoint x: 153, endPoint y: 269, distance: 11.8
click at [147, 280] on div at bounding box center [135, 276] width 35 height 34
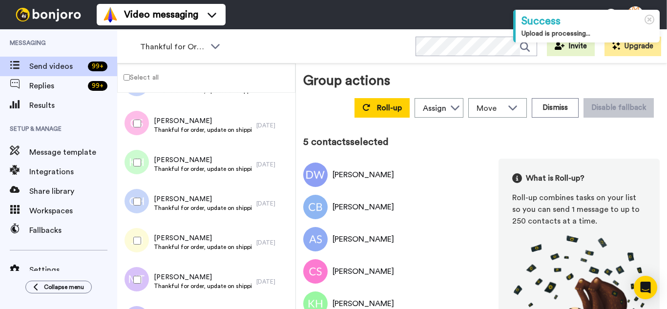
scroll to position [146, 0]
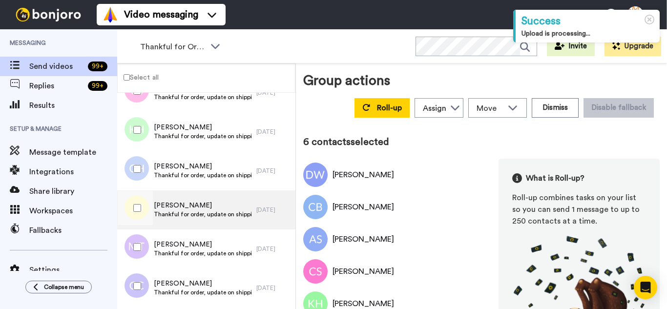
click at [140, 206] on div at bounding box center [135, 208] width 35 height 34
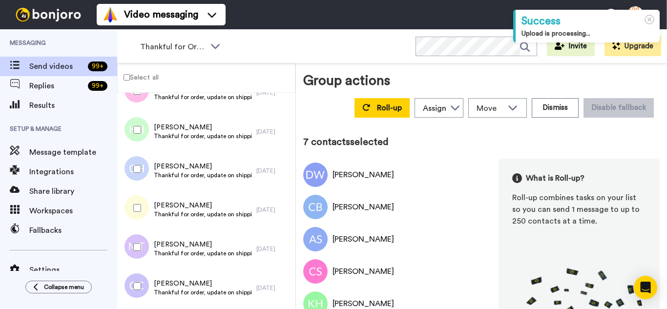
drag, startPoint x: 144, startPoint y: 256, endPoint x: 140, endPoint y: 276, distance: 20.3
click at [143, 257] on div at bounding box center [135, 247] width 35 height 34
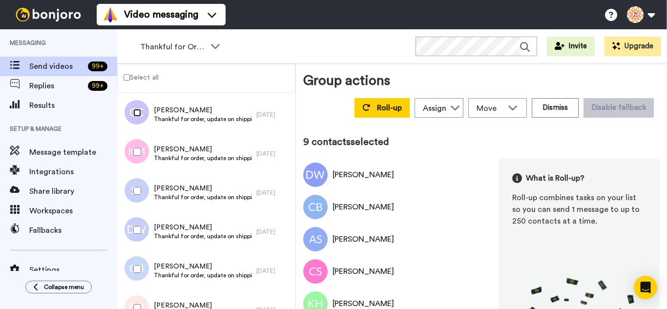
scroll to position [342, 0]
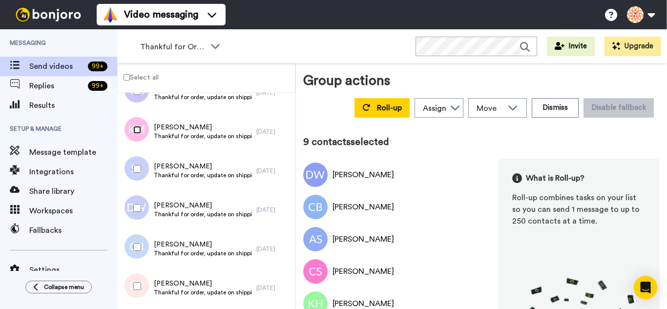
click at [136, 134] on div at bounding box center [135, 130] width 35 height 34
click at [144, 210] on div at bounding box center [135, 208] width 35 height 34
drag, startPoint x: 144, startPoint y: 243, endPoint x: 138, endPoint y: 265, distance: 22.6
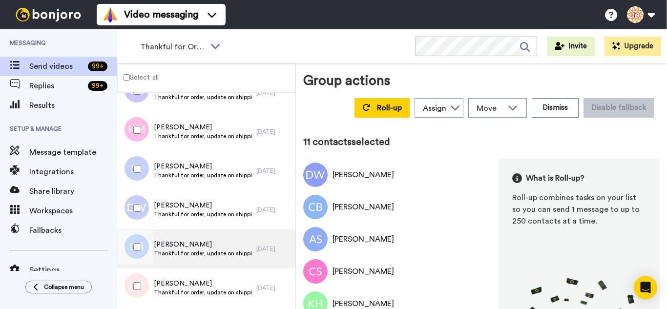
click at [143, 245] on div at bounding box center [135, 247] width 35 height 34
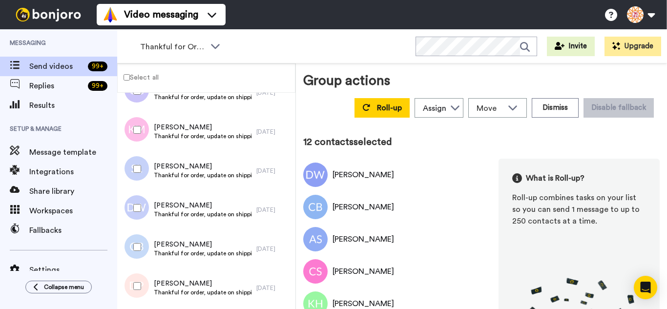
click at [137, 278] on div at bounding box center [135, 286] width 35 height 34
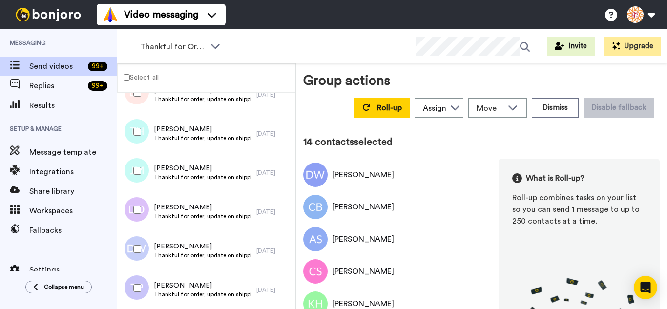
scroll to position [537, 0]
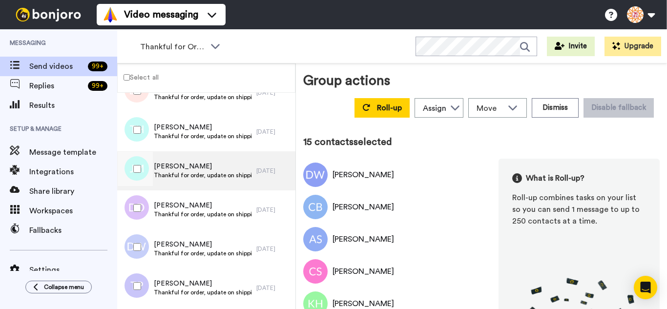
drag, startPoint x: 134, startPoint y: 159, endPoint x: 141, endPoint y: 187, distance: 29.5
click at [134, 159] on div at bounding box center [135, 169] width 35 height 34
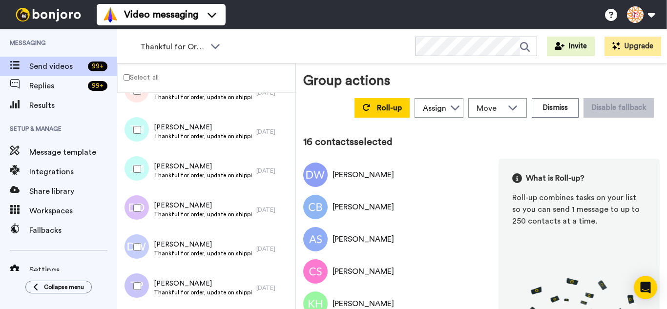
click at [144, 204] on div at bounding box center [135, 208] width 35 height 34
drag, startPoint x: 149, startPoint y: 242, endPoint x: 149, endPoint y: 261, distance: 19.0
click at [149, 243] on div at bounding box center [135, 247] width 35 height 34
click at [146, 280] on div at bounding box center [135, 286] width 35 height 34
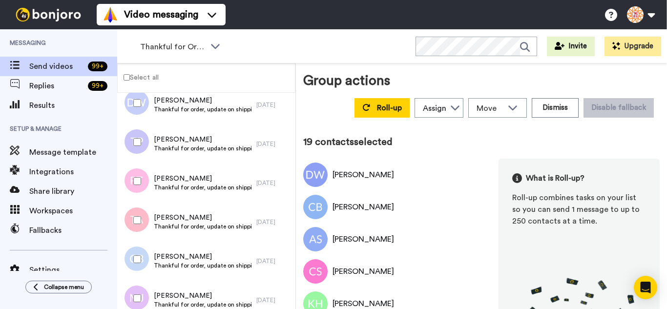
scroll to position [683, 0]
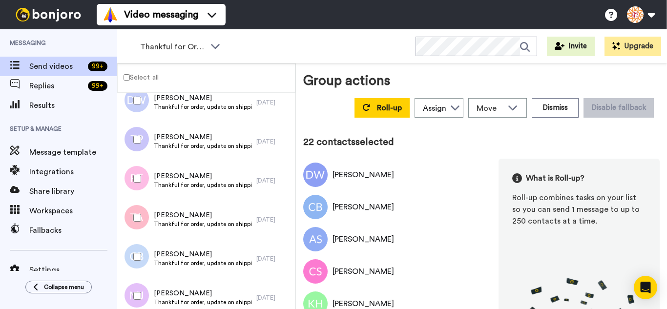
click at [134, 288] on div at bounding box center [135, 296] width 35 height 34
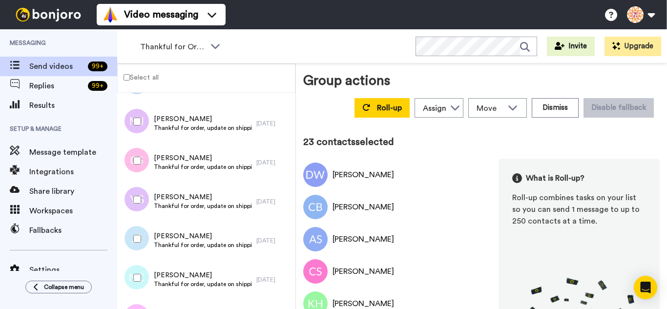
scroll to position [879, 0]
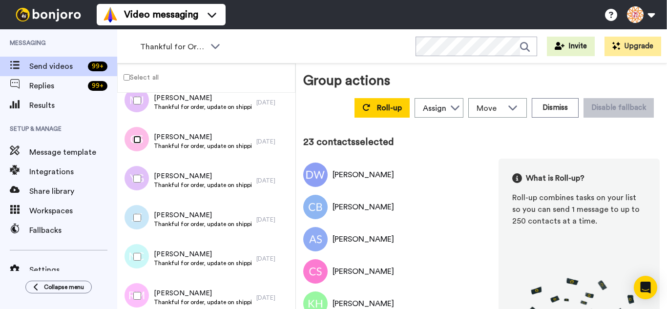
click at [133, 143] on div at bounding box center [135, 140] width 35 height 34
click at [131, 177] on div at bounding box center [135, 179] width 35 height 34
click at [137, 222] on div at bounding box center [135, 218] width 35 height 34
click at [134, 264] on div at bounding box center [135, 257] width 35 height 34
click at [138, 290] on div at bounding box center [135, 296] width 35 height 34
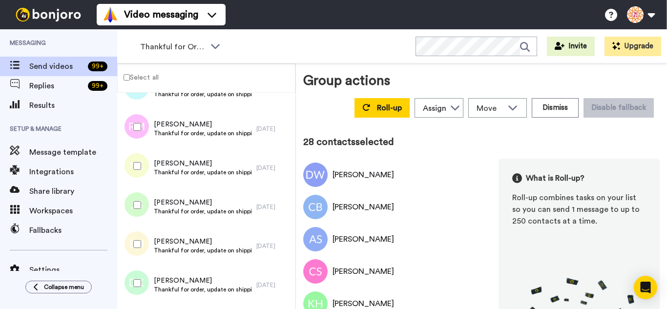
scroll to position [1074, 0]
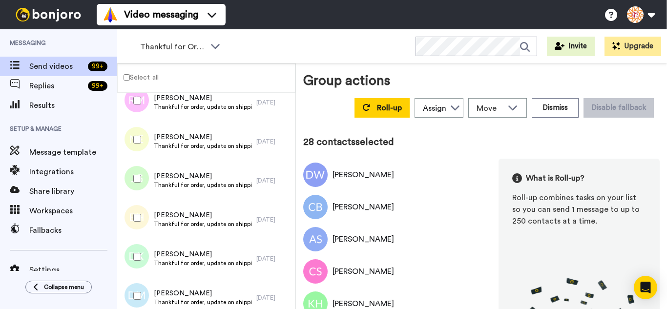
click at [137, 148] on div at bounding box center [135, 140] width 35 height 34
click at [134, 183] on div at bounding box center [135, 179] width 35 height 34
click at [142, 258] on div at bounding box center [135, 257] width 35 height 34
click at [147, 289] on div at bounding box center [135, 296] width 35 height 34
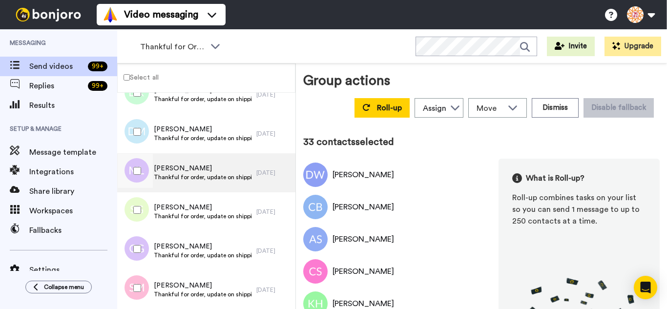
scroll to position [1269, 0]
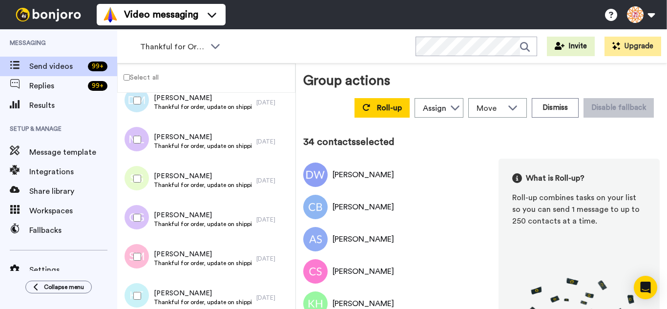
click at [132, 173] on div at bounding box center [135, 179] width 35 height 34
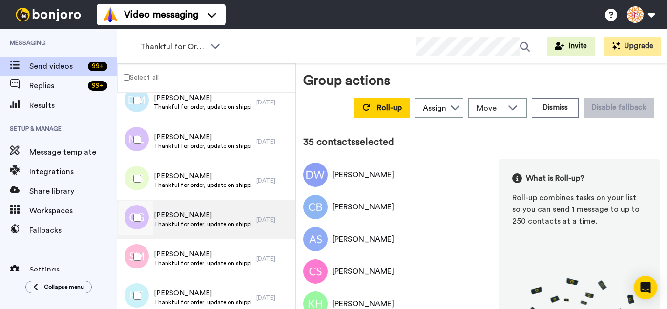
drag, startPoint x: 144, startPoint y: 216, endPoint x: 144, endPoint y: 239, distance: 22.9
click at [144, 219] on div at bounding box center [135, 218] width 35 height 34
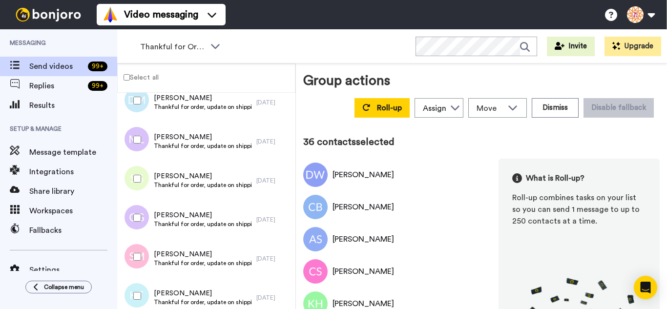
drag, startPoint x: 144, startPoint y: 250, endPoint x: 146, endPoint y: 279, distance: 29.4
click at [144, 252] on div at bounding box center [135, 257] width 35 height 34
click at [148, 285] on div at bounding box center [135, 296] width 35 height 34
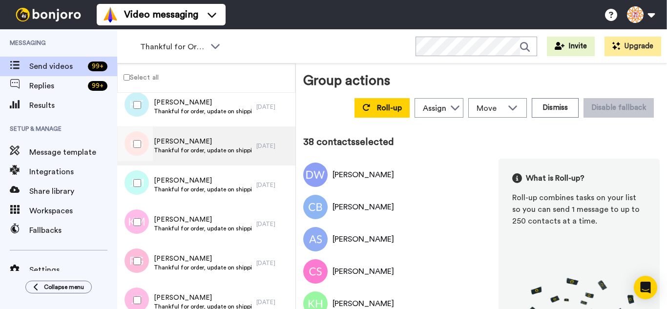
scroll to position [1465, 0]
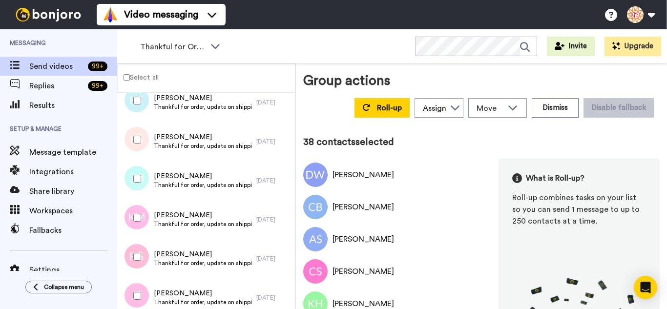
drag, startPoint x: 146, startPoint y: 141, endPoint x: 137, endPoint y: 173, distance: 33.5
click at [145, 144] on div at bounding box center [135, 140] width 35 height 34
drag, startPoint x: 137, startPoint y: 173, endPoint x: 137, endPoint y: 199, distance: 25.4
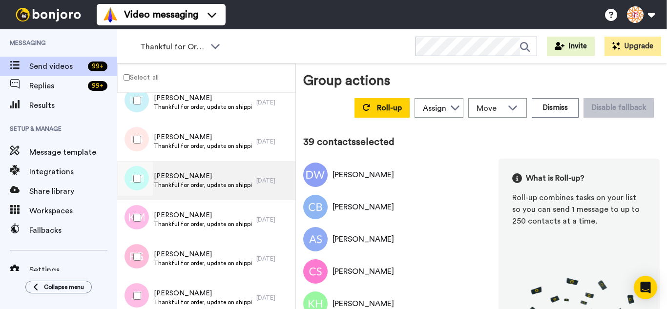
click at [137, 174] on div at bounding box center [135, 179] width 35 height 34
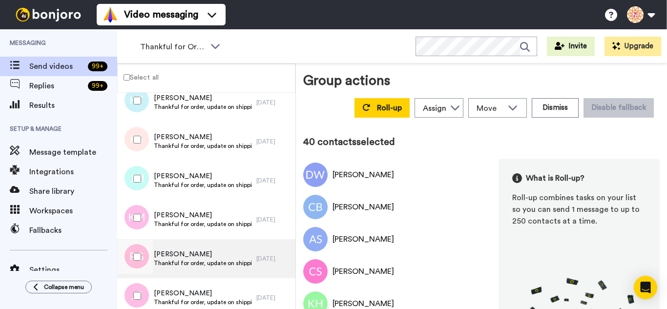
drag, startPoint x: 143, startPoint y: 213, endPoint x: 137, endPoint y: 239, distance: 26.5
click at [140, 224] on div at bounding box center [135, 218] width 35 height 34
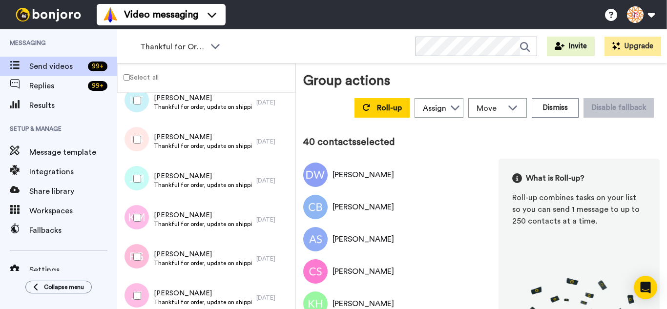
click at [139, 253] on div at bounding box center [135, 257] width 35 height 34
click at [144, 280] on div at bounding box center [135, 296] width 35 height 34
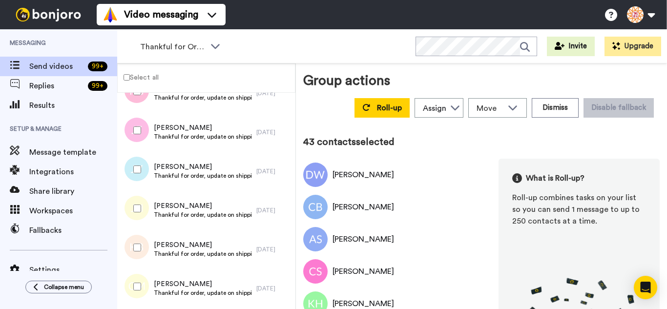
scroll to position [1660, 0]
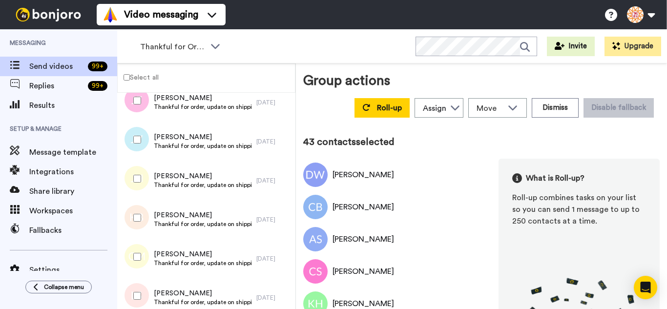
click at [142, 130] on div at bounding box center [135, 140] width 35 height 34
click at [146, 175] on div at bounding box center [135, 179] width 35 height 34
click at [146, 214] on div at bounding box center [135, 218] width 35 height 34
click at [142, 248] on div at bounding box center [135, 257] width 35 height 34
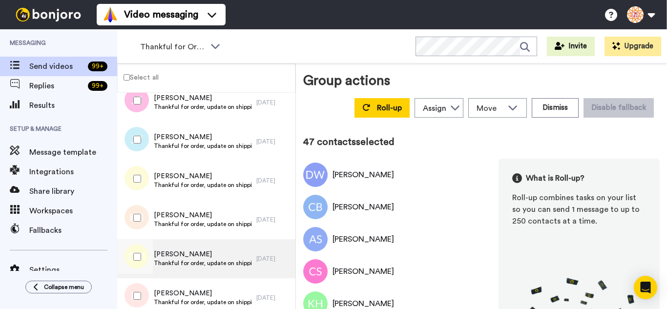
click at [145, 275] on div at bounding box center [134, 258] width 29 height 39
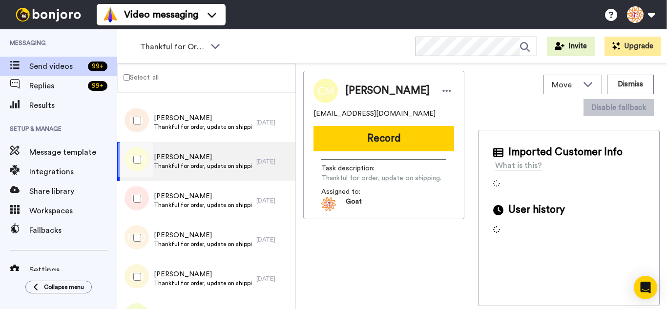
scroll to position [1758, 0]
click at [145, 192] on div at bounding box center [135, 198] width 35 height 34
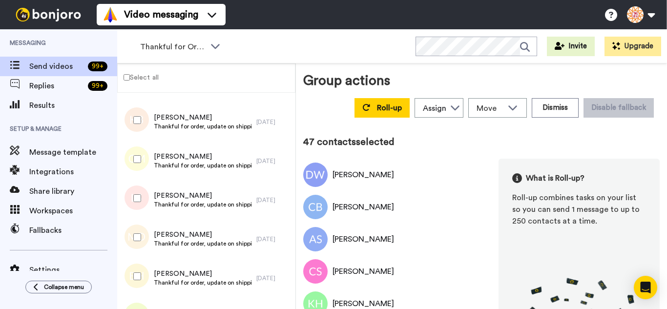
click at [147, 239] on div at bounding box center [135, 237] width 35 height 34
click at [149, 271] on div at bounding box center [135, 276] width 35 height 34
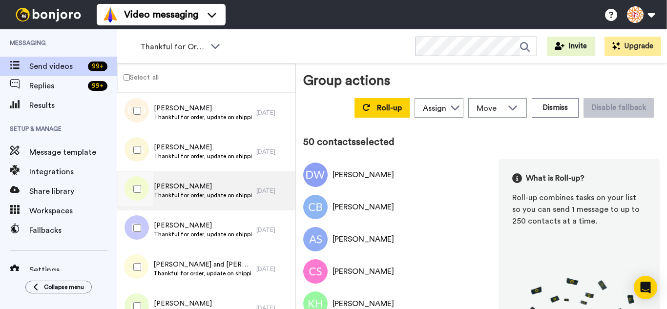
scroll to position [1904, 0]
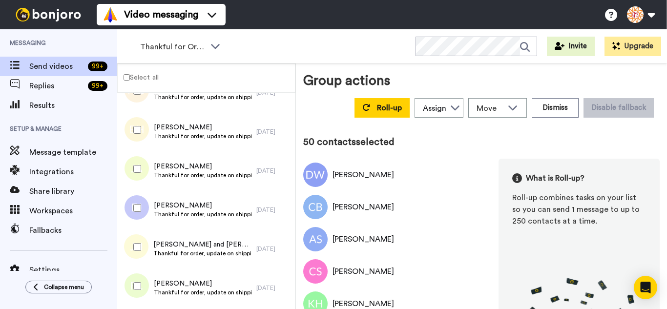
click at [146, 179] on div at bounding box center [135, 169] width 35 height 34
click at [147, 211] on div at bounding box center [135, 208] width 35 height 34
drag, startPoint x: 148, startPoint y: 247, endPoint x: 150, endPoint y: 271, distance: 24.9
click at [147, 251] on div at bounding box center [135, 247] width 35 height 34
drag, startPoint x: 145, startPoint y: 287, endPoint x: 148, endPoint y: 262, distance: 25.1
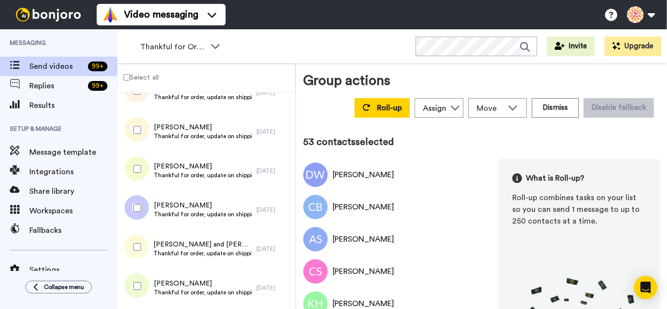
click at [145, 287] on div at bounding box center [135, 286] width 35 height 34
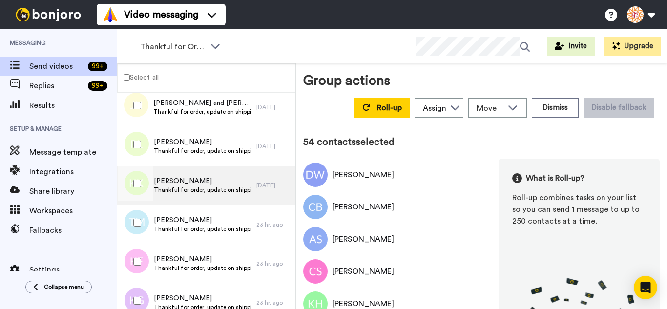
scroll to position [2050, 0]
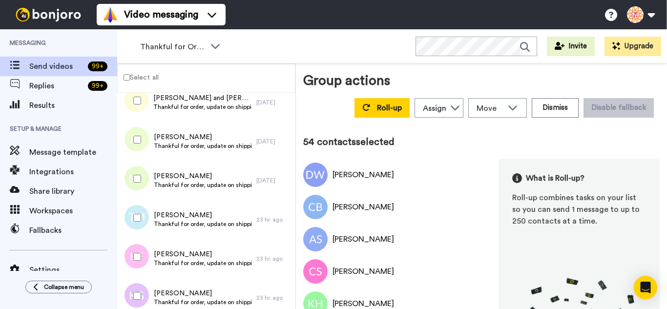
click at [146, 186] on div at bounding box center [135, 179] width 35 height 34
click at [144, 214] on div at bounding box center [135, 218] width 35 height 34
drag, startPoint x: 144, startPoint y: 251, endPoint x: 144, endPoint y: 280, distance: 28.8
click at [144, 256] on div at bounding box center [135, 257] width 35 height 34
click at [146, 296] on div at bounding box center [135, 296] width 35 height 34
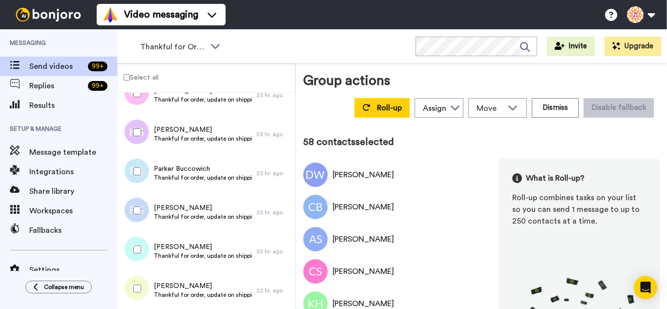
scroll to position [2246, 0]
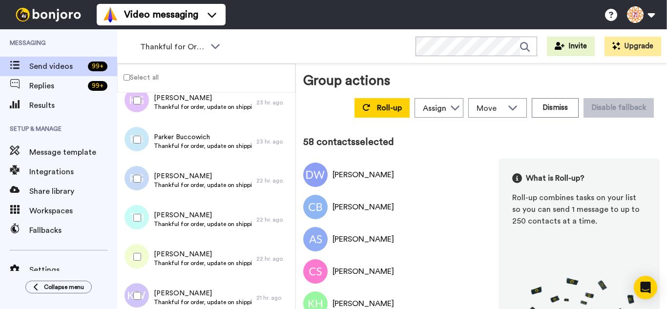
click at [142, 137] on div at bounding box center [135, 140] width 35 height 34
click at [145, 174] on div at bounding box center [135, 179] width 35 height 34
drag, startPoint x: 145, startPoint y: 208, endPoint x: 143, endPoint y: 244, distance: 35.7
click at [144, 216] on div at bounding box center [135, 218] width 35 height 34
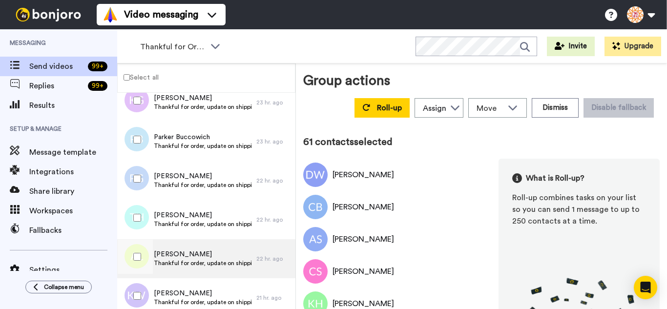
drag, startPoint x: 142, startPoint y: 249, endPoint x: 143, endPoint y: 276, distance: 27.4
click at [142, 249] on div at bounding box center [135, 257] width 35 height 34
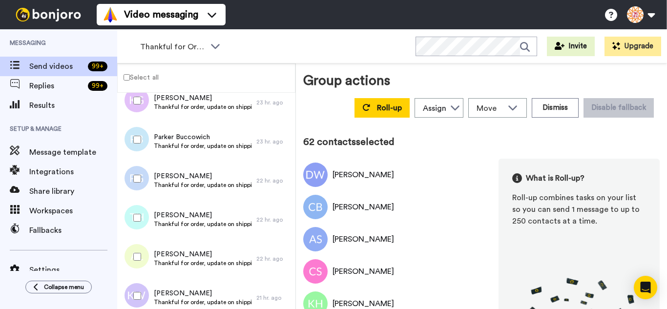
click at [145, 281] on div at bounding box center [135, 296] width 35 height 34
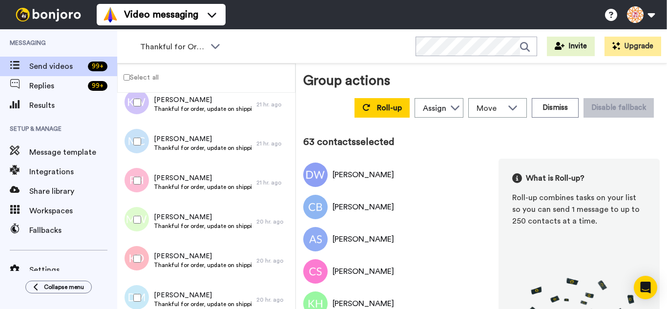
scroll to position [2441, 0]
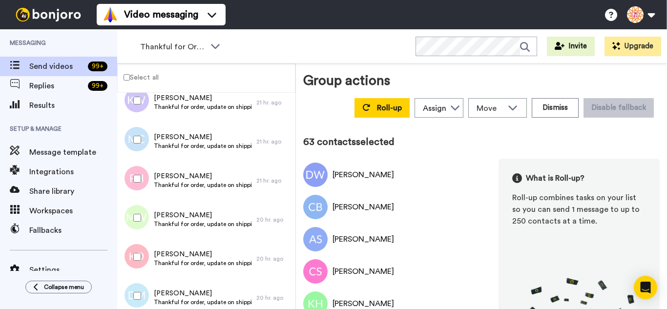
click at [139, 172] on div at bounding box center [135, 179] width 35 height 34
drag, startPoint x: 144, startPoint y: 214, endPoint x: 136, endPoint y: 244, distance: 30.8
click at [143, 215] on div at bounding box center [135, 218] width 35 height 34
drag, startPoint x: 136, startPoint y: 248, endPoint x: 135, endPoint y: 264, distance: 16.1
click at [135, 250] on div at bounding box center [135, 257] width 35 height 34
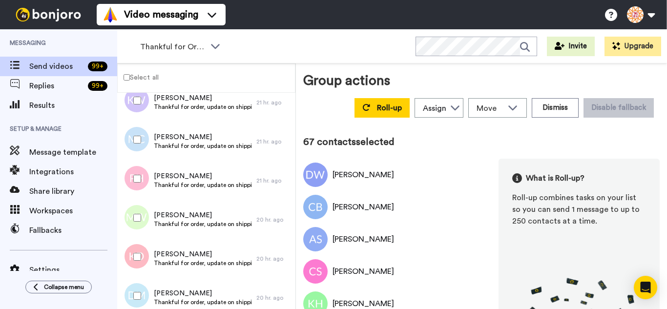
click at [137, 287] on div at bounding box center [135, 296] width 35 height 34
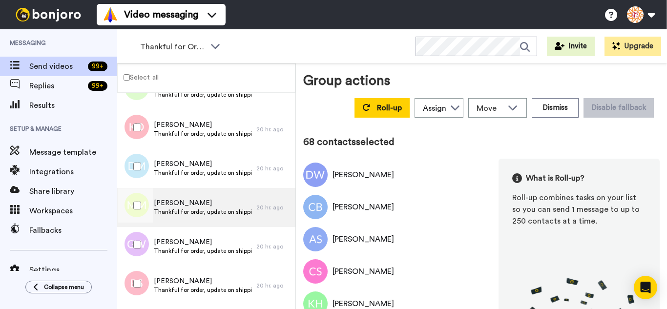
scroll to position [2588, 0]
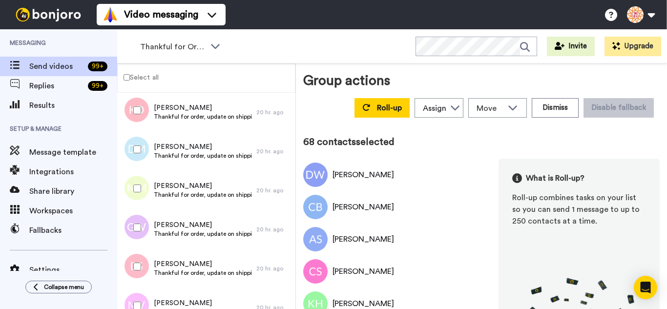
click at [139, 181] on div at bounding box center [135, 188] width 35 height 34
click at [144, 221] on div at bounding box center [135, 227] width 35 height 34
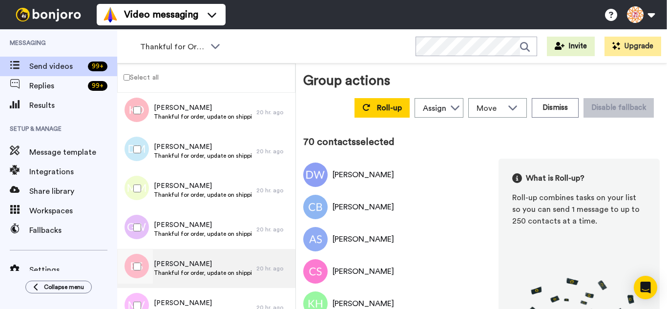
drag, startPoint x: 152, startPoint y: 251, endPoint x: 143, endPoint y: 287, distance: 36.2
click at [151, 259] on div at bounding box center [135, 266] width 35 height 34
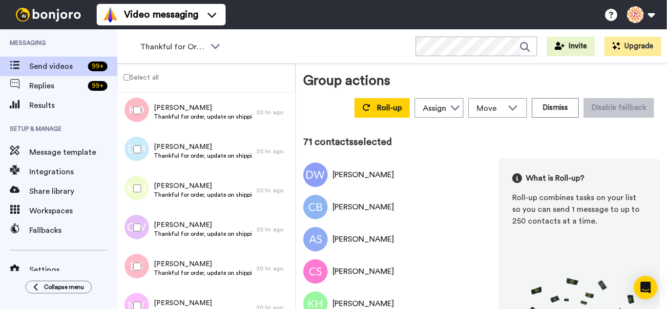
click at [143, 290] on div at bounding box center [135, 306] width 35 height 34
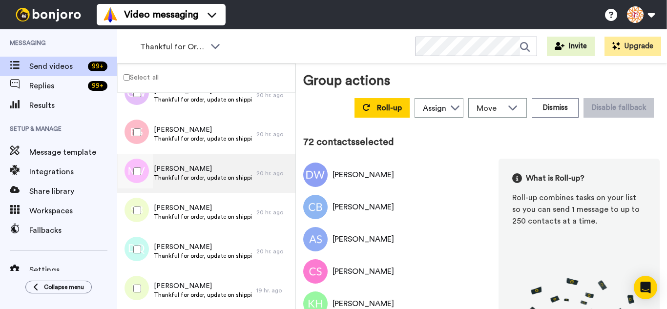
scroll to position [2723, 0]
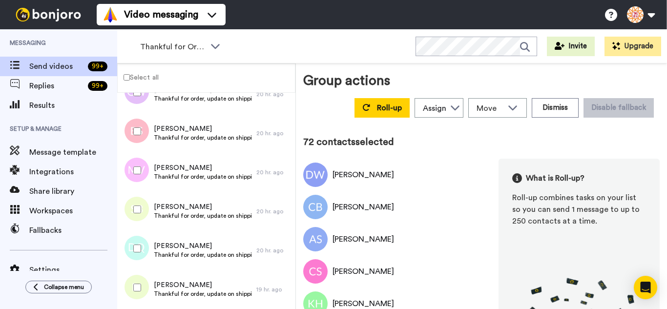
click at [145, 218] on div at bounding box center [135, 209] width 35 height 34
drag, startPoint x: 143, startPoint y: 248, endPoint x: 139, endPoint y: 270, distance: 23.3
click at [142, 250] on div at bounding box center [135, 248] width 35 height 34
click at [141, 278] on div at bounding box center [135, 287] width 35 height 34
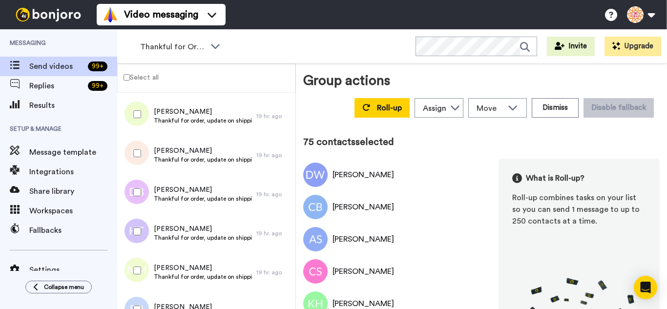
scroll to position [2918, 0]
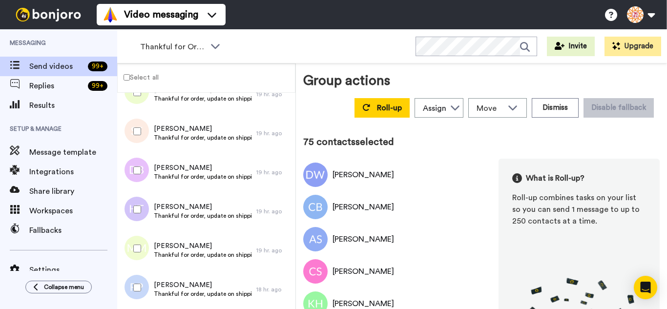
drag, startPoint x: 130, startPoint y: 143, endPoint x: 132, endPoint y: 160, distance: 17.3
click at [130, 144] on div at bounding box center [135, 131] width 35 height 34
click at [136, 175] on div at bounding box center [135, 170] width 35 height 34
drag, startPoint x: 145, startPoint y: 221, endPoint x: 142, endPoint y: 248, distance: 27.5
click at [144, 222] on div at bounding box center [135, 209] width 35 height 34
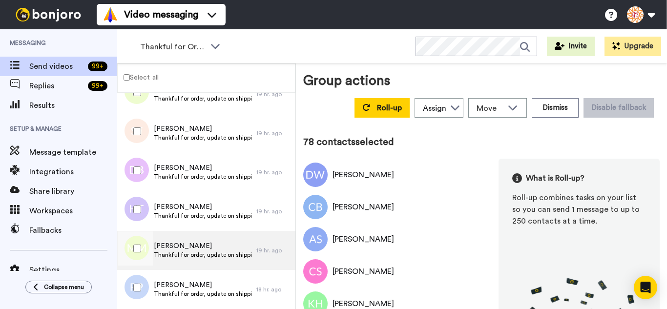
drag, startPoint x: 142, startPoint y: 248, endPoint x: 138, endPoint y: 268, distance: 20.4
click at [140, 255] on div at bounding box center [135, 248] width 35 height 34
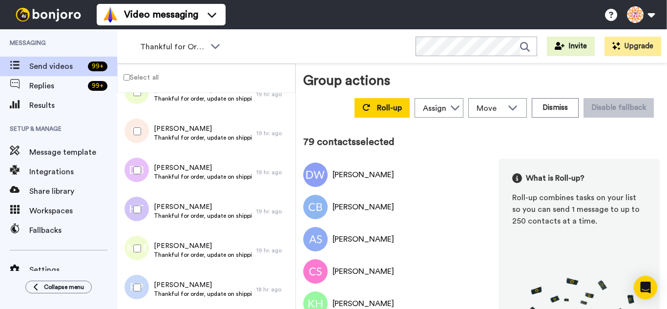
click at [138, 275] on div at bounding box center [135, 287] width 35 height 34
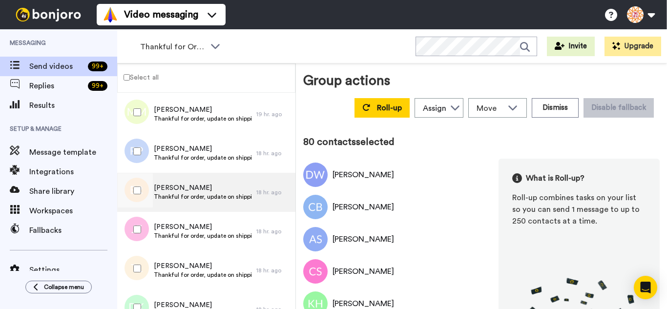
scroll to position [3064, 0]
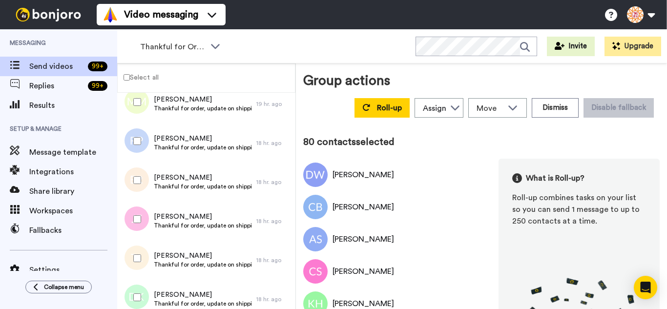
drag, startPoint x: 143, startPoint y: 176, endPoint x: 145, endPoint y: 225, distance: 48.4
click at [142, 178] on div at bounding box center [135, 180] width 35 height 34
click at [145, 226] on div at bounding box center [135, 219] width 35 height 34
click at [146, 260] on div at bounding box center [135, 258] width 35 height 34
click at [142, 288] on div at bounding box center [135, 297] width 35 height 34
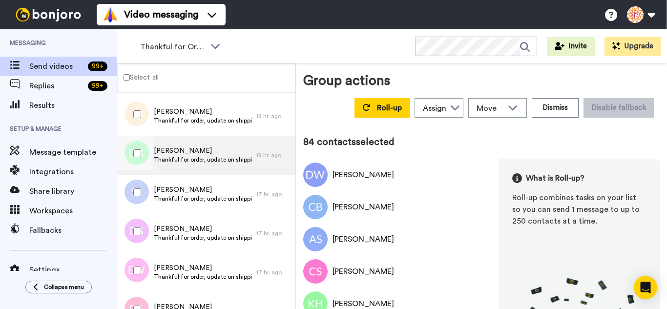
scroll to position [3211, 0]
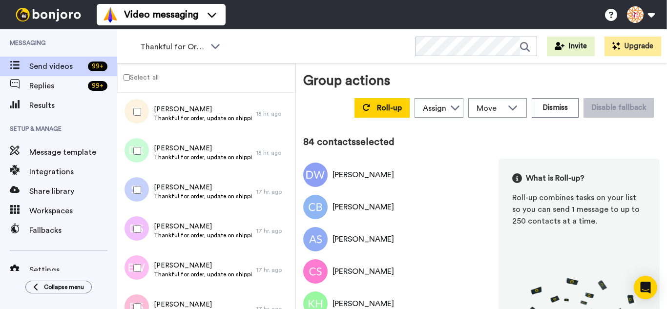
drag, startPoint x: 147, startPoint y: 197, endPoint x: 145, endPoint y: 221, distance: 24.0
click at [147, 198] on div at bounding box center [135, 190] width 35 height 34
drag, startPoint x: 147, startPoint y: 231, endPoint x: 143, endPoint y: 259, distance: 27.7
click at [146, 234] on div at bounding box center [135, 229] width 35 height 34
drag, startPoint x: 143, startPoint y: 271, endPoint x: 142, endPoint y: 289, distance: 17.1
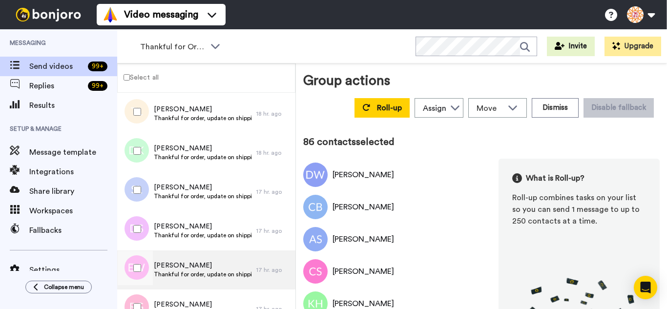
click at [143, 273] on div at bounding box center [135, 268] width 35 height 34
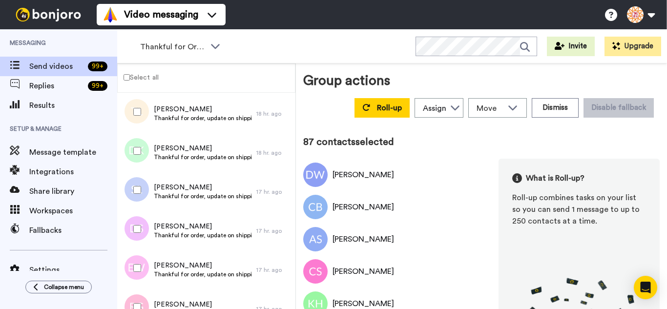
click at [142, 292] on div at bounding box center [135, 307] width 35 height 34
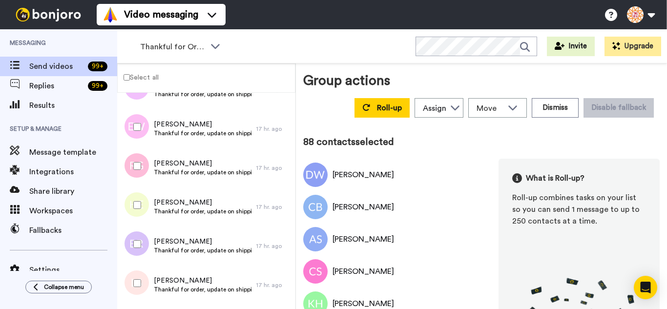
scroll to position [3357, 0]
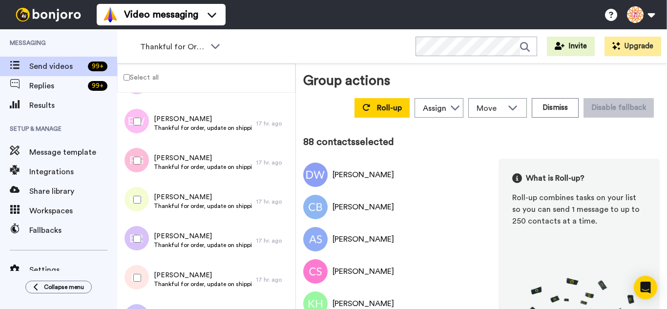
click at [148, 202] on div at bounding box center [135, 200] width 35 height 34
drag, startPoint x: 148, startPoint y: 236, endPoint x: 143, endPoint y: 263, distance: 27.4
click at [146, 238] on div at bounding box center [135, 239] width 35 height 34
drag, startPoint x: 143, startPoint y: 263, endPoint x: 141, endPoint y: 269, distance: 6.0
click at [141, 266] on div at bounding box center [135, 278] width 35 height 34
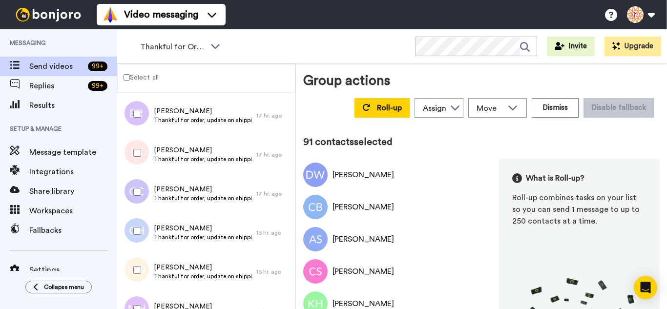
scroll to position [3504, 0]
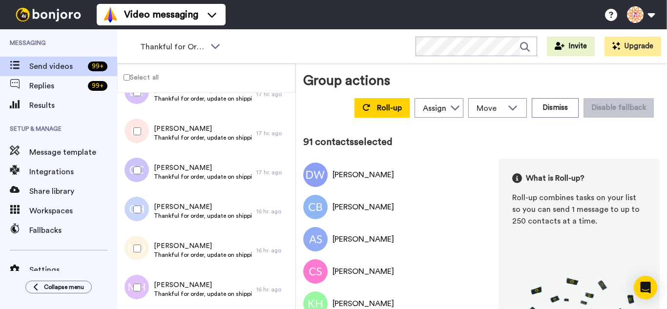
drag, startPoint x: 142, startPoint y: 174, endPoint x: 143, endPoint y: 210, distance: 35.6
click at [141, 176] on div at bounding box center [135, 170] width 35 height 34
drag, startPoint x: 143, startPoint y: 210, endPoint x: 140, endPoint y: 232, distance: 22.6
click at [143, 213] on div at bounding box center [135, 209] width 35 height 34
click at [141, 278] on div at bounding box center [135, 287] width 35 height 34
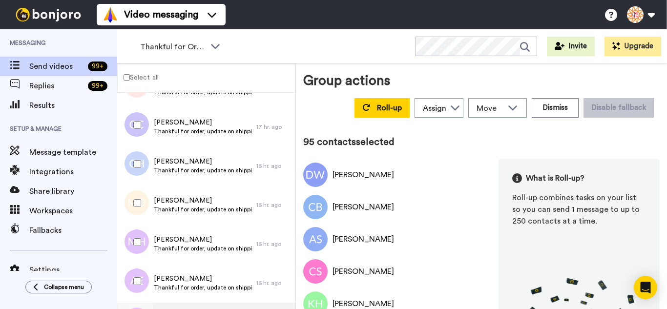
scroll to position [3650, 0]
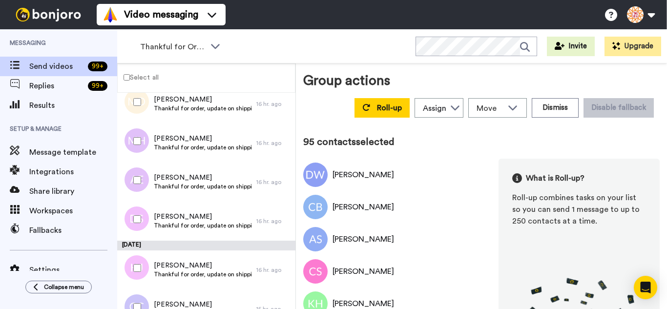
drag
click at [121, 172] on div at bounding box center [135, 180] width 35 height 34
click at [145, 269] on div at bounding box center [135, 268] width 35 height 34
click at [139, 301] on div at bounding box center [135, 307] width 35 height 34
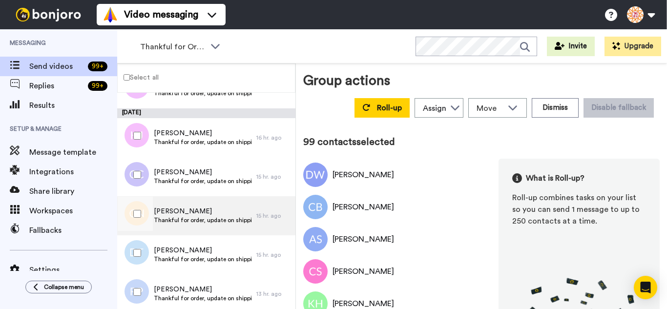
scroll to position [3797, 0]
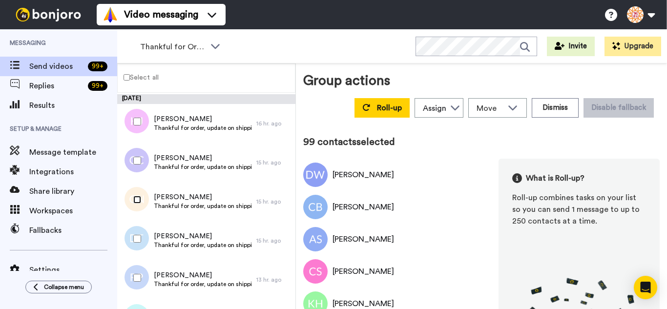
click at [137, 195] on div at bounding box center [135, 200] width 35 height 34
click at [143, 280] on div at bounding box center [135, 278] width 35 height 34
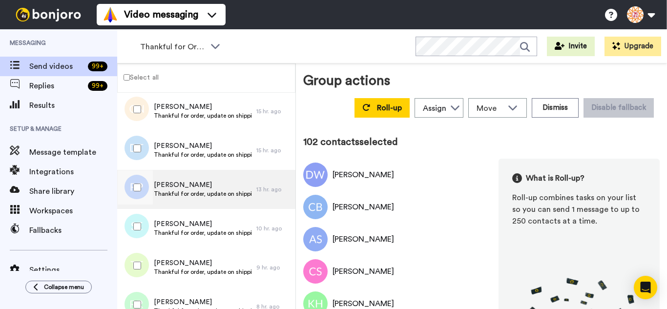
scroll to position [3894, 0]
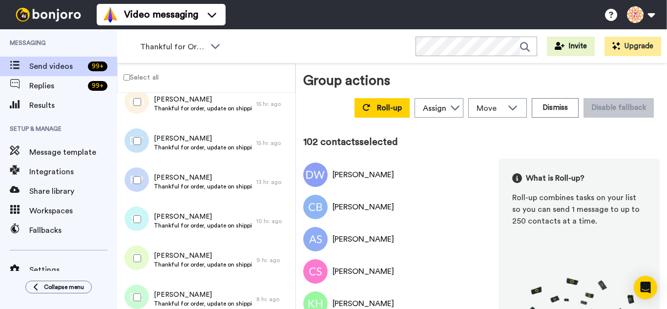
click at [131, 224] on div at bounding box center [135, 219] width 35 height 34
click at [130, 258] on div at bounding box center [135, 258] width 35 height 34
click at [137, 290] on div at bounding box center [135, 297] width 35 height 34
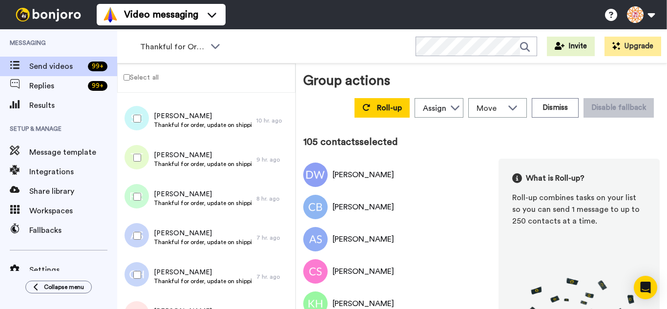
scroll to position [4041, 0]
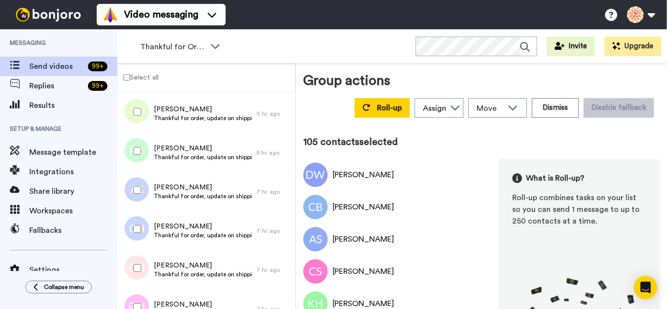
click at [134, 195] on div at bounding box center [135, 190] width 35 height 34
click at [132, 231] on div at bounding box center [135, 229] width 35 height 34
click at [147, 297] on div at bounding box center [135, 307] width 35 height 34
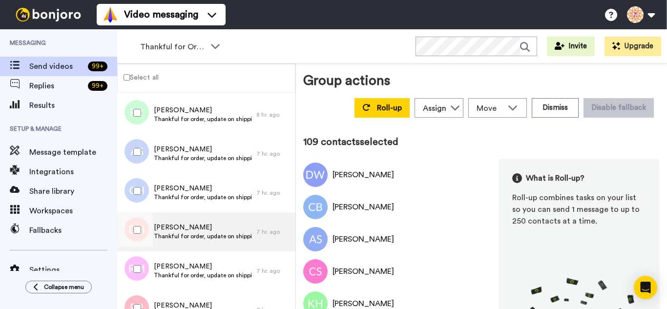
scroll to position [4139, 0]
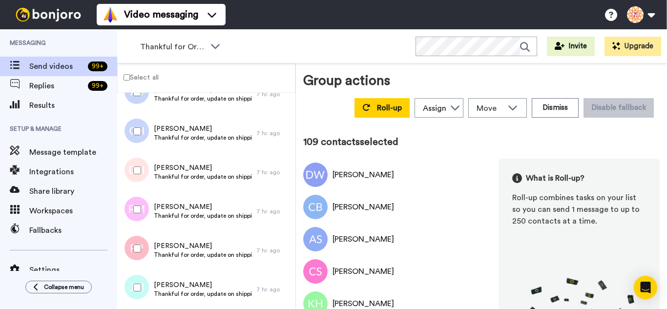
click at [144, 249] on div at bounding box center [135, 248] width 35 height 34
click at [142, 280] on div at bounding box center [135, 287] width 35 height 34
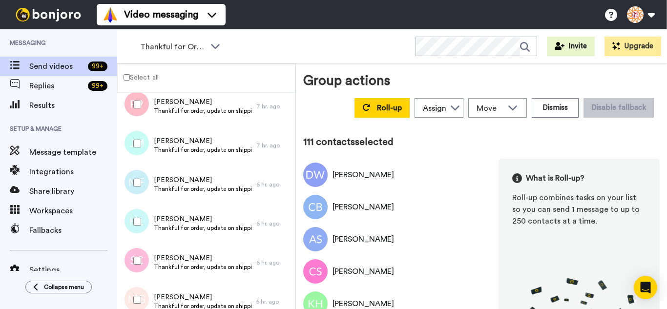
scroll to position [4285, 0]
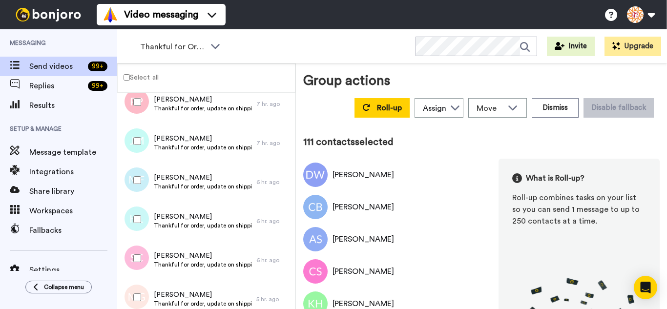
click at [145, 185] on div at bounding box center [135, 180] width 35 height 34
click at [145, 220] on div at bounding box center [135, 219] width 35 height 34
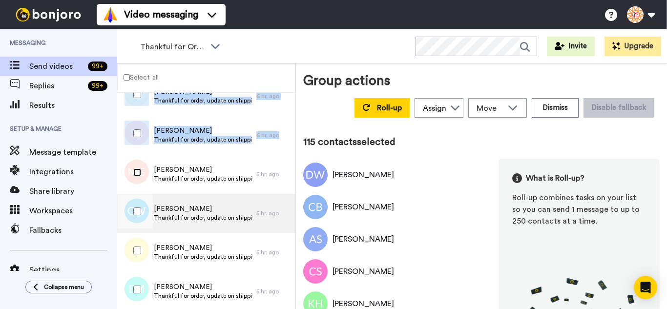
scroll to position [4431, 0]
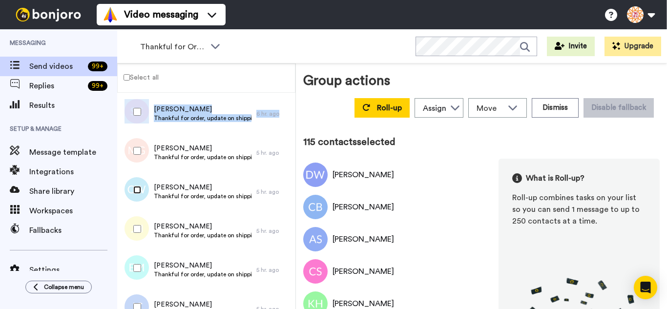
click at [138, 194] on div at bounding box center [135, 190] width 35 height 34
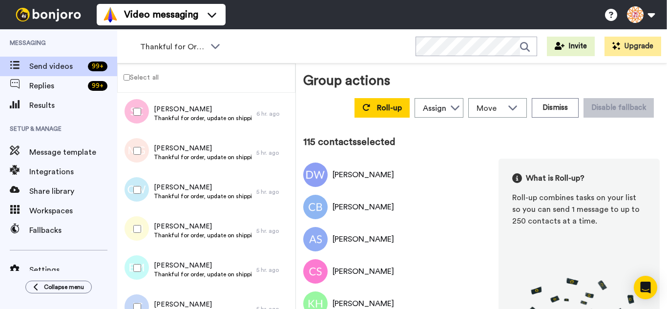
click at [142, 238] on div at bounding box center [135, 229] width 35 height 34
click at [140, 267] on div at bounding box center [135, 268] width 35 height 34
click at [143, 301] on div at bounding box center [135, 307] width 35 height 34
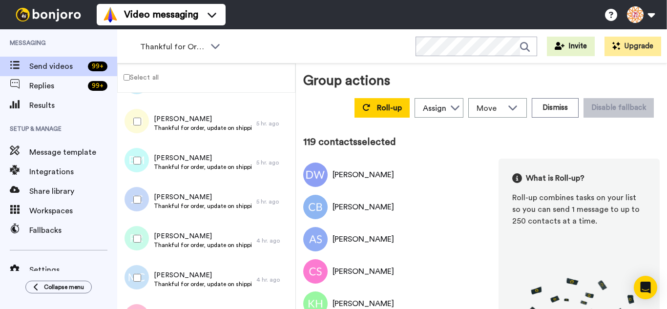
scroll to position [4578, 0]
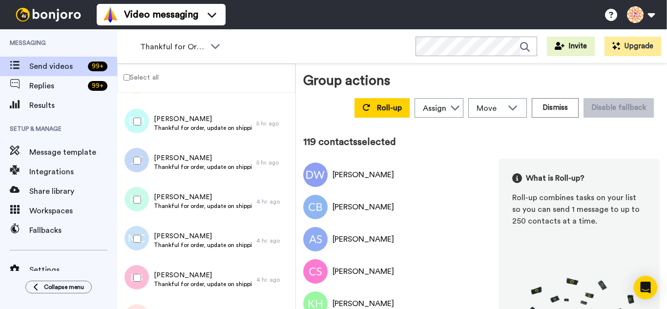
click at [140, 203] on div at bounding box center [135, 200] width 35 height 34
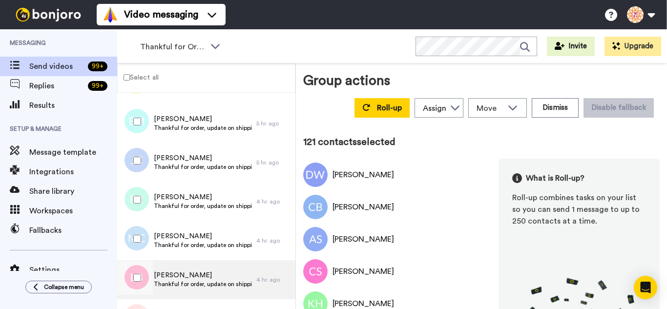
click at [148, 279] on div at bounding box center [135, 278] width 35 height 34
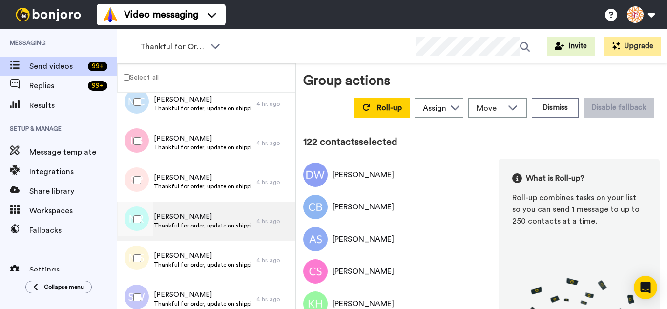
scroll to position [4724, 0]
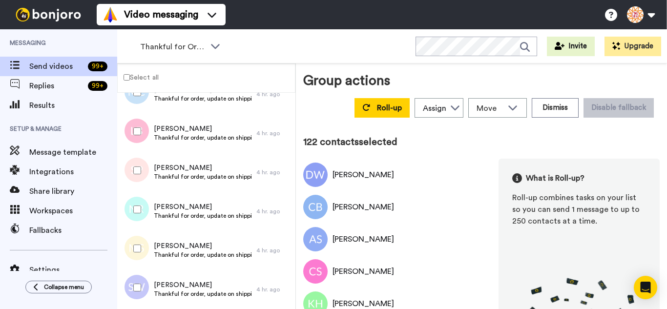
click at [132, 168] on div at bounding box center [135, 170] width 35 height 34
click at [144, 218] on div at bounding box center [135, 209] width 35 height 34
click at [141, 250] on div at bounding box center [135, 248] width 35 height 34
click at [141, 278] on div at bounding box center [135, 287] width 35 height 34
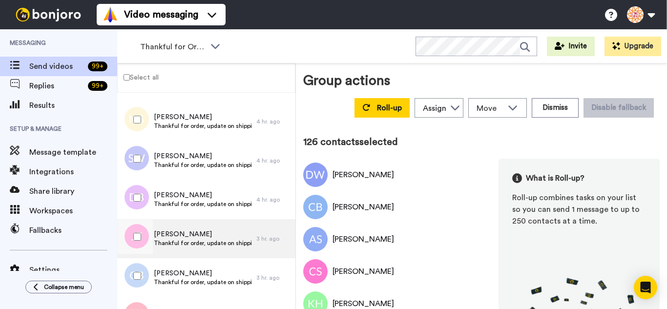
scroll to position [4871, 0]
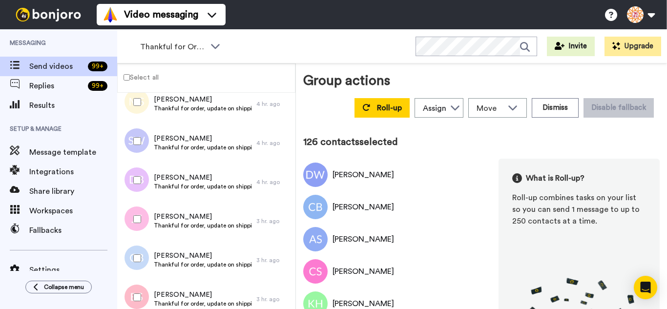
click at [141, 190] on div at bounding box center [135, 180] width 35 height 34
click at [144, 225] on div at bounding box center [135, 219] width 35 height 34
click at [148, 259] on div at bounding box center [135, 258] width 35 height 34
click at [148, 288] on div at bounding box center [135, 297] width 35 height 34
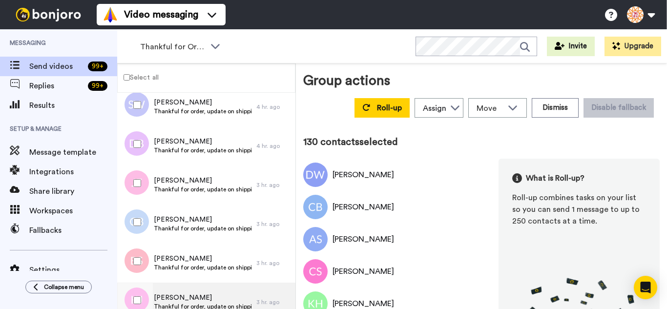
scroll to position [5017, 0]
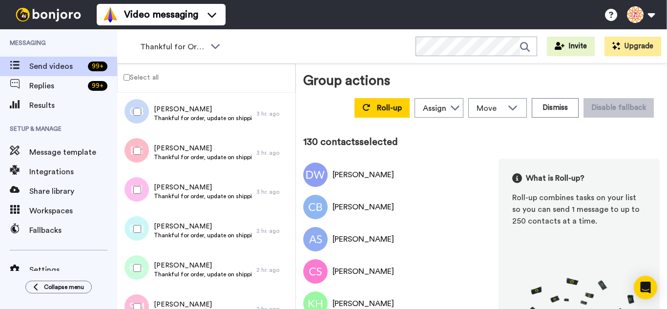
click at [137, 195] on div at bounding box center [135, 190] width 35 height 34
click at [140, 265] on div at bounding box center [135, 268] width 35 height 34
click at [137, 294] on div at bounding box center [135, 307] width 35 height 34
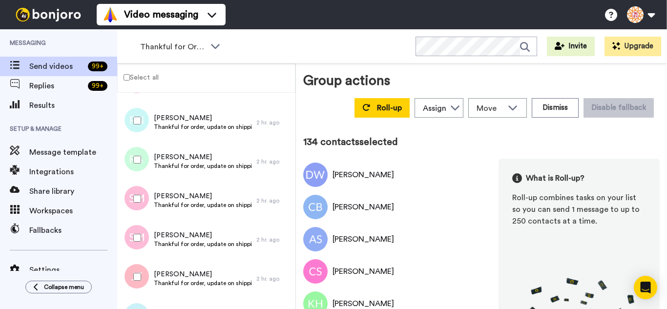
scroll to position [5164, 0]
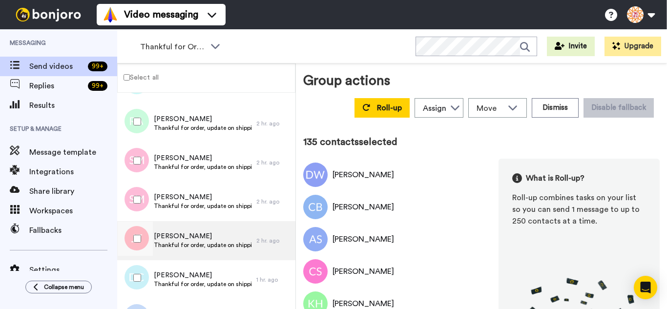
click at [145, 237] on div at bounding box center [135, 239] width 35 height 34
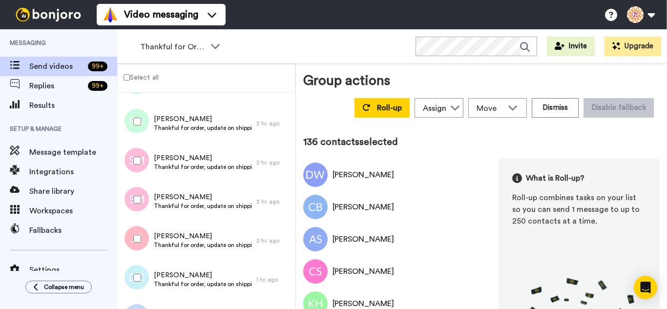
click at [133, 282] on div at bounding box center [135, 278] width 35 height 34
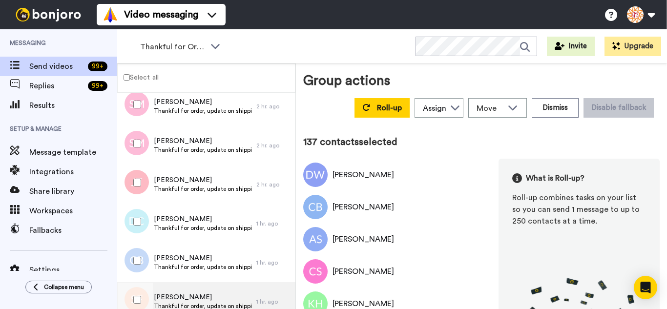
scroll to position [5310, 0]
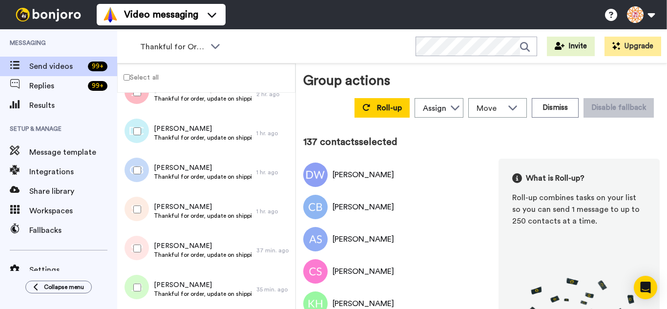
click at [136, 174] on div at bounding box center [135, 170] width 35 height 34
click at [140, 204] on div at bounding box center [135, 209] width 35 height 34
click at [141, 241] on div at bounding box center [135, 248] width 35 height 34
click at [139, 277] on div at bounding box center [135, 287] width 35 height 34
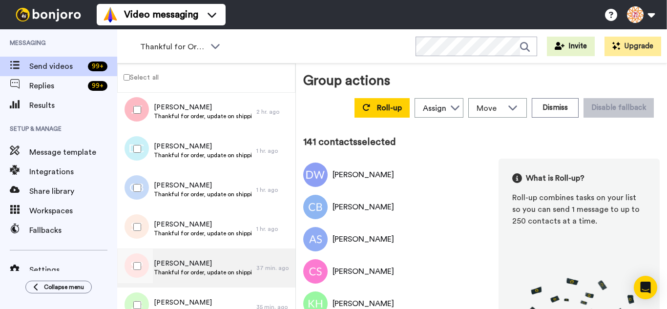
scroll to position [5340, 0]
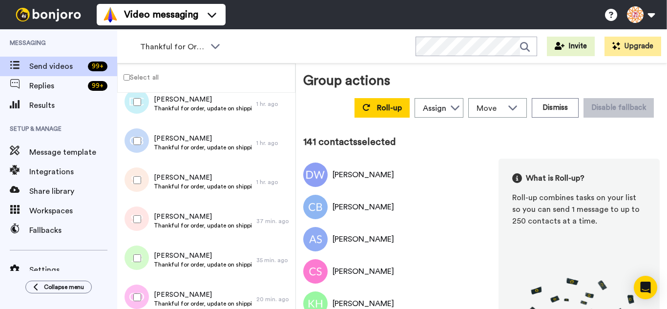
click at [141, 255] on div at bounding box center [135, 258] width 35 height 34
click at [141, 208] on div at bounding box center [135, 219] width 35 height 34
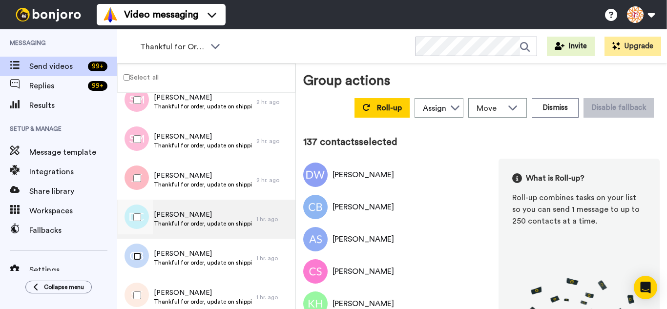
scroll to position [5193, 0]
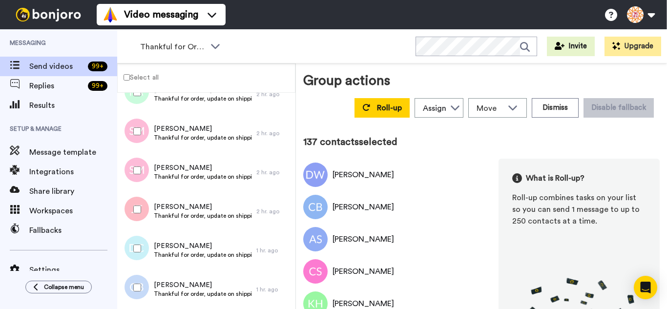
click at [142, 247] on div at bounding box center [135, 248] width 35 height 34
click at [135, 161] on div at bounding box center [135, 170] width 35 height 34
click at [137, 125] on div at bounding box center [135, 131] width 35 height 34
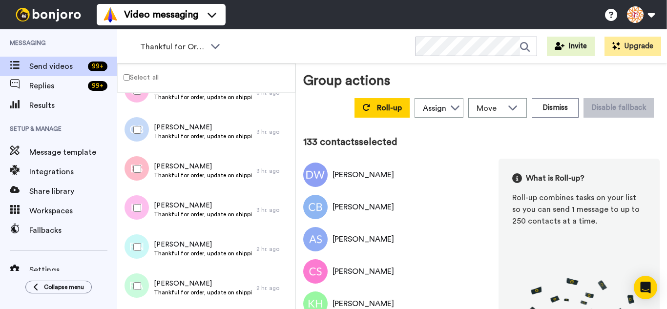
scroll to position [4998, 0]
click at [138, 282] on div at bounding box center [135, 287] width 35 height 34
click at [136, 238] on div at bounding box center [135, 248] width 35 height 34
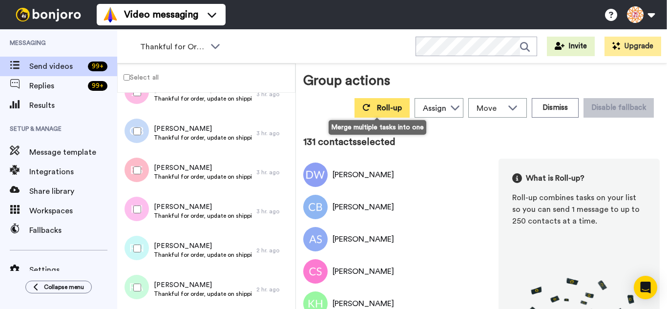
click at [362, 112] on button "Roll-up" at bounding box center [381, 108] width 55 height 20
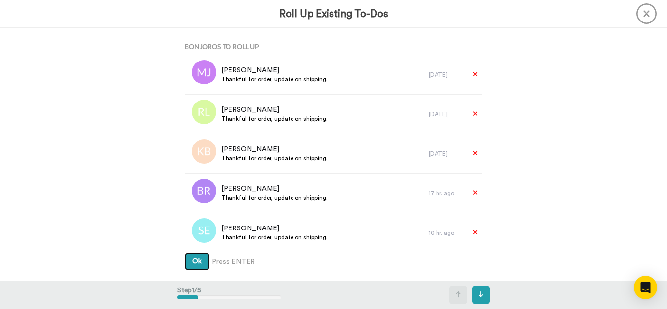
click at [185, 253] on button "Ok" at bounding box center [197, 262] width 25 height 18
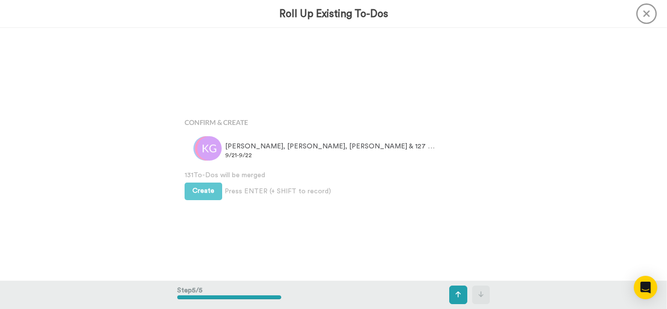
scroll to position [1011, 0]
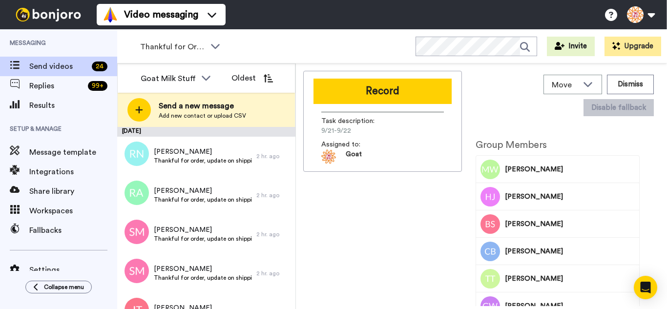
click at [335, 88] on button "Record" at bounding box center [382, 91] width 138 height 25
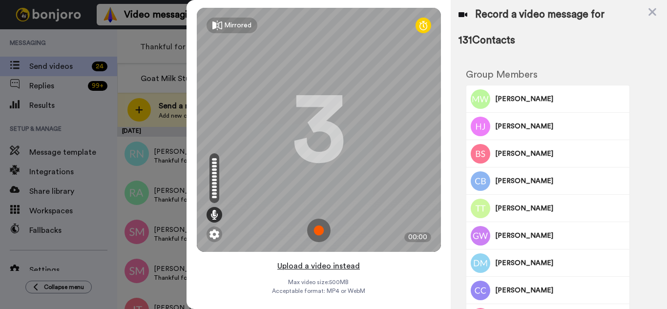
click at [358, 265] on button "Upload a video instead" at bounding box center [318, 266] width 88 height 13
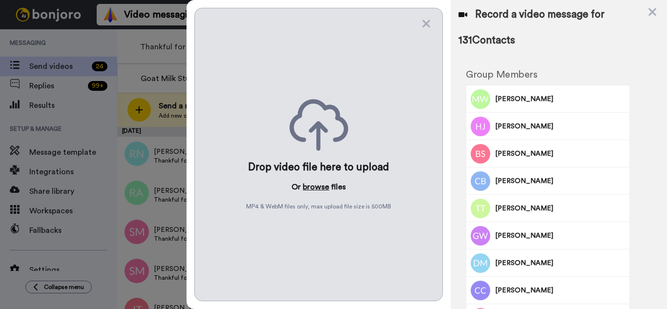
click at [317, 190] on button "browse" at bounding box center [316, 187] width 26 height 12
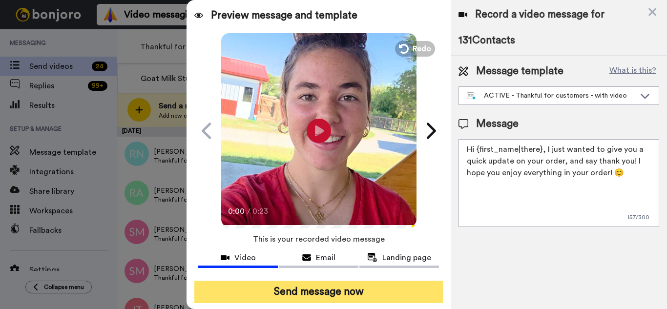
click at [393, 284] on button "Send message now" at bounding box center [318, 292] width 248 height 22
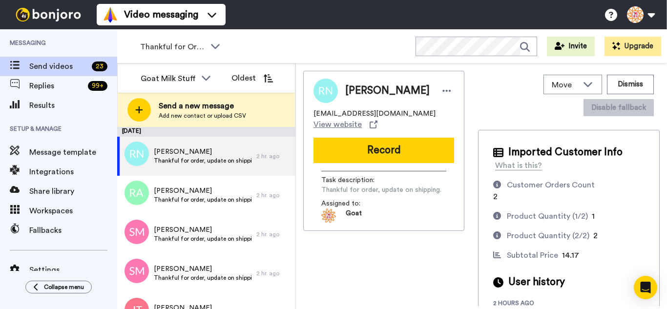
drag, startPoint x: 0, startPoint y: 0, endPoint x: 393, endPoint y: 286, distance: 486.1
drag, startPoint x: 393, startPoint y: 286, endPoint x: 369, endPoint y: 34, distance: 253.6
click at [369, 34] on div "Thankful for Orders WORKSPACES View all All Thanking Thankful for Orders Other …" at bounding box center [392, 46] width 550 height 34
